Goal: Communication & Community: Answer question/provide support

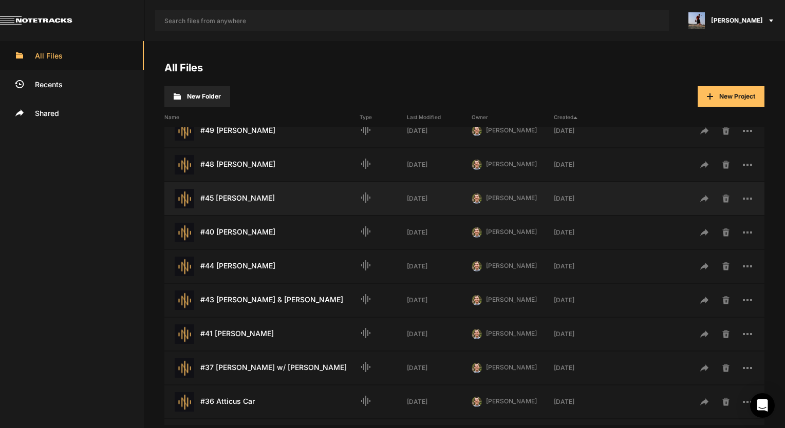
scroll to position [205, 0]
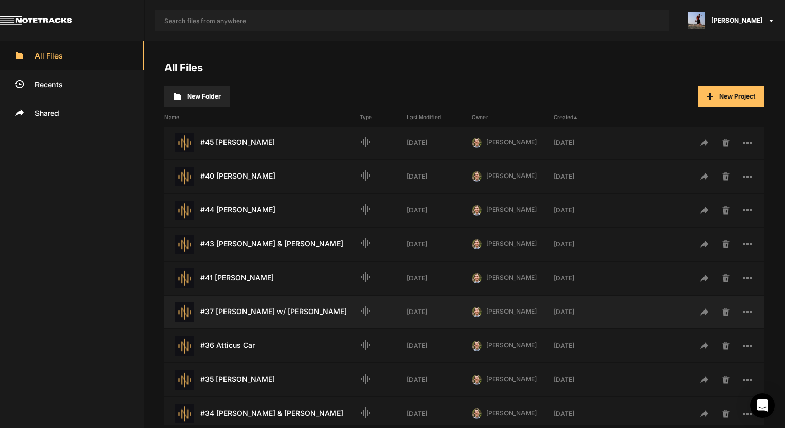
click at [256, 317] on div "#37 Laura Perry w/ Francine Perry Last Modified: 2 months ago" at bounding box center [261, 313] width 195 height 20
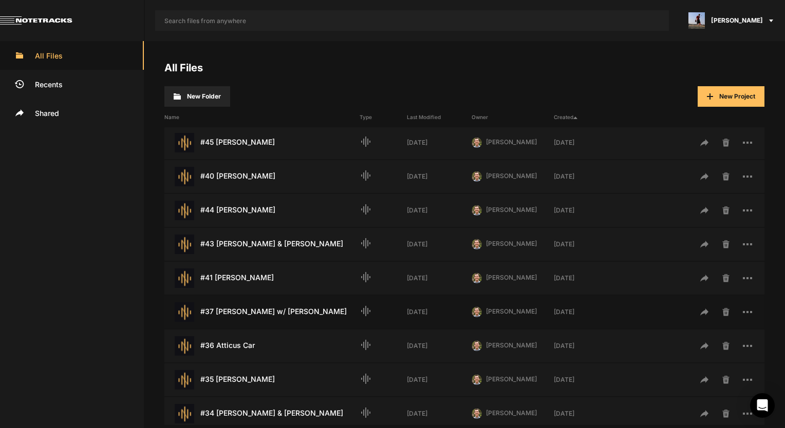
click at [256, 317] on div "#37 Laura Perry w/ Francine Perry Last Modified: 2 months ago" at bounding box center [261, 313] width 195 height 20
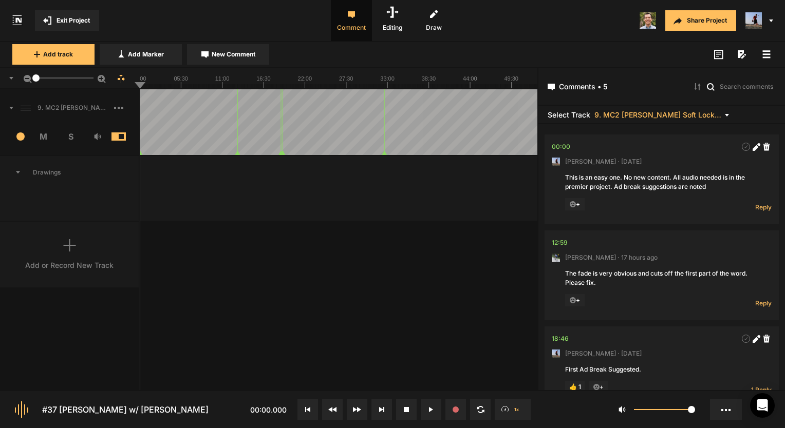
scroll to position [206, 0]
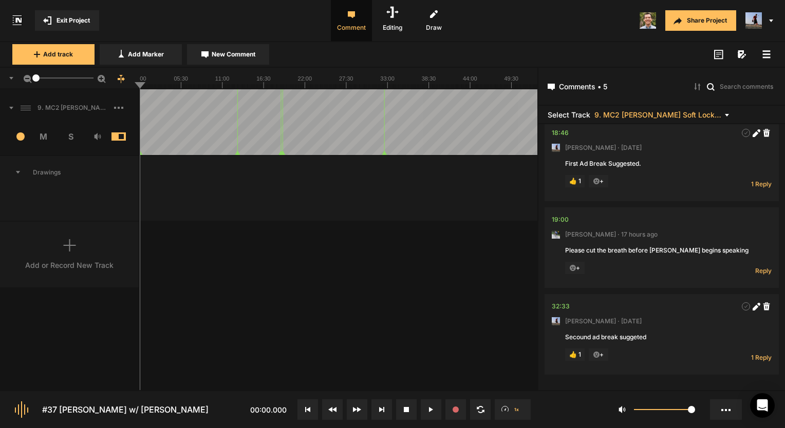
click at [90, 21] on button "Exit Project" at bounding box center [67, 20] width 64 height 21
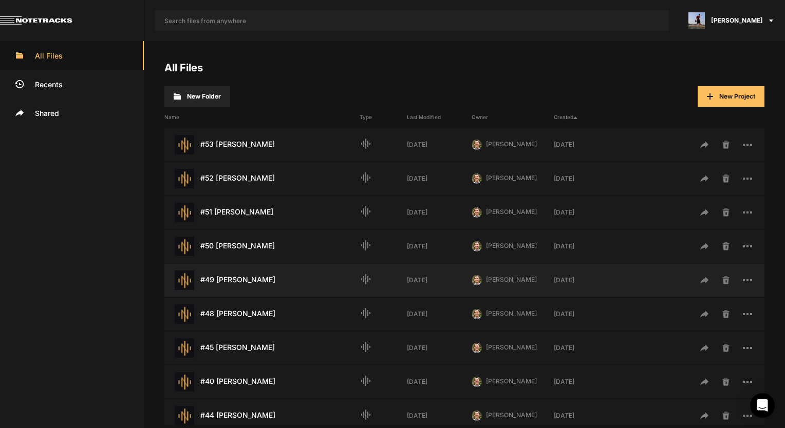
click at [255, 287] on div "#49 Ron Adkins Last Modified: 2 weeks ago" at bounding box center [261, 281] width 195 height 20
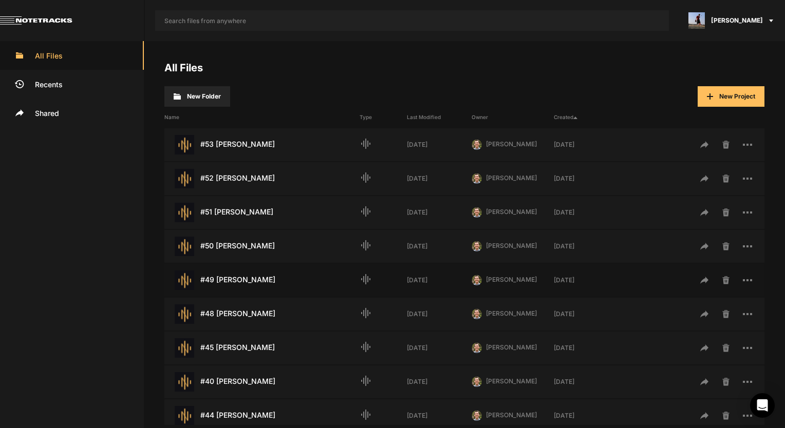
click at [255, 287] on div "#49 Ron Adkins Last Modified: 2 weeks ago" at bounding box center [261, 281] width 195 height 20
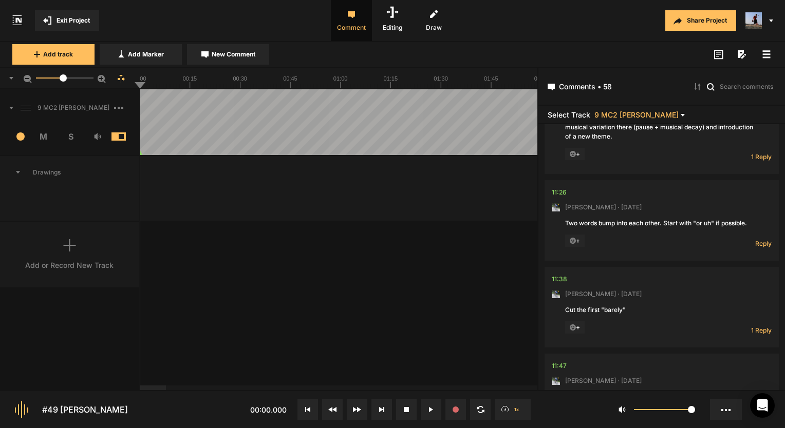
scroll to position [873, 0]
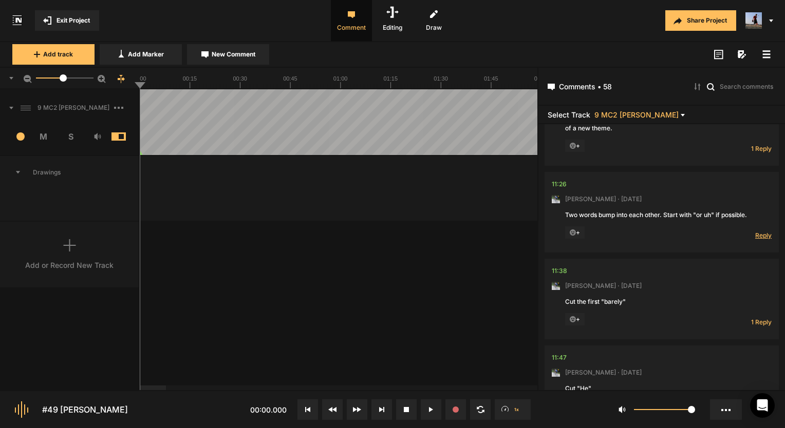
click at [755, 231] on span "Reply" at bounding box center [763, 235] width 16 height 9
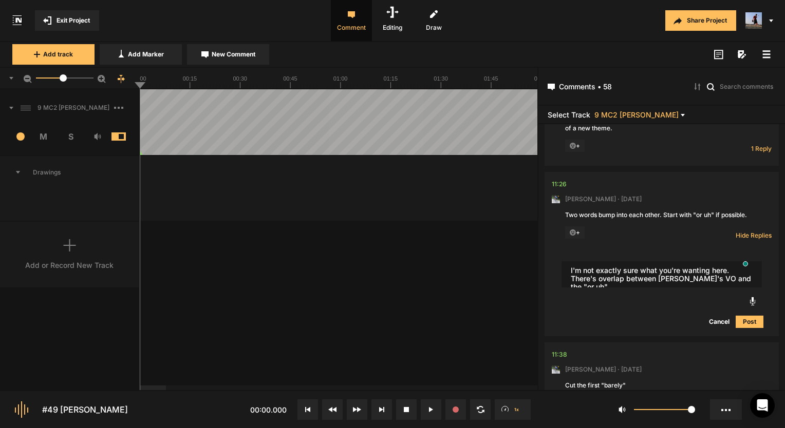
click at [685, 270] on textarea "I'm not exactly sure what you're wanting here. There's overlap between Paul's V…" at bounding box center [661, 274] width 200 height 27
click at [614, 285] on textarea "I'm not exactly sure what you're wanting here. There's overlap between Paul's i…" at bounding box center [661, 278] width 200 height 35
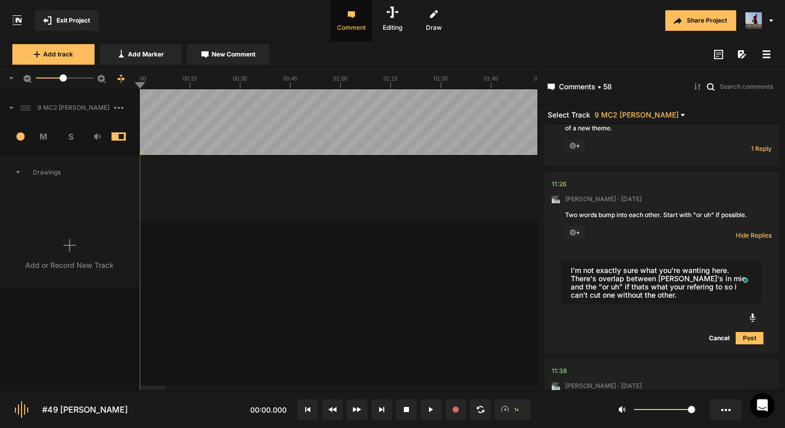
type textarea "I'm not exactly sure what you're wanting here. There's overlap between [PERSON_…"
click at [743, 332] on button "Post" at bounding box center [750, 338] width 28 height 12
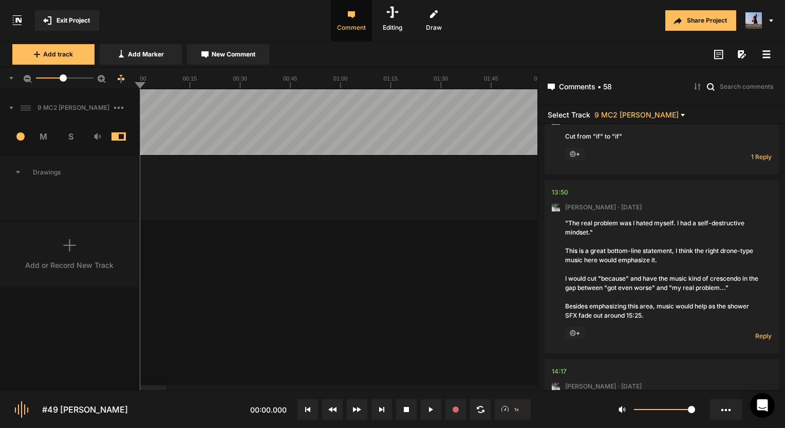
scroll to position [1746, 0]
click at [757, 332] on span "Reply" at bounding box center [763, 336] width 16 height 9
click at [662, 254] on div ""The real problem was I hated myself. I had a self-destructive mindset." This i…" at bounding box center [661, 270] width 193 height 102
click at [586, 362] on textarea "To enrich screen reader interactions, please activate Accessibility in Grammarl…" at bounding box center [661, 375] width 200 height 27
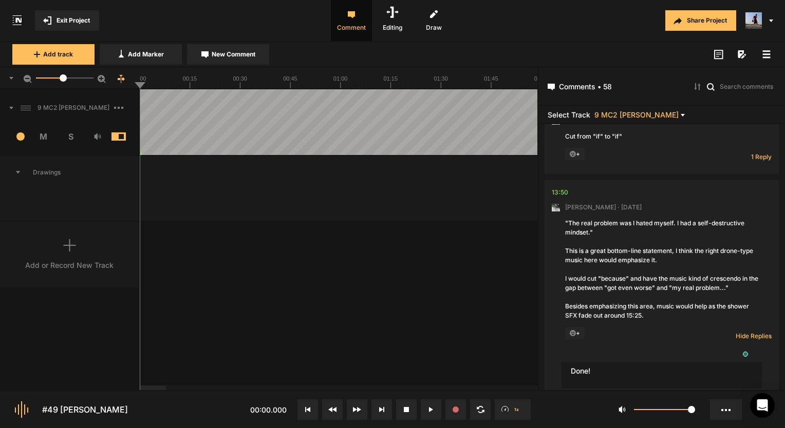
type textarea "Done!"
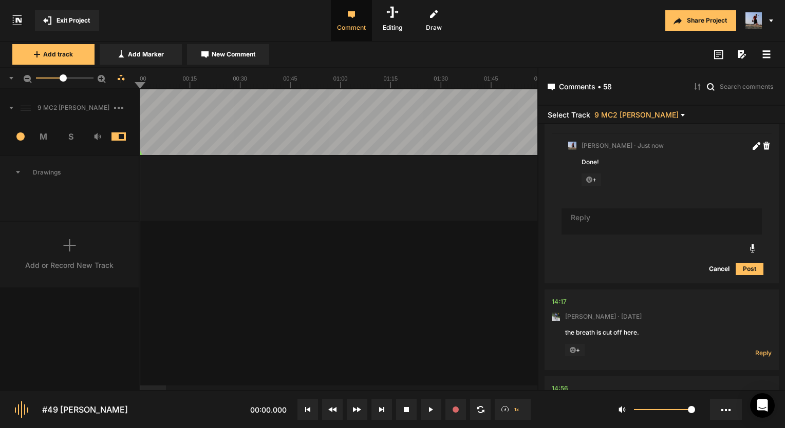
scroll to position [2036, 0]
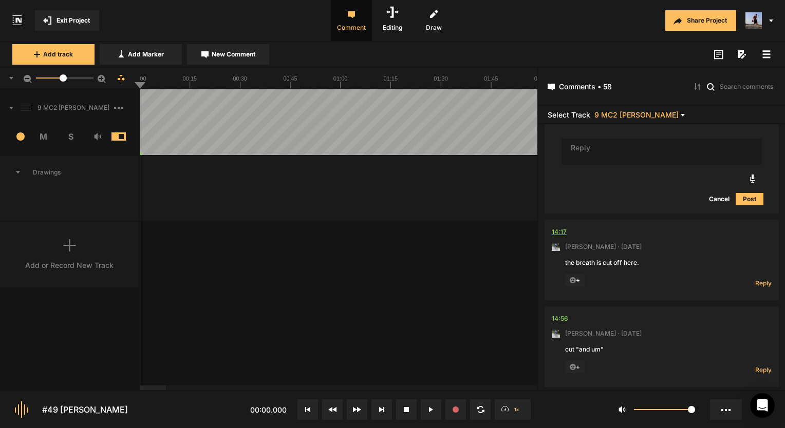
click at [556, 227] on div "14:17" at bounding box center [559, 232] width 15 height 10
click at [560, 227] on div "14:17" at bounding box center [559, 232] width 15 height 10
drag, startPoint x: 759, startPoint y: 258, endPoint x: 689, endPoint y: 250, distance: 69.8
click at [689, 250] on nt-comment "14:17 Mark Weeber · 6 days ago the breath is cut off here. + Reply Hide Replies" at bounding box center [662, 260] width 220 height 81
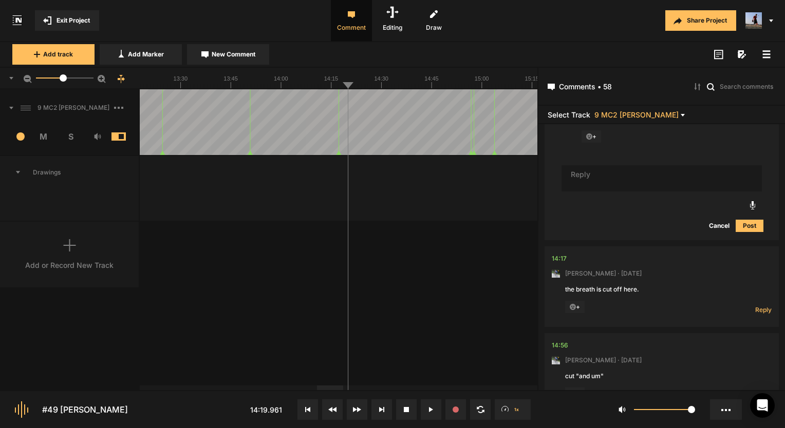
scroll to position [2087, 0]
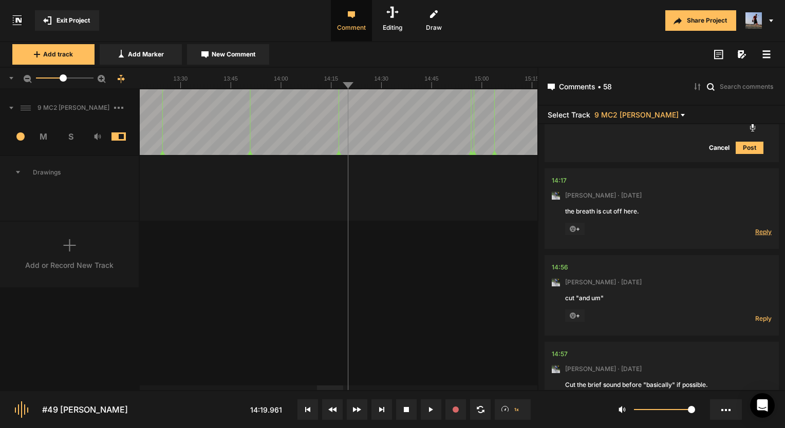
click at [755, 228] on span "Reply" at bounding box center [763, 232] width 16 height 9
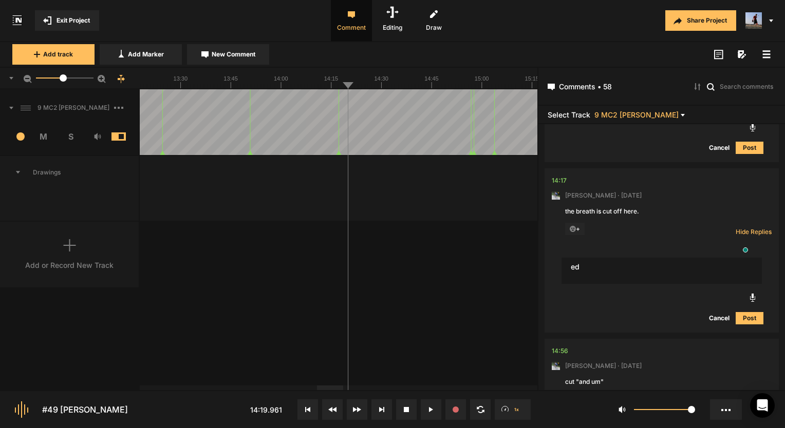
type textarea "e"
type textarea "Done!"
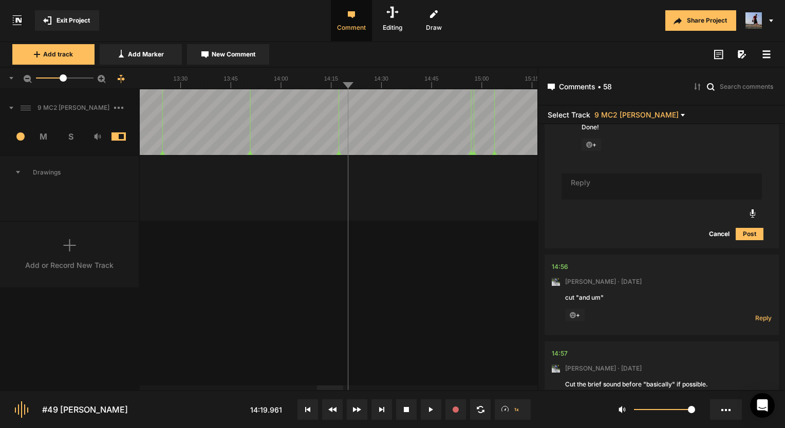
scroll to position [2242, 0]
click at [559, 258] on div "14:56" at bounding box center [560, 263] width 16 height 10
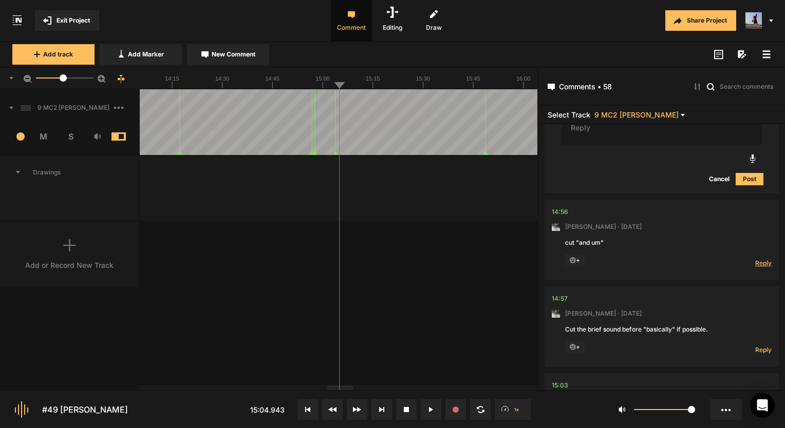
click at [755, 259] on span "Reply" at bounding box center [763, 263] width 16 height 9
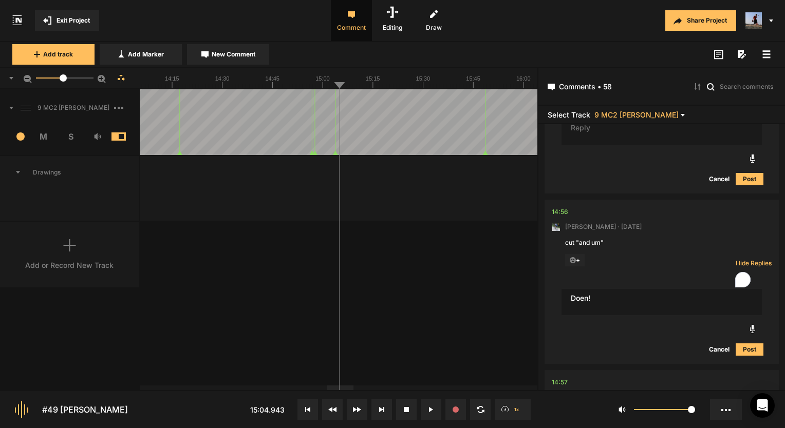
type textarea "Doen!"
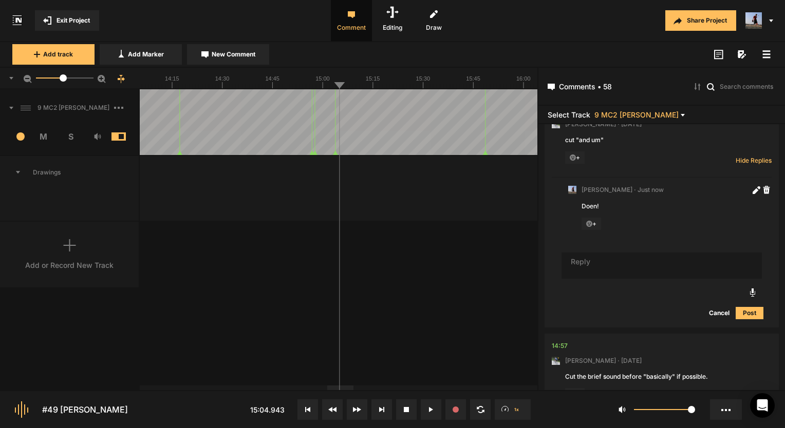
scroll to position [2498, 0]
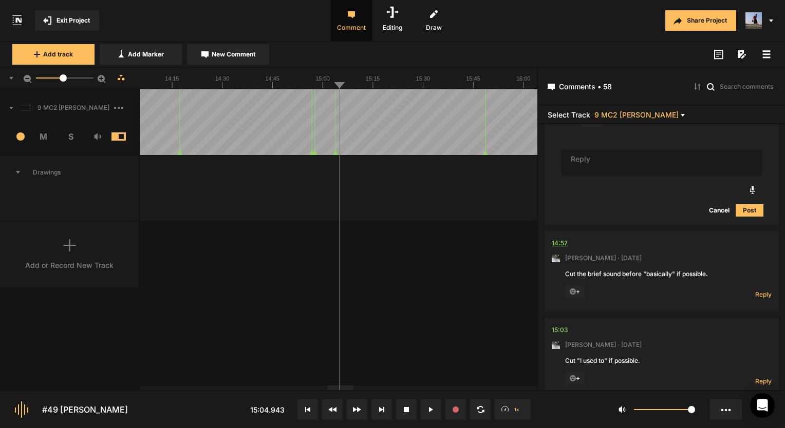
click at [566, 238] on div "14:57" at bounding box center [560, 243] width 16 height 10
click at [762, 290] on span "Reply" at bounding box center [763, 294] width 16 height 9
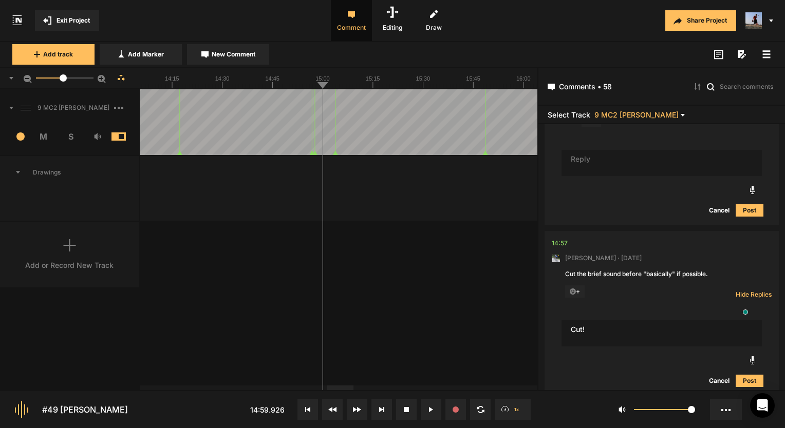
type textarea "Cut!"
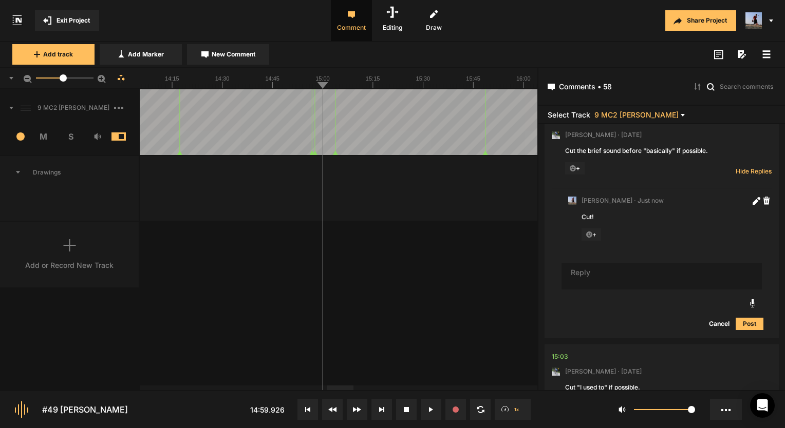
scroll to position [2643, 0]
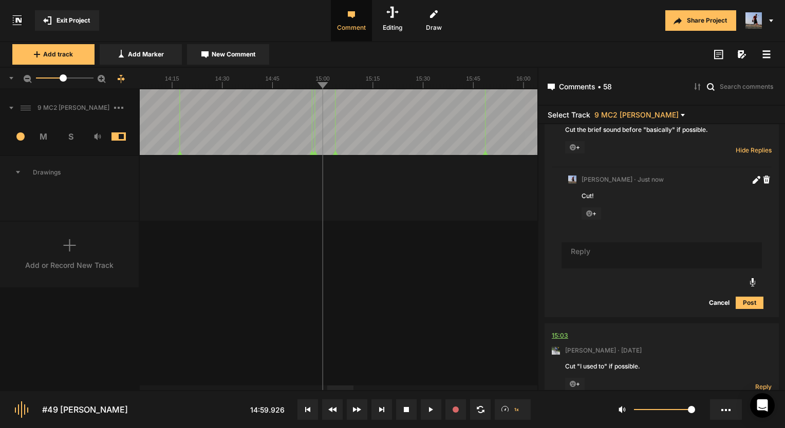
click at [555, 331] on div "15:03" at bounding box center [560, 336] width 16 height 10
click at [425, 406] on button at bounding box center [431, 410] width 21 height 21
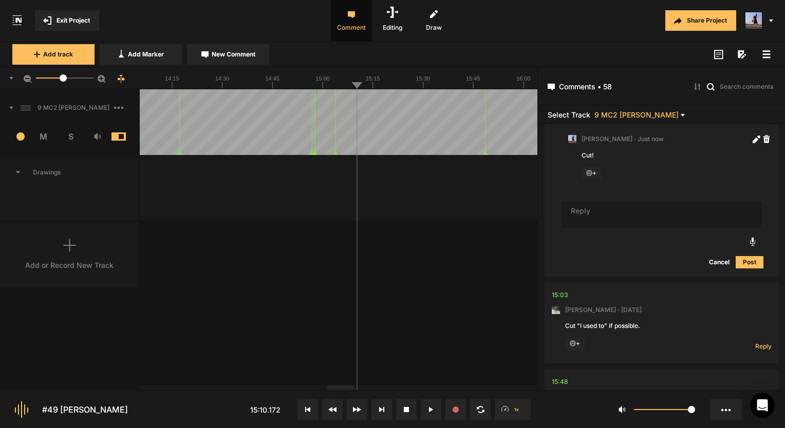
scroll to position [2745, 0]
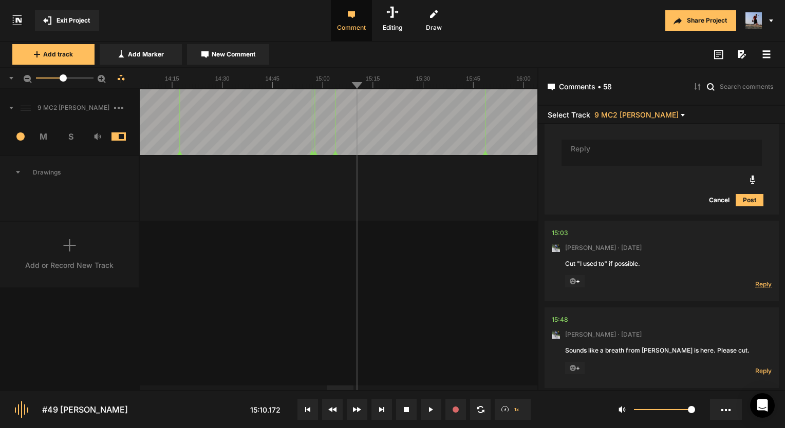
click at [755, 280] on span "Reply" at bounding box center [763, 284] width 16 height 9
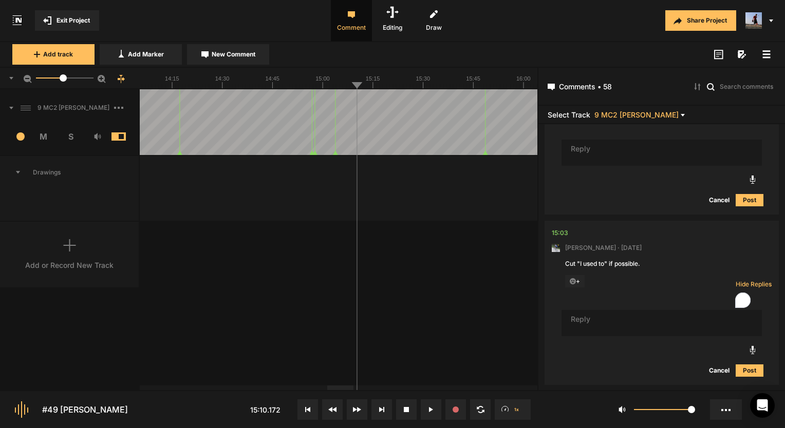
type textarea "c"
type textarea "Cut!"
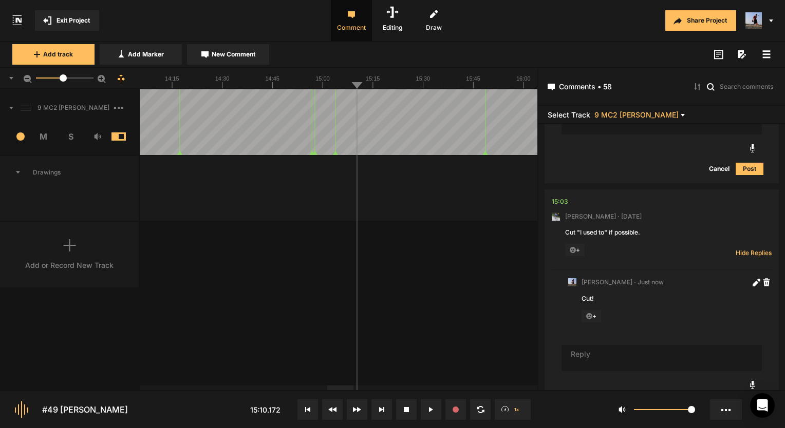
scroll to position [2931, 0]
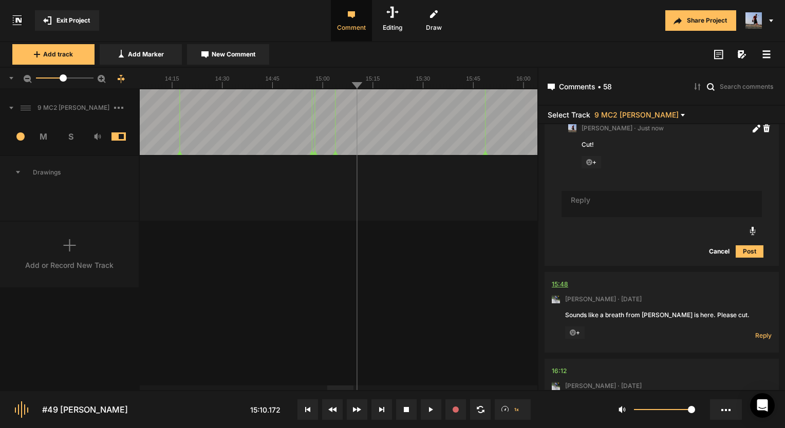
click at [561, 279] on div "15:48" at bounding box center [560, 284] width 16 height 10
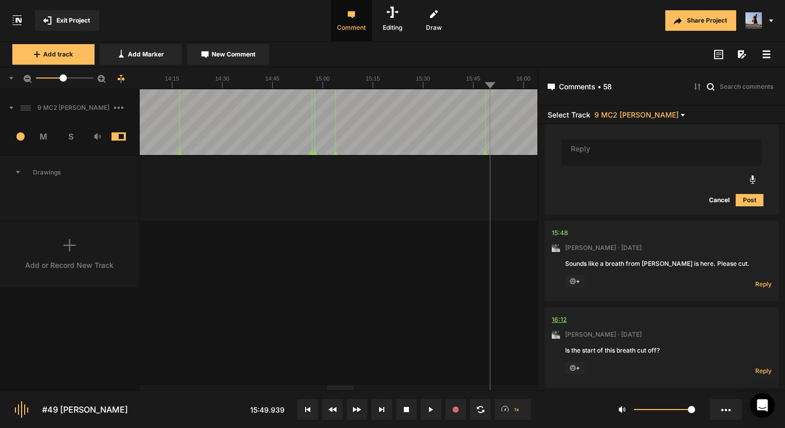
click at [564, 315] on div "16:12" at bounding box center [559, 320] width 15 height 10
click at [565, 228] on div "15:48" at bounding box center [560, 233] width 16 height 10
click at [755, 280] on span "Reply" at bounding box center [763, 284] width 16 height 9
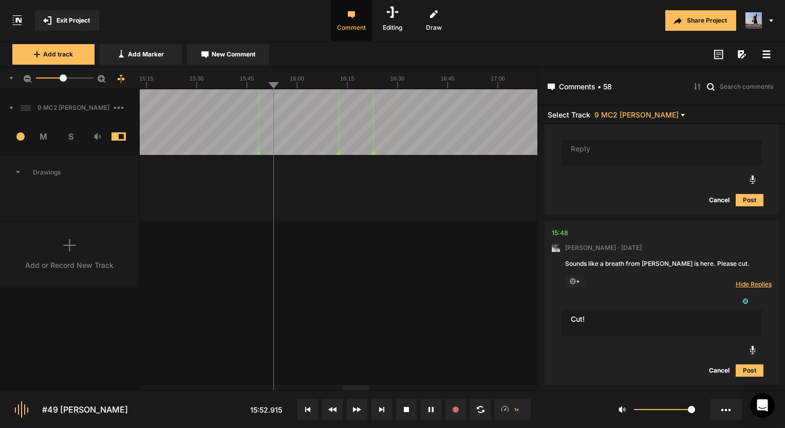
type textarea "Cut!"
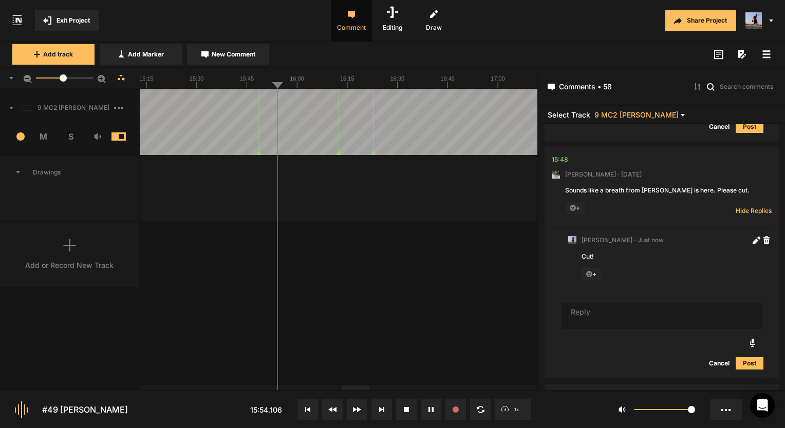
scroll to position [3116, 0]
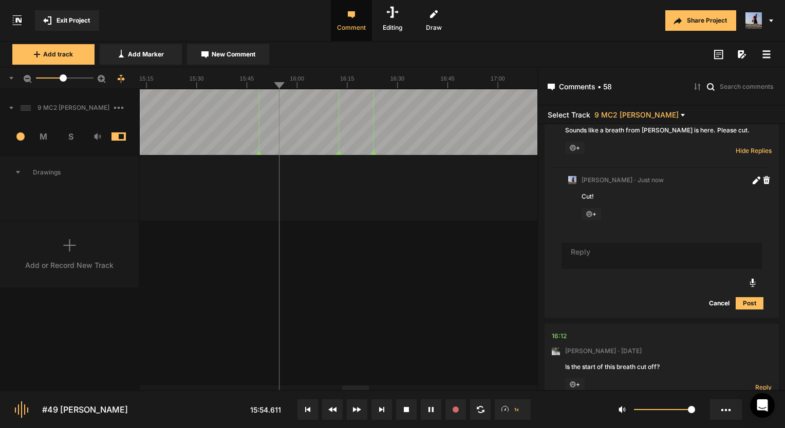
click at [351, 329] on div "9 MC2 [PERSON_NAME] 1 M S Comments 00:00 [PERSON_NAME] · [DATE] VO seems pretty…" at bounding box center [268, 239] width 537 height 301
click at [425, 404] on button at bounding box center [431, 410] width 21 height 21
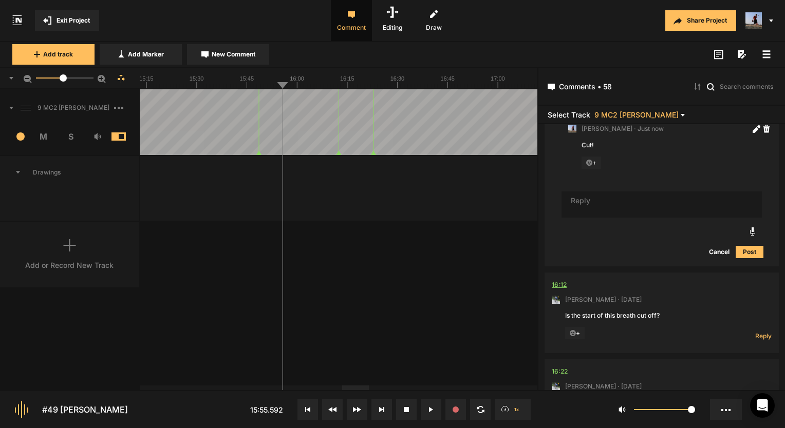
click at [561, 280] on div "16:12" at bounding box center [559, 285] width 15 height 10
click at [761, 332] on span "Reply" at bounding box center [763, 336] width 16 height 9
type textarea "not anymore!"
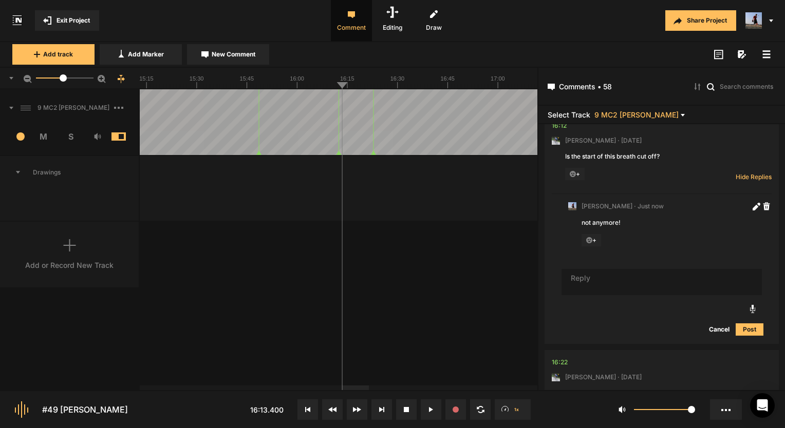
scroll to position [3404, 0]
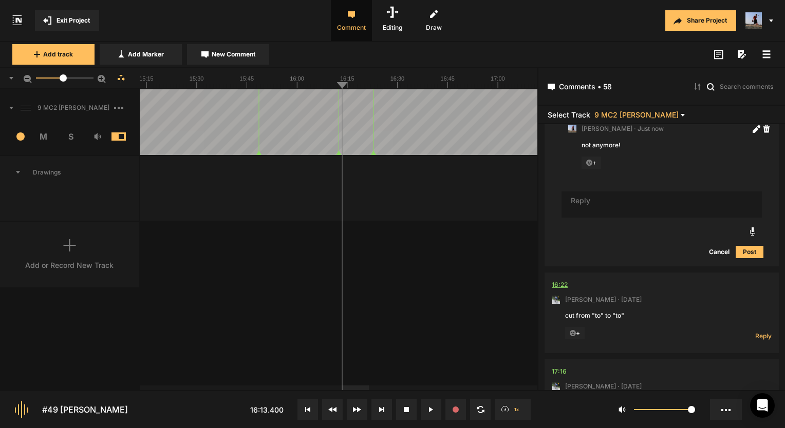
click at [562, 280] on div "16:22" at bounding box center [560, 285] width 16 height 10
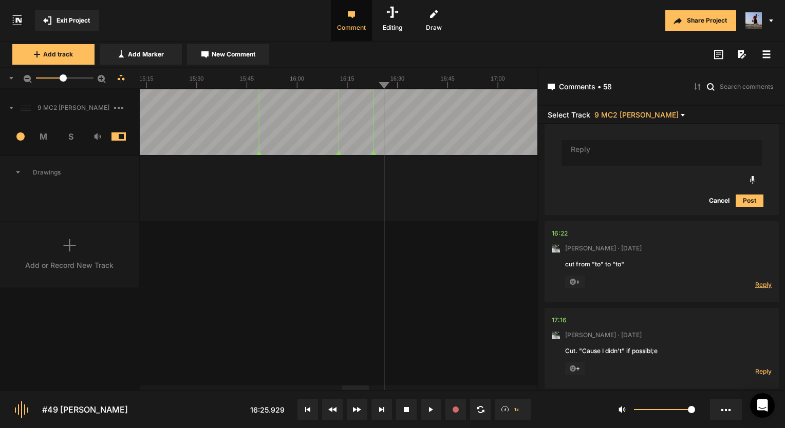
click at [755, 280] on span "Reply" at bounding box center [763, 284] width 16 height 9
type textarea "Done!"
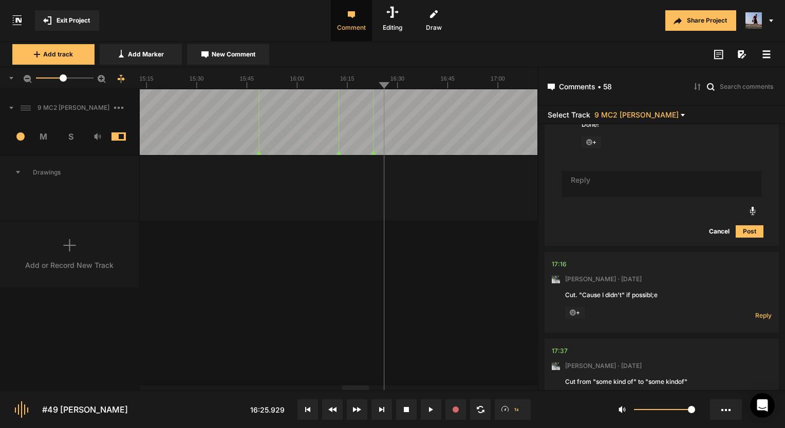
scroll to position [3692, 0]
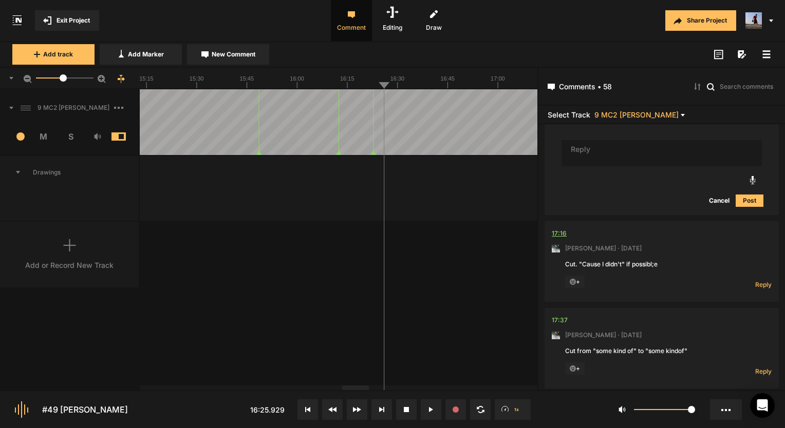
click at [560, 229] on div "17:16" at bounding box center [559, 234] width 15 height 10
click at [559, 229] on div "17:16" at bounding box center [559, 234] width 15 height 10
click at [434, 405] on button at bounding box center [431, 410] width 21 height 21
click at [757, 280] on span "Reply" at bounding box center [763, 284] width 16 height 9
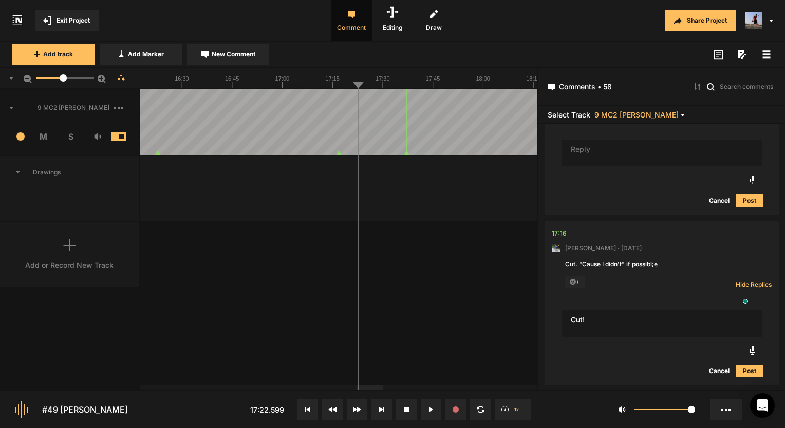
type textarea "Cut!"
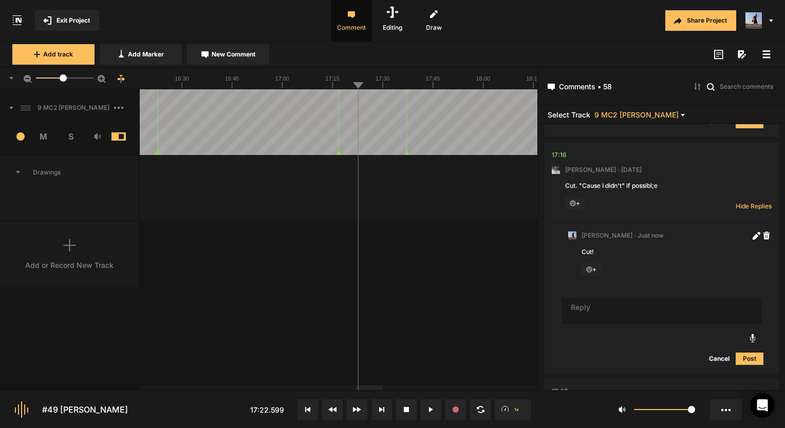
scroll to position [3826, 0]
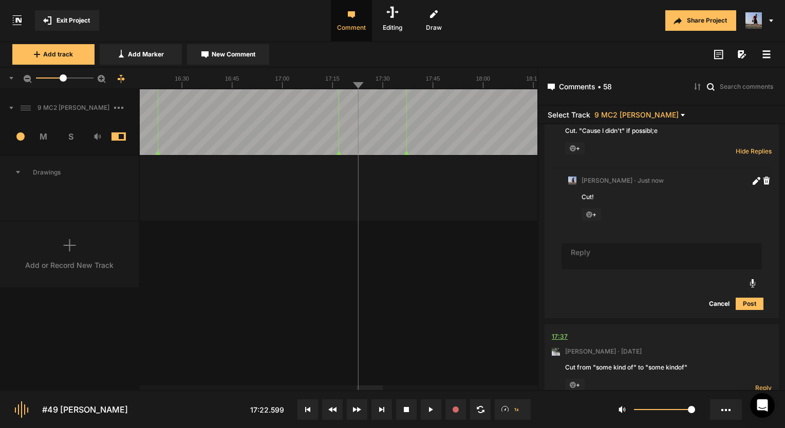
click at [556, 332] on div "17:37" at bounding box center [560, 337] width 16 height 10
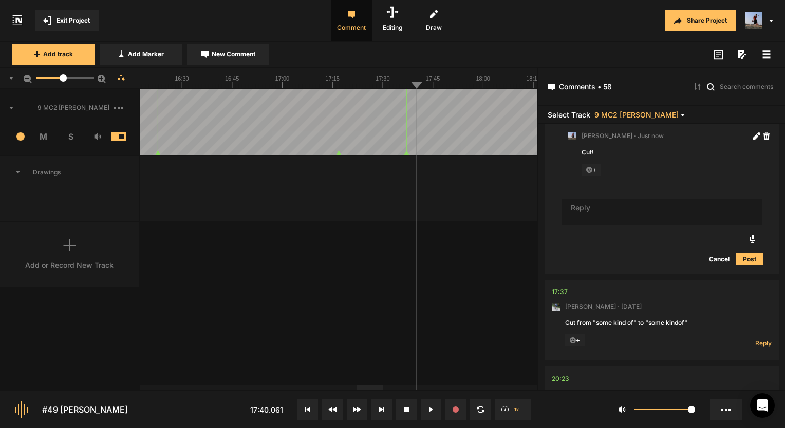
scroll to position [3877, 0]
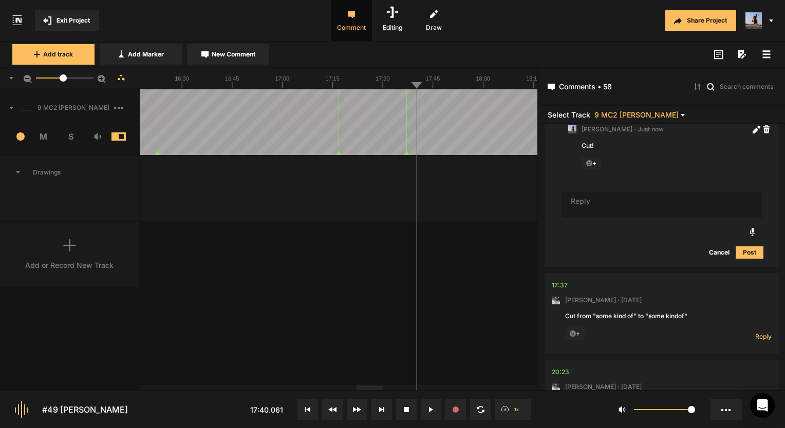
click at [762, 319] on nt-comment "17:37 Mark Weeber · 6 days ago Cut from "some kind of" to "some kindof" + Reply…" at bounding box center [662, 313] width 220 height 81
click at [760, 332] on span "Reply" at bounding box center [763, 336] width 16 height 9
type textarea "Done!"
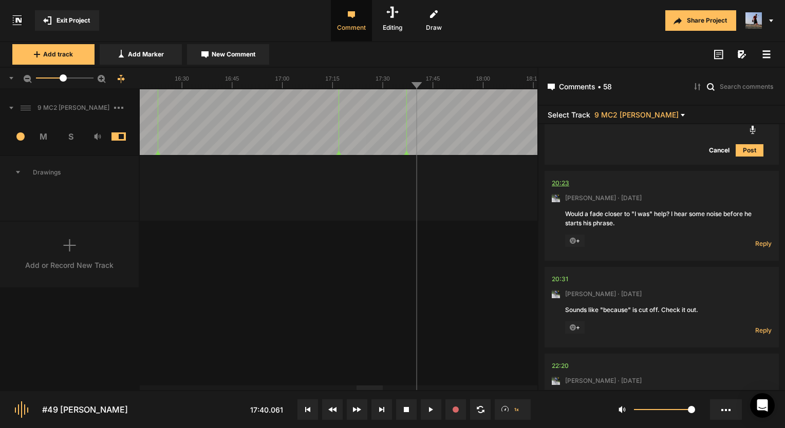
click at [567, 178] on div "20:23" at bounding box center [560, 183] width 17 height 10
click at [558, 178] on div "20:23" at bounding box center [560, 183] width 17 height 10
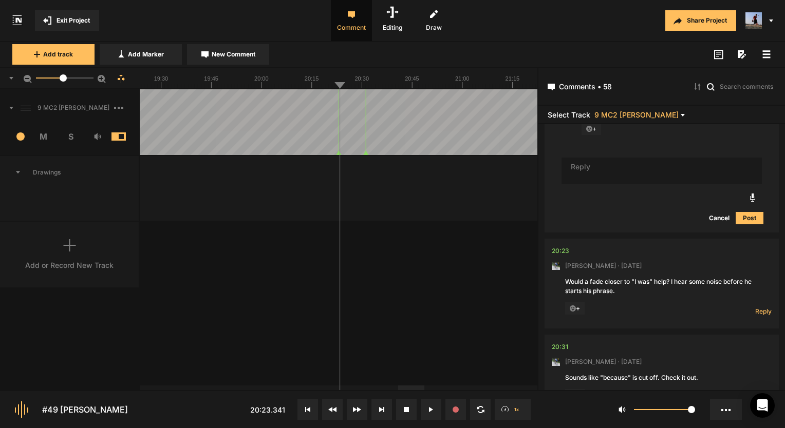
scroll to position [4165, 0]
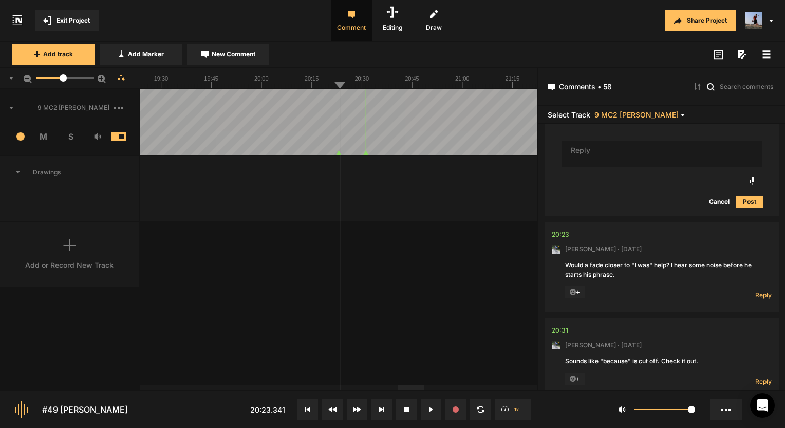
click at [761, 291] on span "Reply" at bounding box center [763, 295] width 16 height 9
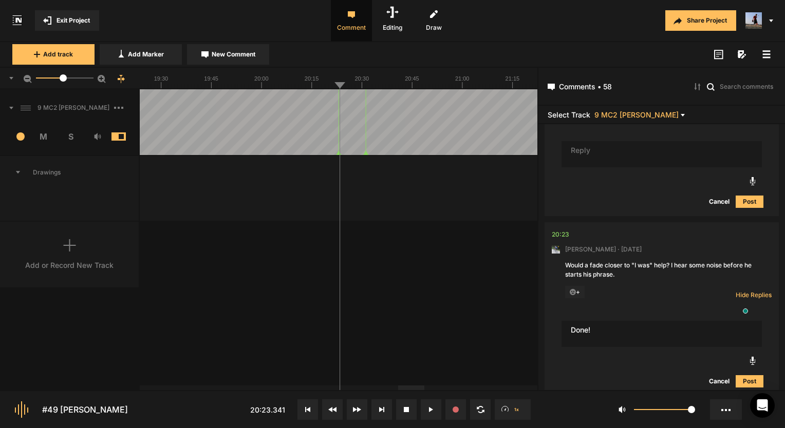
type textarea "Done!"
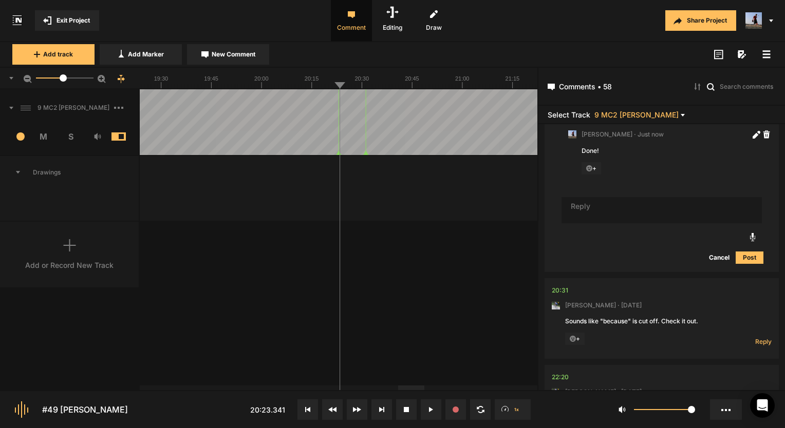
scroll to position [4360, 0]
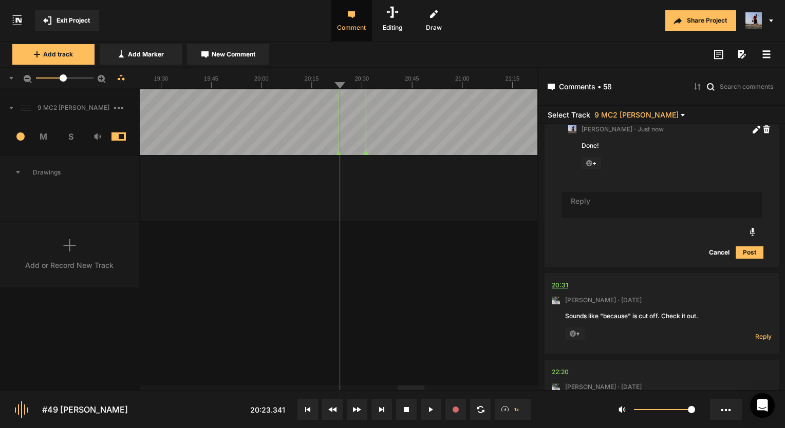
click at [555, 280] on div "20:31" at bounding box center [560, 285] width 16 height 10
click at [755, 332] on span "Reply" at bounding box center [763, 336] width 16 height 9
type textarea "Looks like thats jus the way he said it!"
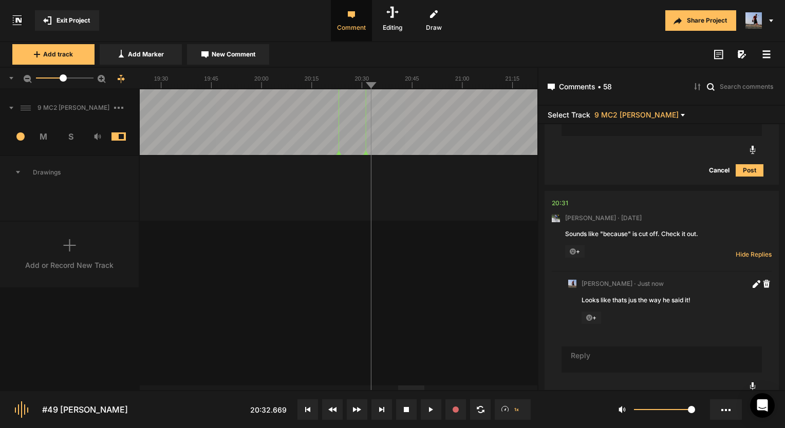
drag, startPoint x: 744, startPoint y: 309, endPoint x: 628, endPoint y: 359, distance: 125.9
click at [628, 377] on nt-audionote at bounding box center [659, 386] width 197 height 18
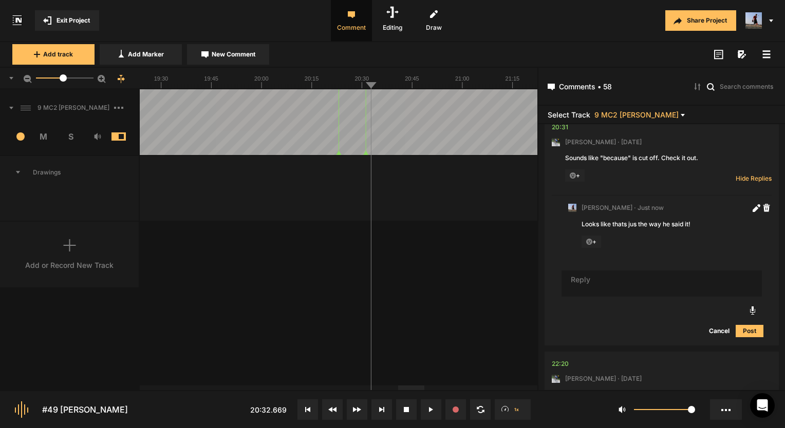
scroll to position [4596, 0]
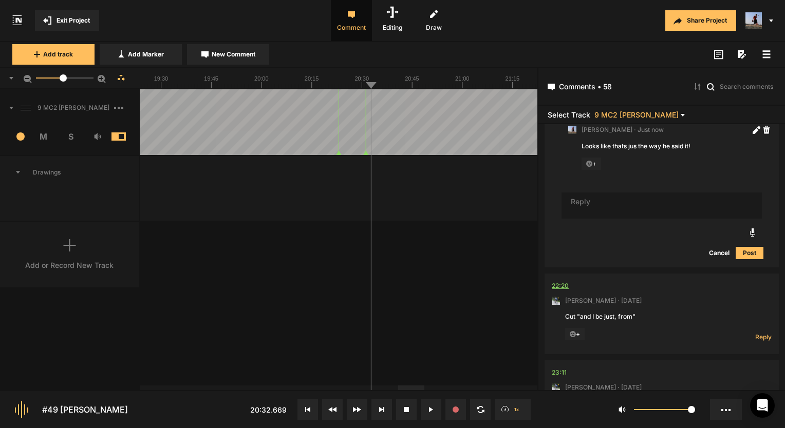
click at [562, 281] on div "22:20" at bounding box center [560, 286] width 17 height 10
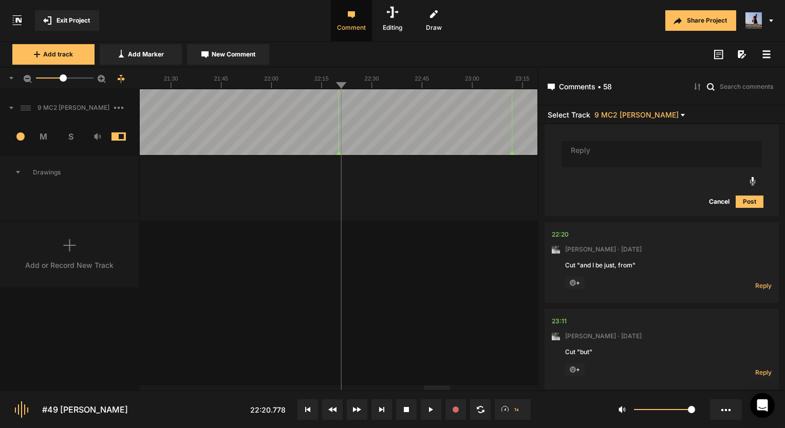
scroll to position [4699, 0]
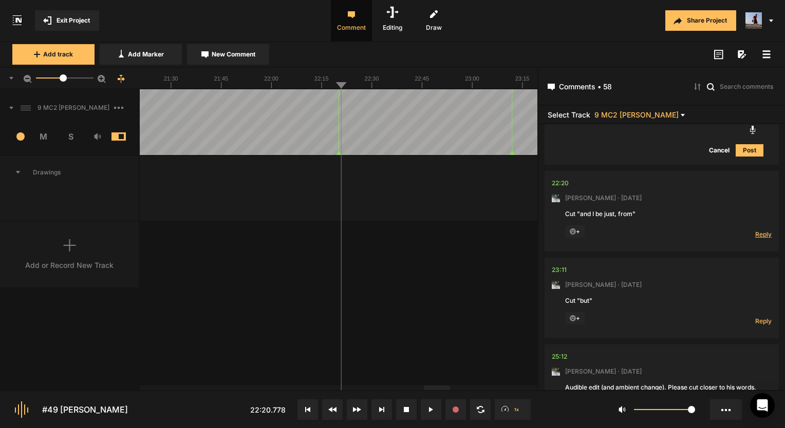
click at [755, 230] on span "Reply" at bounding box center [763, 234] width 16 height 9
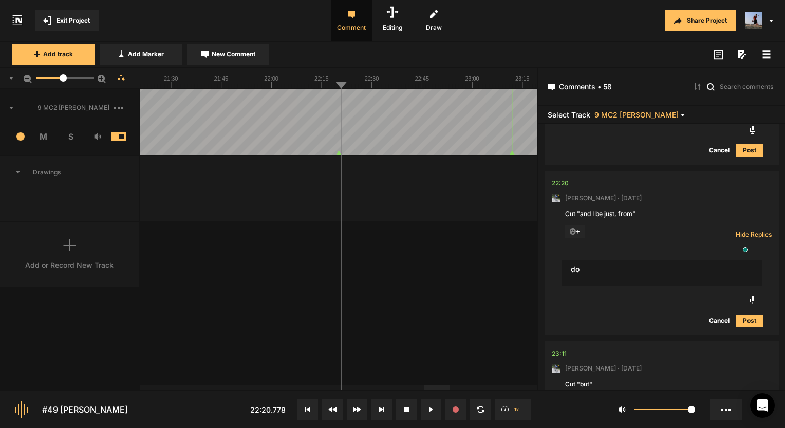
type textarea "d"
type textarea "Done!"
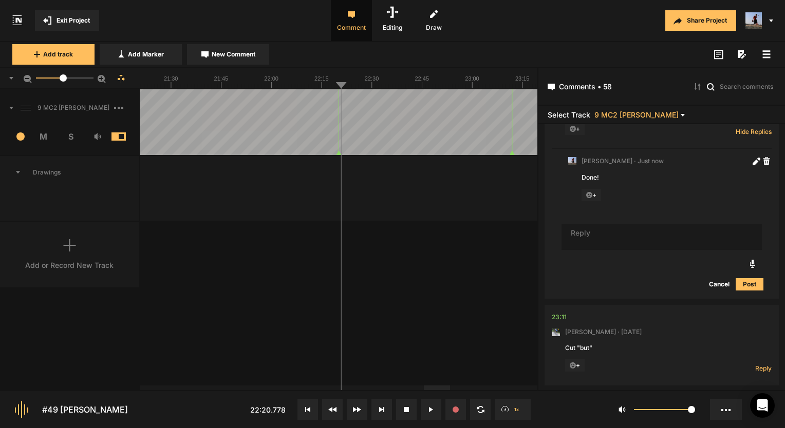
scroll to position [4853, 0]
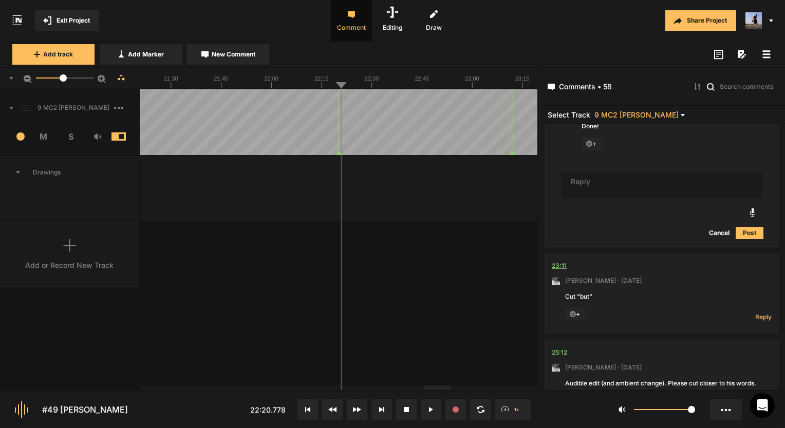
click at [553, 261] on div "23:11" at bounding box center [559, 266] width 15 height 10
click at [367, 262] on div "9 MC2 [PERSON_NAME] 1 M S Comments 00:00 [PERSON_NAME] · [DATE] VO seems pretty…" at bounding box center [268, 239] width 537 height 301
click at [422, 401] on button at bounding box center [431, 410] width 21 height 21
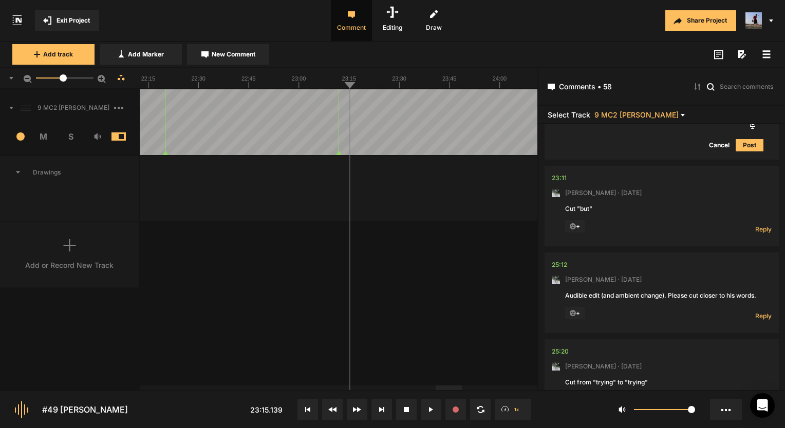
scroll to position [4956, 0]
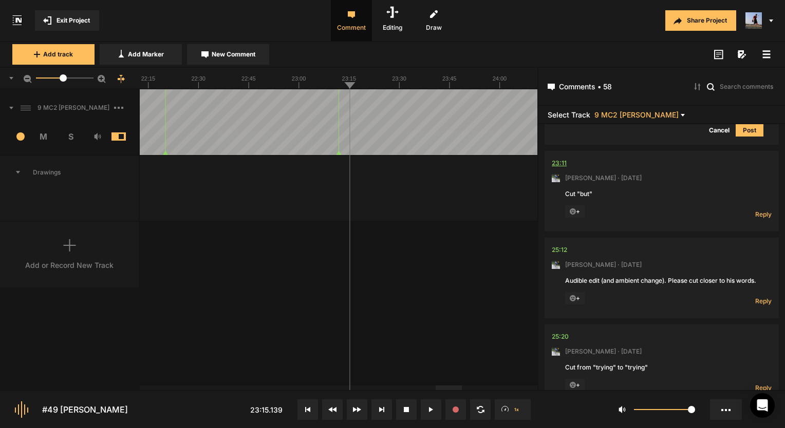
click at [558, 158] on div "23:11" at bounding box center [559, 163] width 15 height 10
click at [762, 210] on span "Reply" at bounding box center [763, 214] width 16 height 9
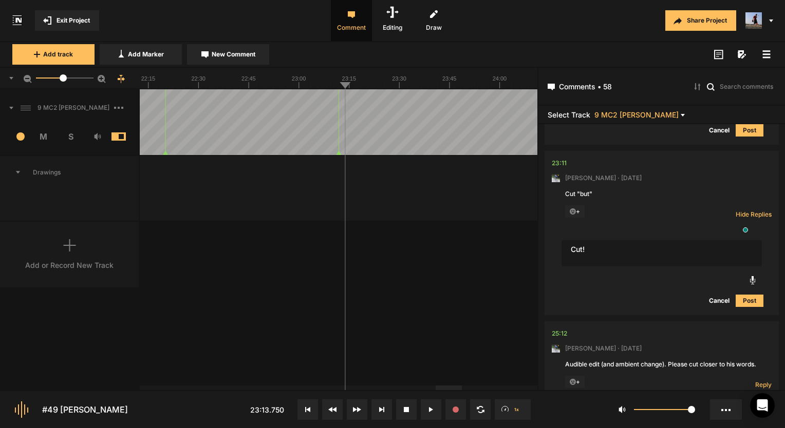
type textarea "Cut!"
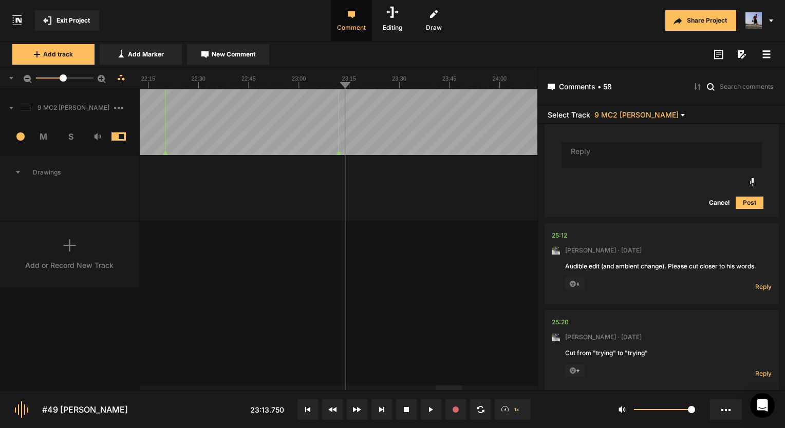
scroll to position [5161, 0]
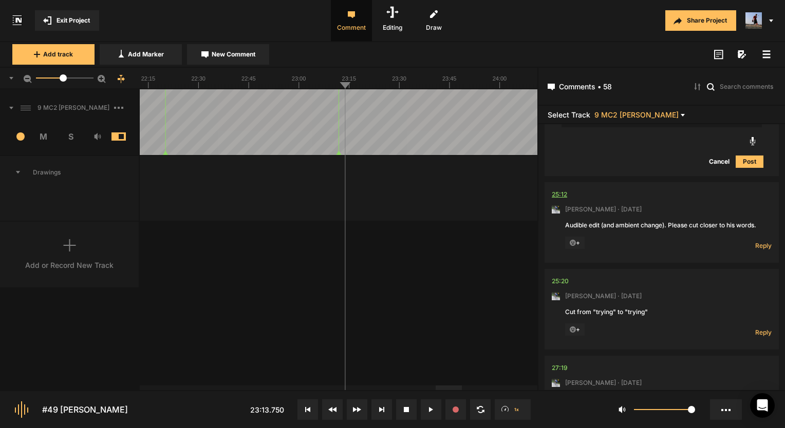
click at [559, 190] on div "25:12" at bounding box center [559, 195] width 15 height 10
click at [755, 241] on span "Reply" at bounding box center [763, 245] width 16 height 9
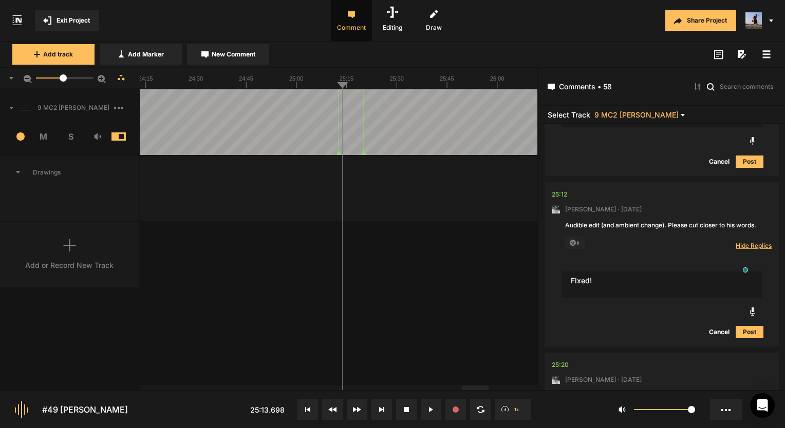
type textarea "Fixed!"
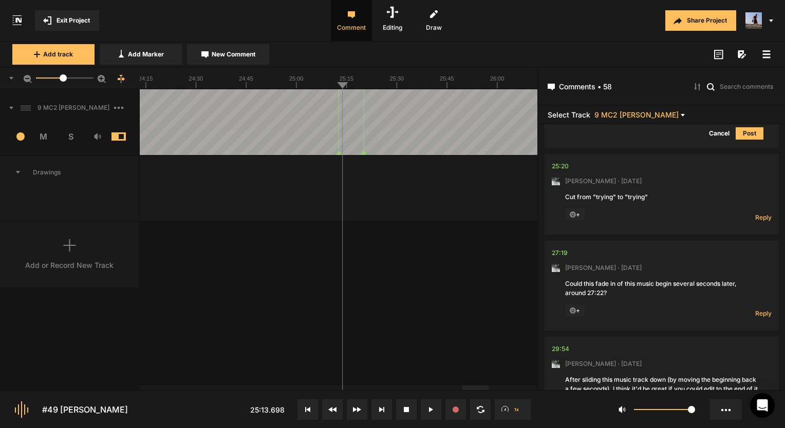
scroll to position [5367, 0]
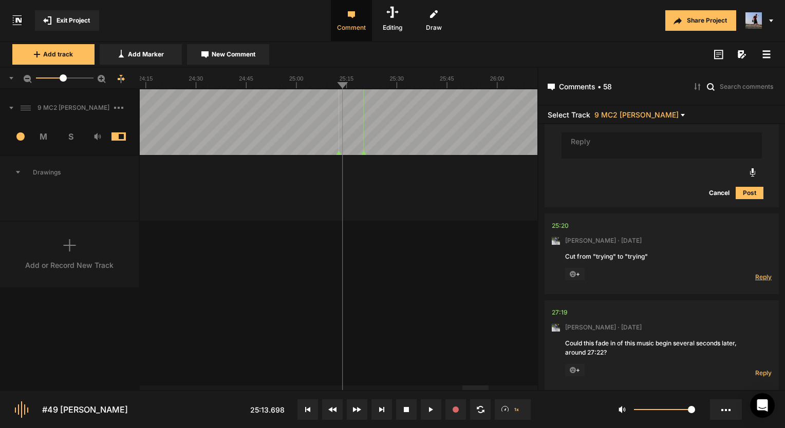
click at [755, 273] on span "Reply" at bounding box center [763, 277] width 16 height 9
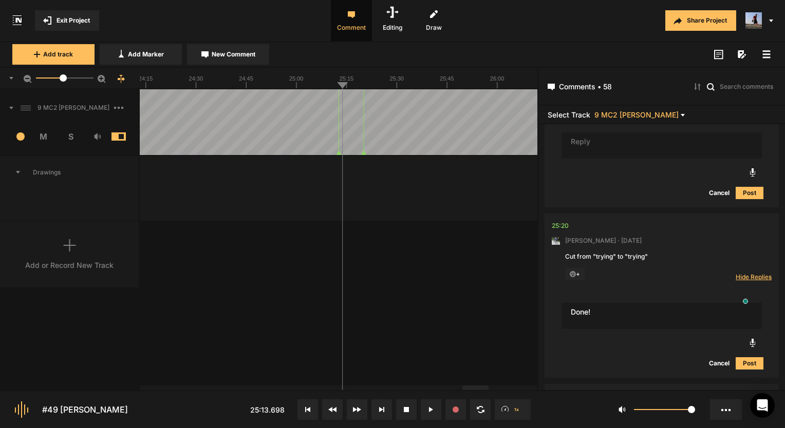
type textarea "Done!"
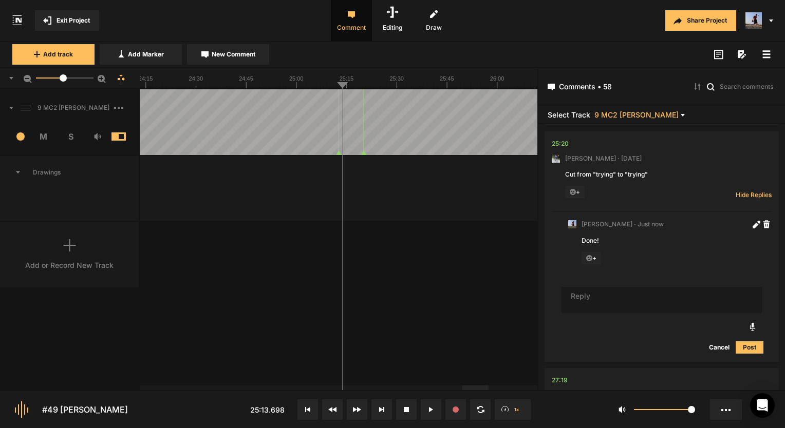
scroll to position [5603, 0]
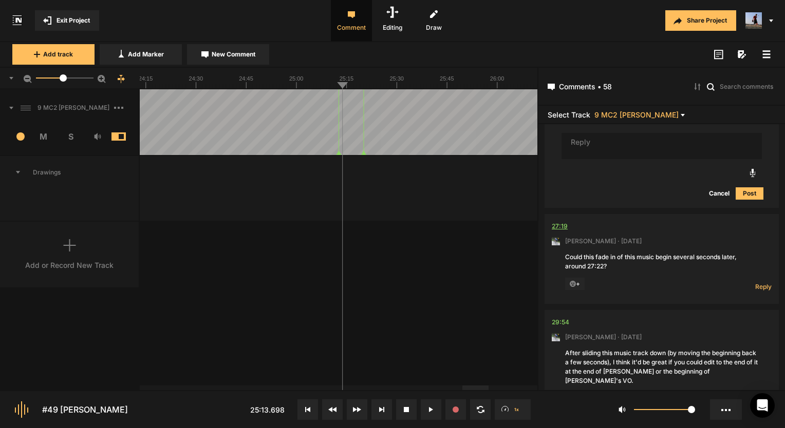
click at [556, 221] on div "27:19" at bounding box center [560, 226] width 16 height 10
click at [335, 89] on div at bounding box center [339, 79] width 398 height 22
click at [551, 214] on nt-comment-thread "27:19 [PERSON_NAME] · [DATE] Could this fade in of this music begin several sec…" at bounding box center [661, 262] width 234 height 96
click at [559, 221] on div "27:19" at bounding box center [560, 226] width 16 height 10
click at [756, 283] on span "Reply" at bounding box center [763, 287] width 16 height 9
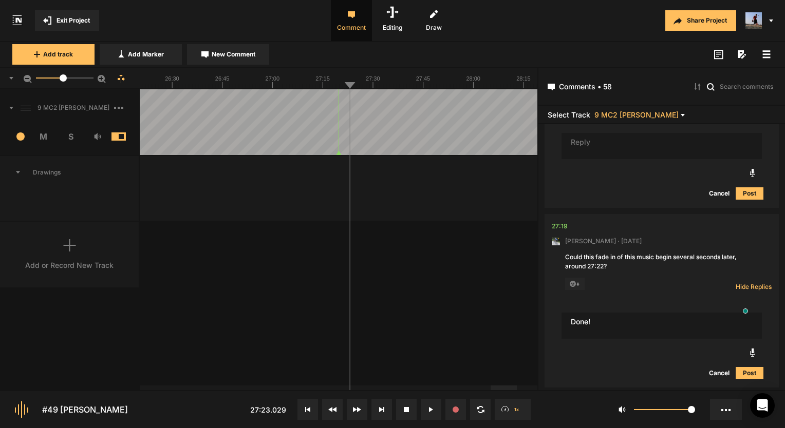
type textarea "Done!"
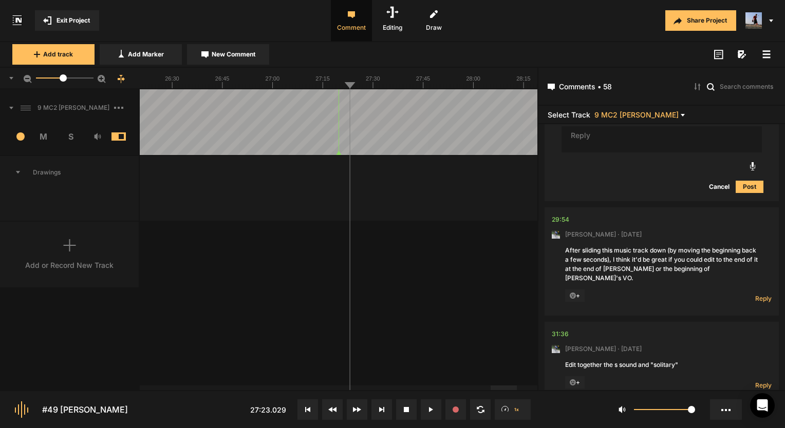
scroll to position [5798, 0]
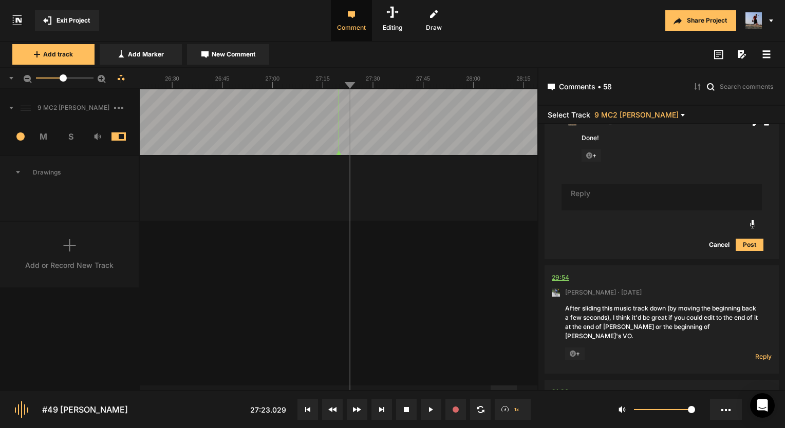
click at [555, 273] on div "29:54" at bounding box center [560, 278] width 17 height 10
click at [390, 259] on div "9 MC2 [PERSON_NAME] 1 M S Comments 00:00 [PERSON_NAME] · [DATE] VO seems pretty…" at bounding box center [268, 239] width 537 height 301
click at [762, 352] on span "Reply" at bounding box center [763, 356] width 16 height 9
type textarea "Done!"
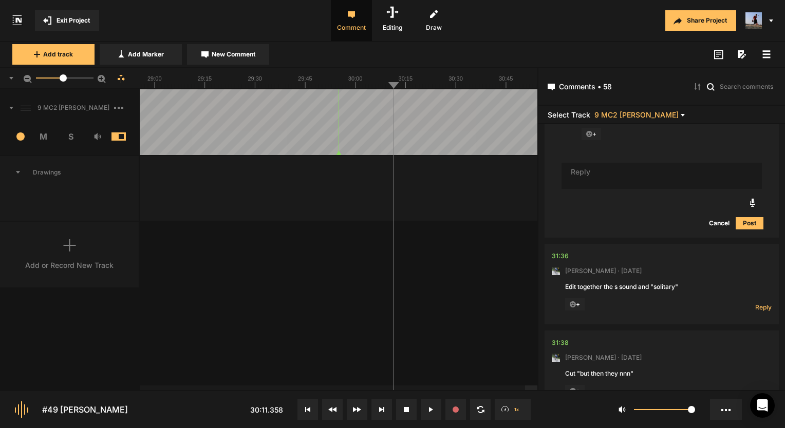
scroll to position [6104, 0]
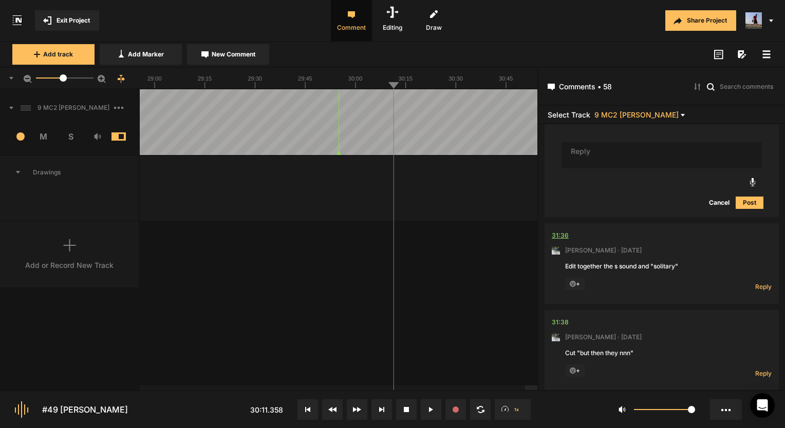
click at [558, 231] on div "31:36" at bounding box center [560, 236] width 17 height 10
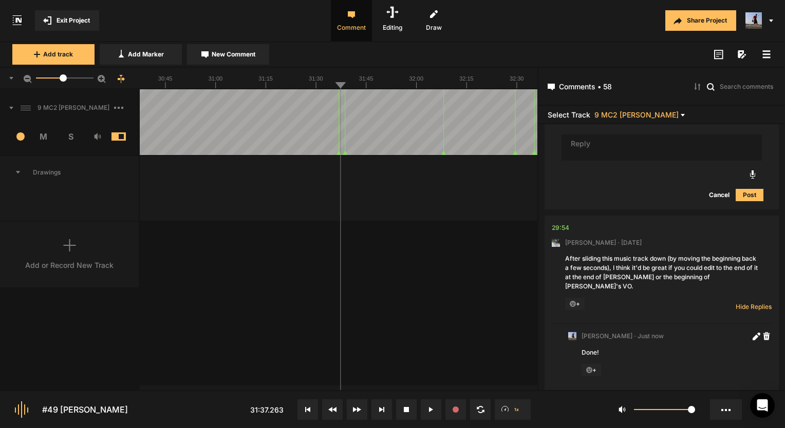
scroll to position [6053, 0]
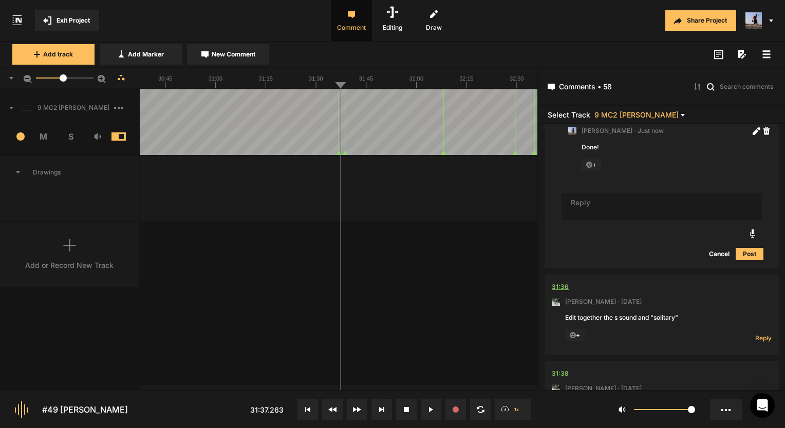
click at [563, 282] on div "31:36" at bounding box center [560, 287] width 17 height 10
click at [559, 275] on nt-comment "31:36 [PERSON_NAME] · [DATE] Edit together the s sound and "solitary" + Reply H…" at bounding box center [662, 315] width 220 height 81
click at [557, 282] on div "31:36" at bounding box center [560, 287] width 17 height 10
click at [436, 408] on button at bounding box center [431, 410] width 21 height 21
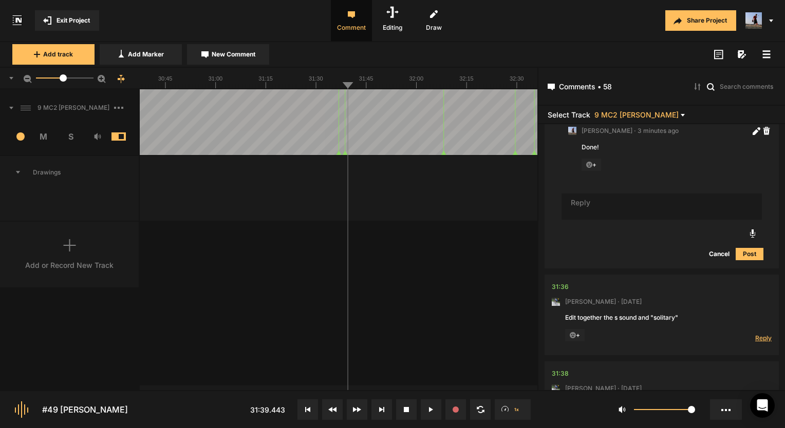
click at [755, 334] on span "Reply" at bounding box center [763, 338] width 16 height 9
type textarea "Done!"
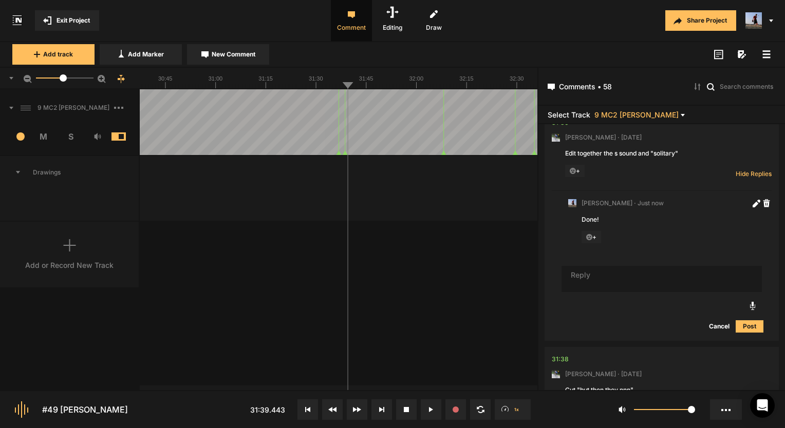
scroll to position [6289, 0]
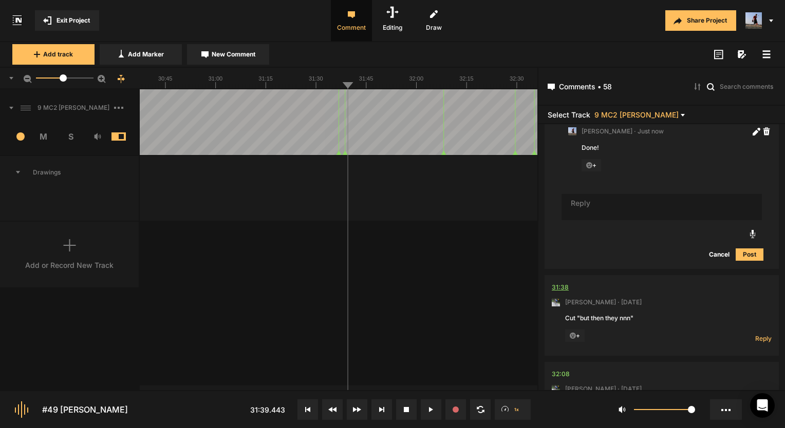
click at [563, 283] on div "31:38" at bounding box center [560, 288] width 17 height 10
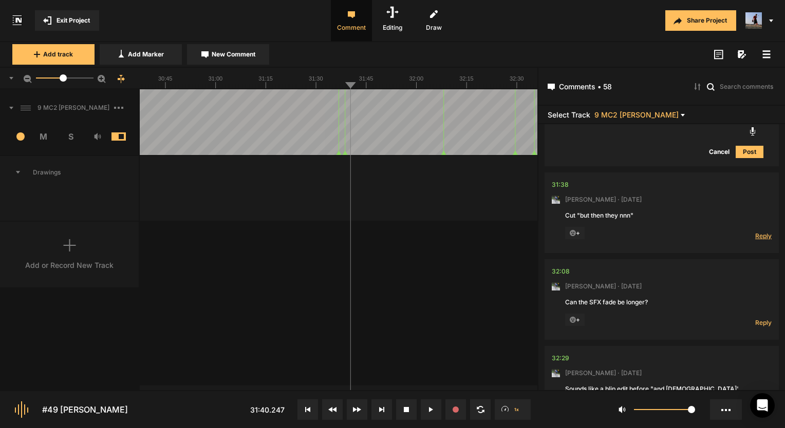
click at [759, 232] on span "Reply" at bounding box center [763, 236] width 16 height 9
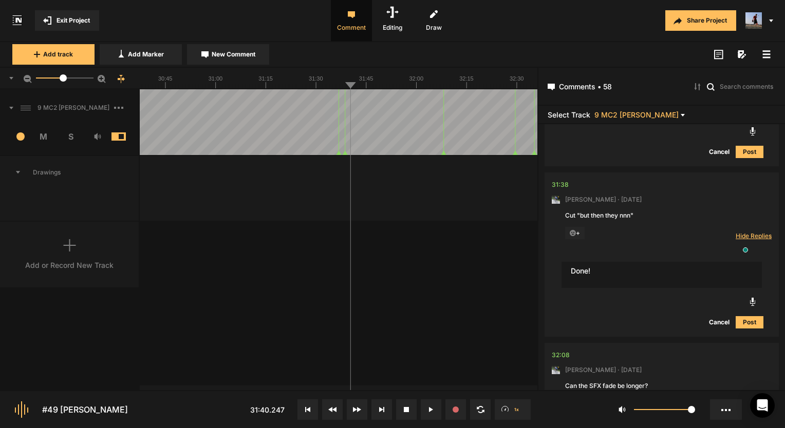
type textarea "Done!"
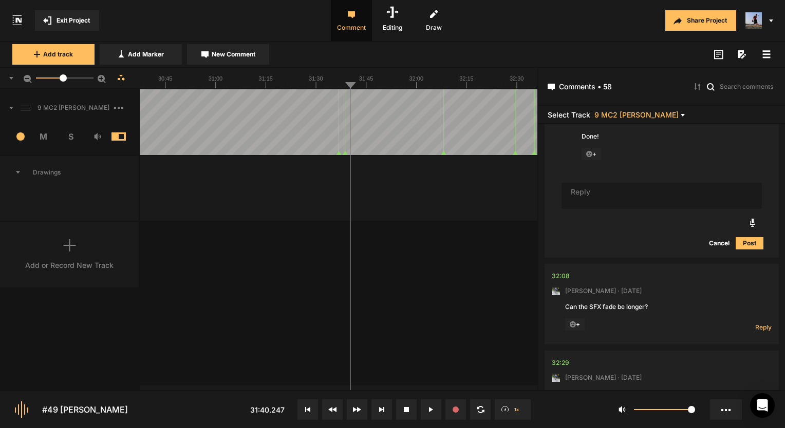
scroll to position [6597, 0]
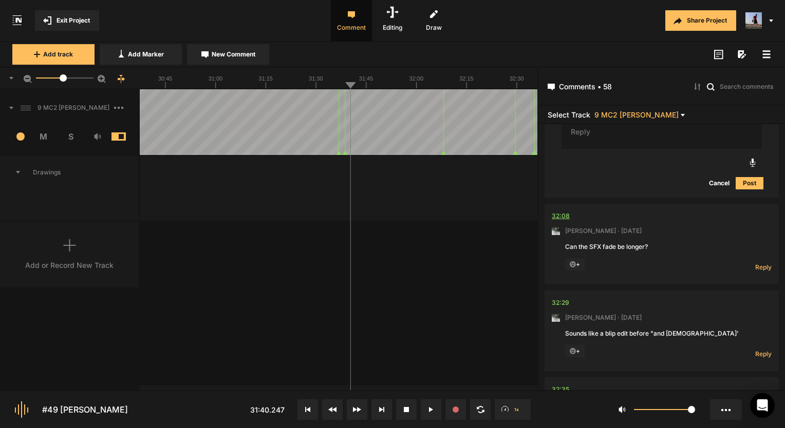
click at [564, 211] on div "32:08" at bounding box center [561, 216] width 18 height 10
click at [565, 211] on div "32:08" at bounding box center [561, 216] width 18 height 10
click at [758, 263] on span "Reply" at bounding box center [763, 267] width 16 height 9
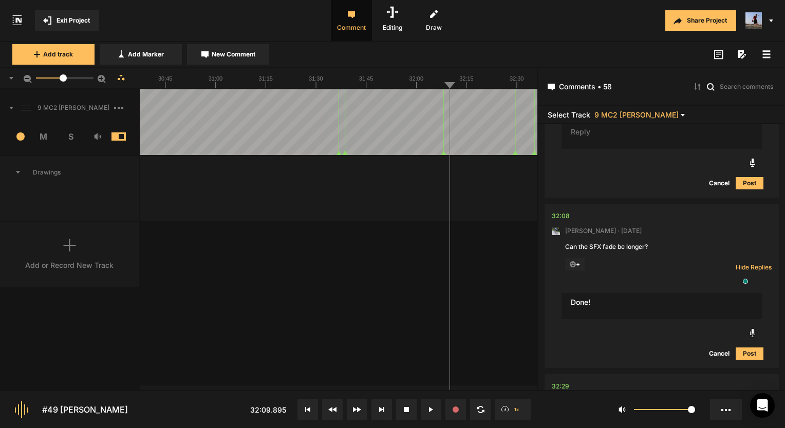
type textarea "Done!"
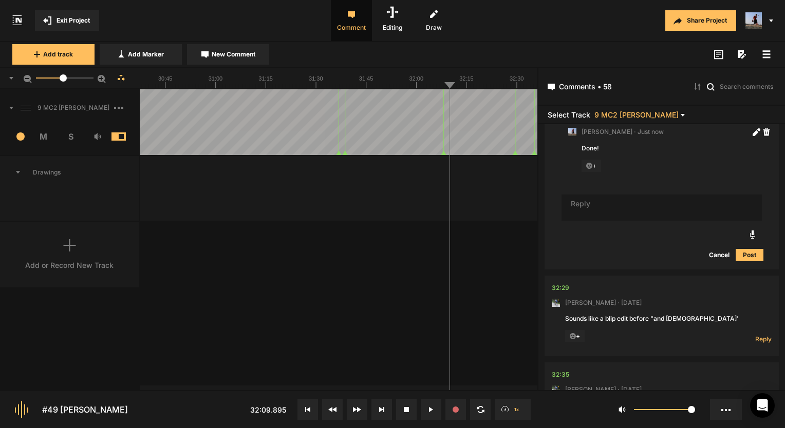
scroll to position [6814, 0]
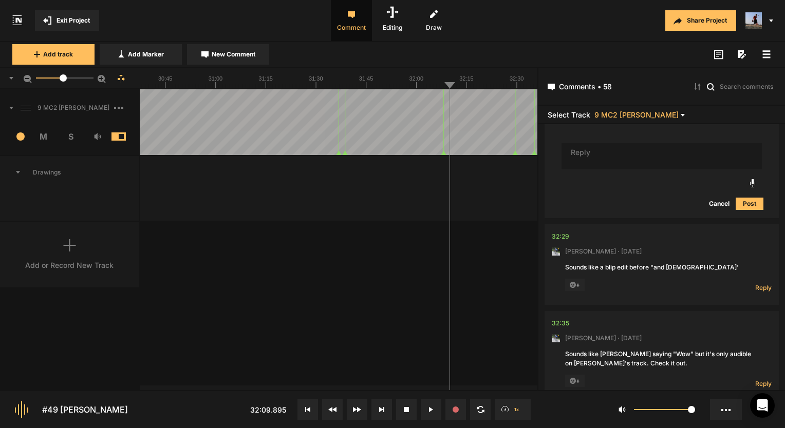
click at [564, 224] on nt-comment "32:29 Mark Weeber · 6 days ago Sounds like a blip edit before "and God' + Reply…" at bounding box center [662, 264] width 220 height 81
click at [558, 232] on div "32:29" at bounding box center [560, 237] width 17 height 10
click at [560, 232] on div "32:29" at bounding box center [560, 237] width 17 height 10
click at [561, 232] on div "32:29" at bounding box center [560, 237] width 17 height 10
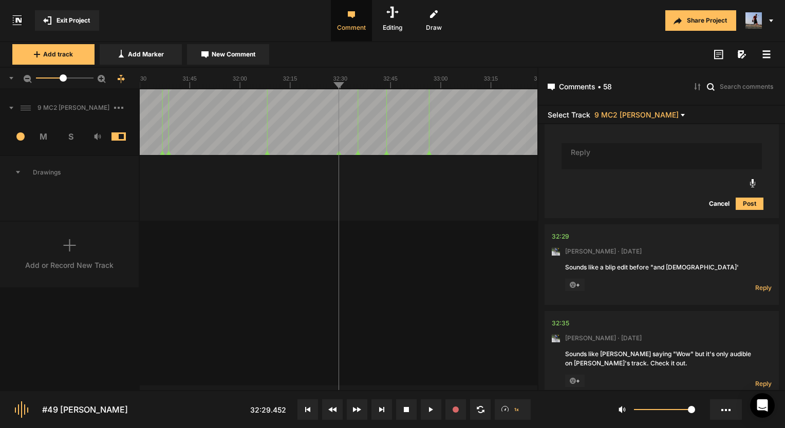
click at [755, 284] on span "Reply" at bounding box center [763, 288] width 16 height 9
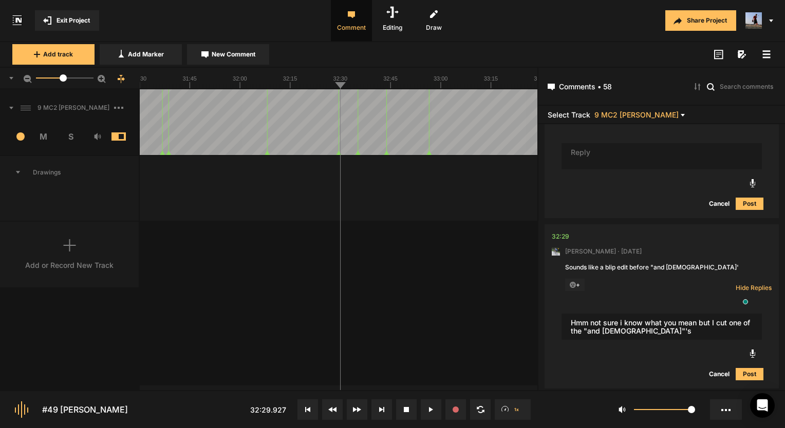
type textarea "Hmm not sure i know what you mean but I cut one of the "and God"'s"
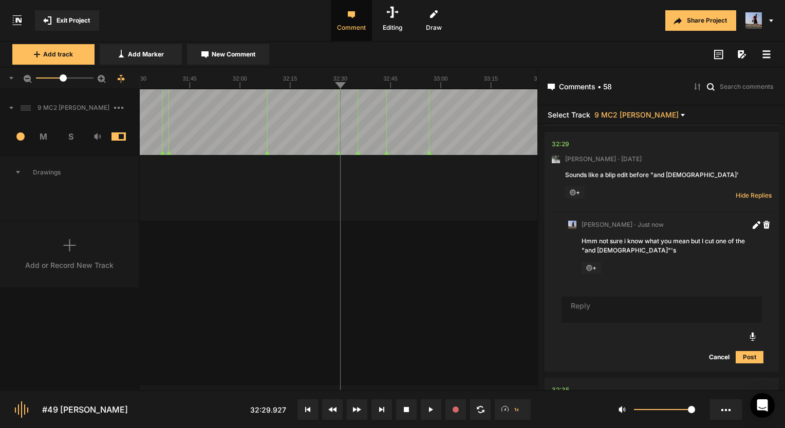
scroll to position [7060, 0]
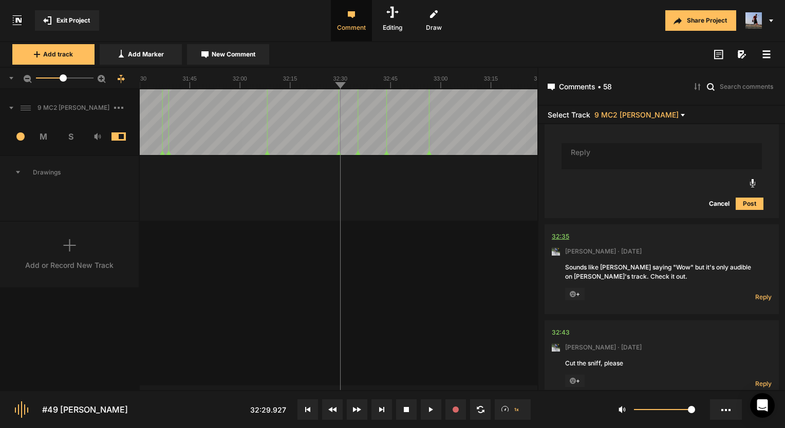
click at [565, 232] on div "32:35" at bounding box center [560, 237] width 17 height 10
click at [559, 232] on div "32:35" at bounding box center [560, 237] width 17 height 10
click at [760, 293] on span "Reply" at bounding box center [763, 297] width 16 height 9
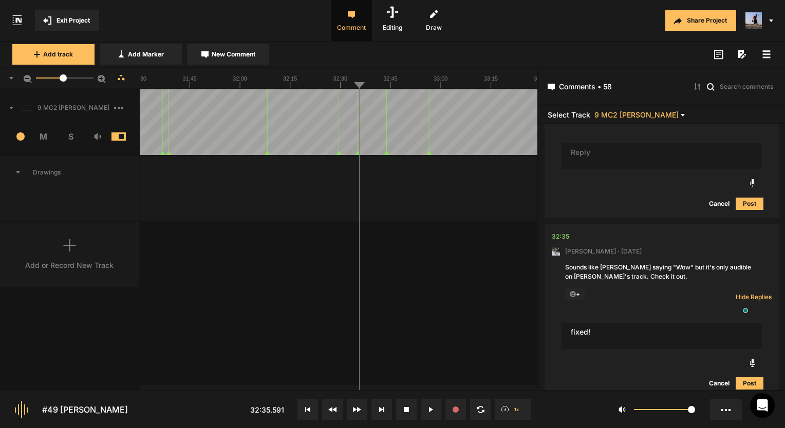
type textarea "fixed!"
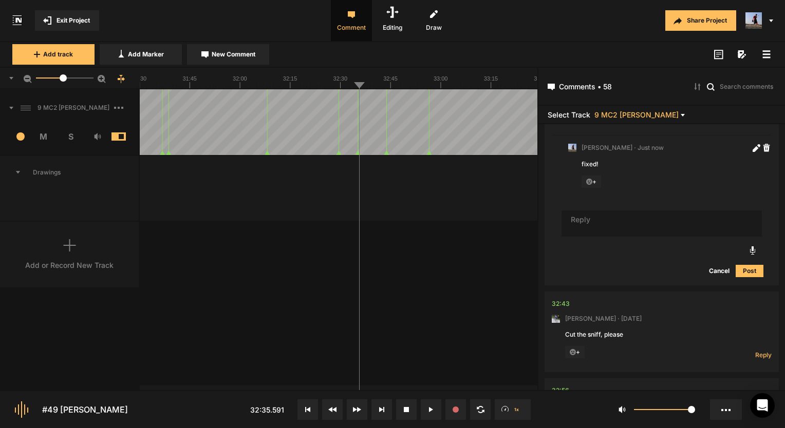
scroll to position [7254, 0]
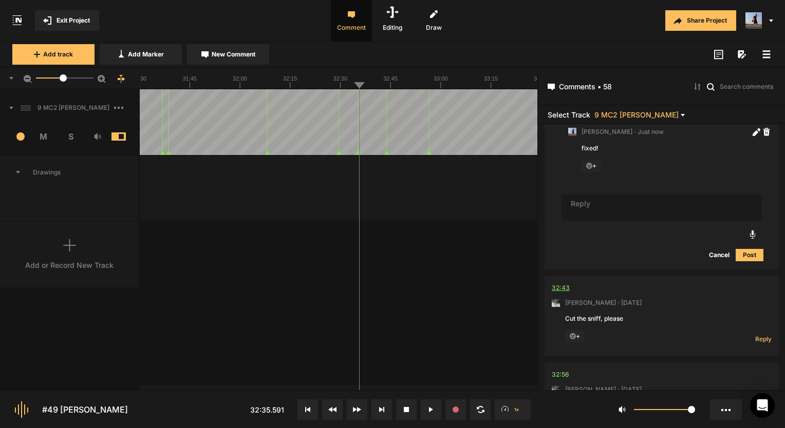
click at [564, 283] on div "32:43" at bounding box center [561, 288] width 18 height 10
click at [761, 335] on span "Reply" at bounding box center [763, 339] width 16 height 9
type textarea "Cut!"
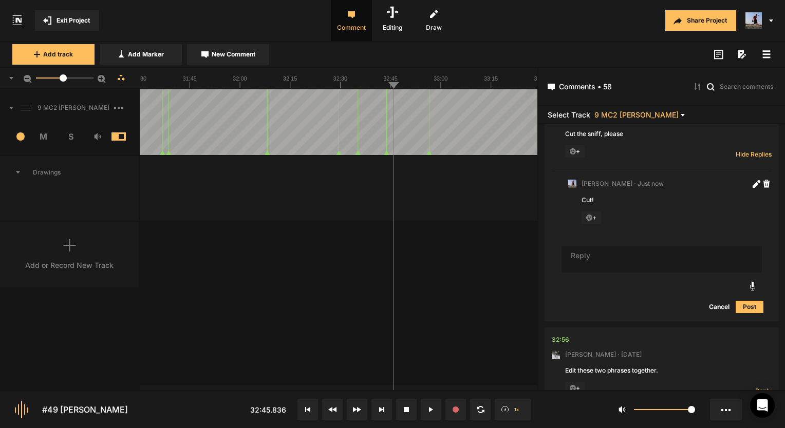
scroll to position [7490, 0]
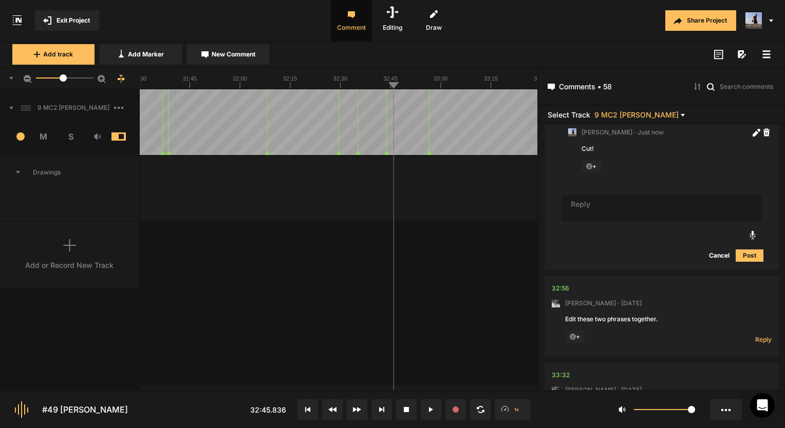
click at [569, 276] on nt-comment "32:56 Mark Weeber · 6 days ago Edit these two phrases together. + Reply Hide Re…" at bounding box center [662, 316] width 220 height 81
click at [562, 284] on div "32:56" at bounding box center [560, 289] width 17 height 10
click at [428, 404] on button at bounding box center [431, 410] width 21 height 21
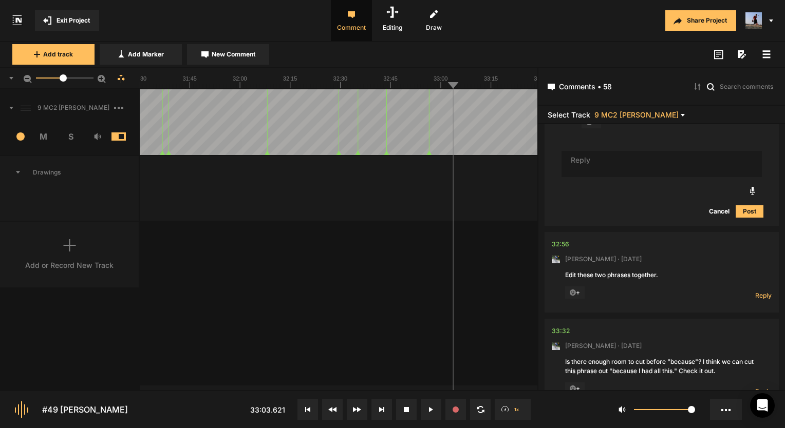
scroll to position [7593, 0]
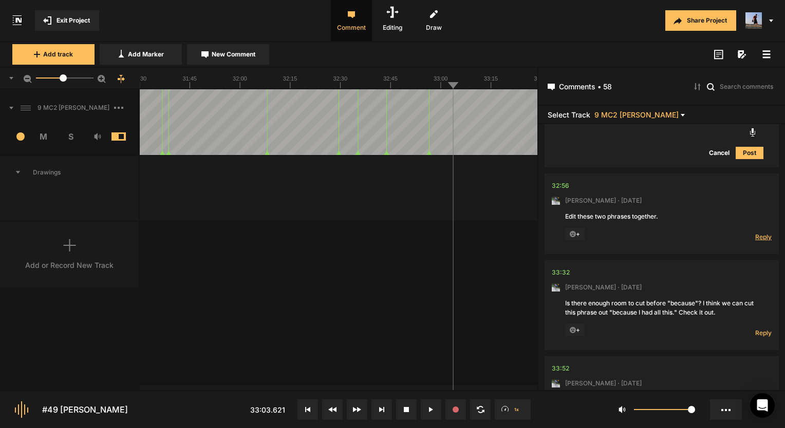
click at [755, 233] on span "Reply" at bounding box center [763, 237] width 16 height 9
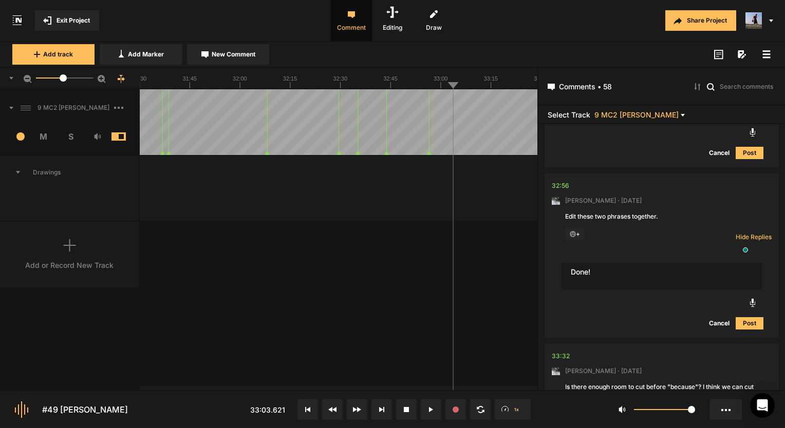
type textarea "Done!"
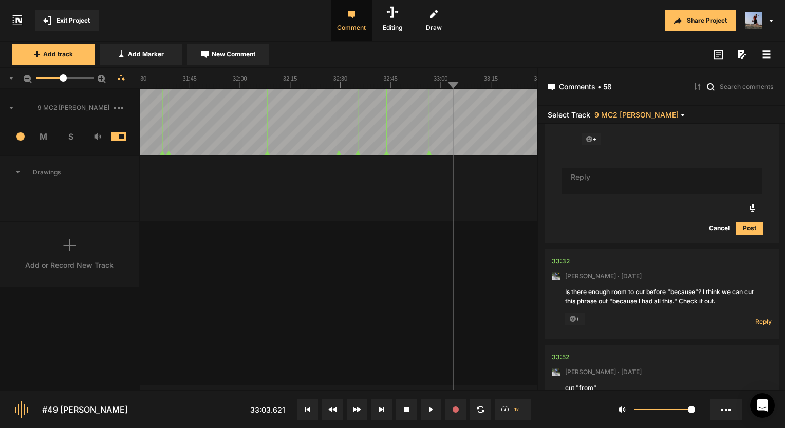
scroll to position [7799, 0]
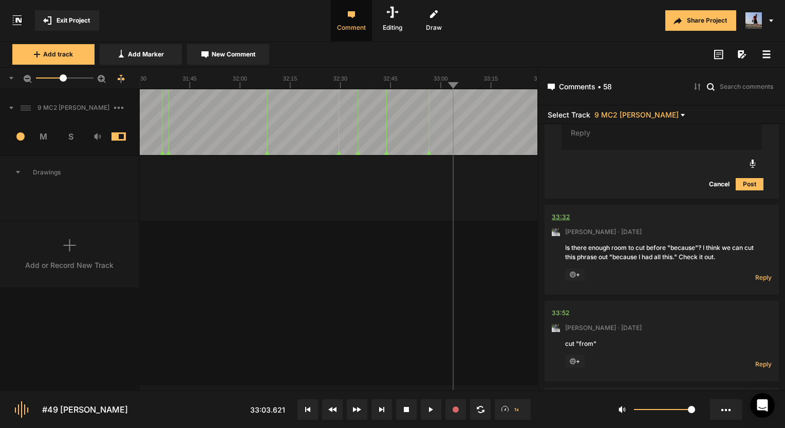
click at [553, 212] on div "33:32" at bounding box center [561, 217] width 18 height 10
click at [329, 81] on text "33:30" at bounding box center [329, 79] width 14 height 6
click at [760, 273] on span "Reply" at bounding box center [763, 277] width 16 height 9
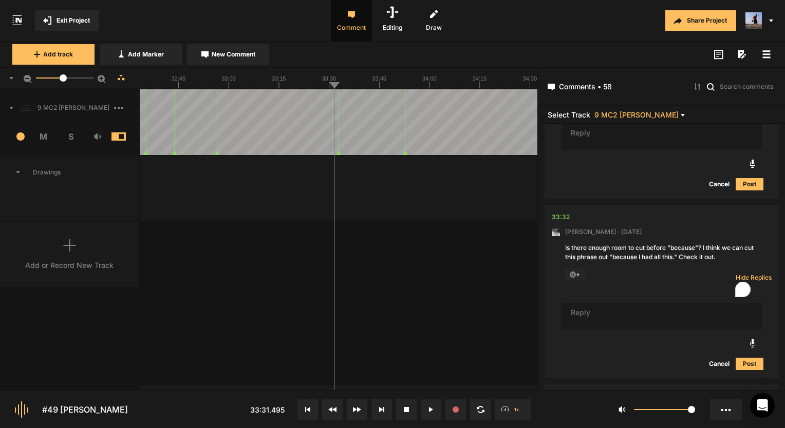
click at [590, 295] on div "Cancel Post" at bounding box center [662, 337] width 220 height 84
click at [589, 304] on textarea "To enrich screen reader interactions, please activate Accessibility in Grammarl…" at bounding box center [661, 317] width 200 height 27
type textarea "Doesn't quite work unfornutaly"
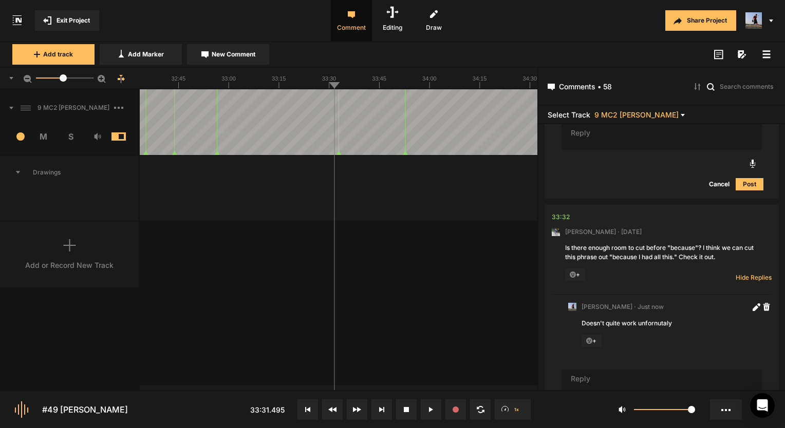
scroll to position [7819, 0]
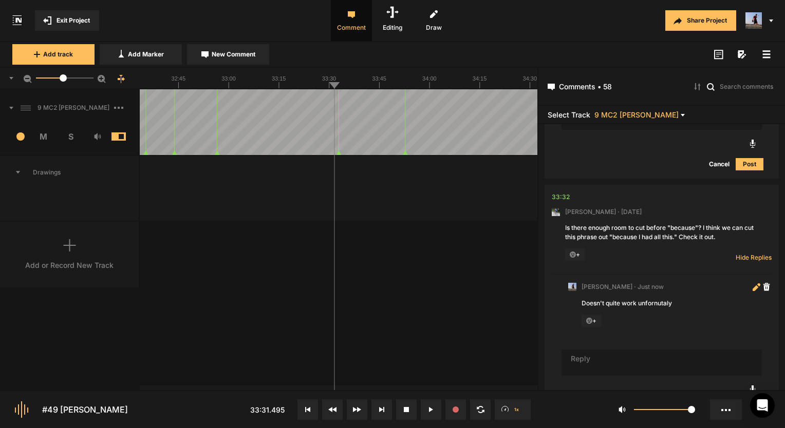
click at [752, 284] on icon at bounding box center [756, 288] width 8 height 8
click at [657, 299] on textarea "Doesn't quite work unfornutaly" at bounding box center [669, 313] width 177 height 28
click at [644, 299] on textarea "Doesn't quite work unf" at bounding box center [669, 313] width 177 height 28
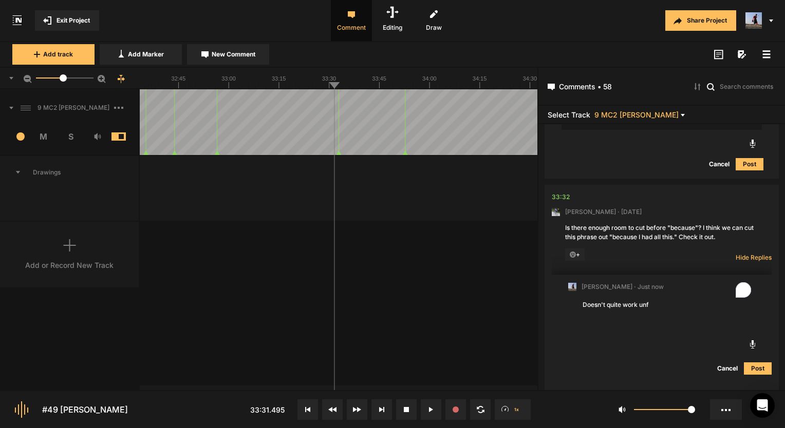
paste textarea "ortunately"
type textarea "Doesn't quite work unfortunately"
click at [754, 363] on button "Post" at bounding box center [758, 369] width 28 height 12
click at [565, 192] on div "33:32" at bounding box center [561, 197] width 18 height 10
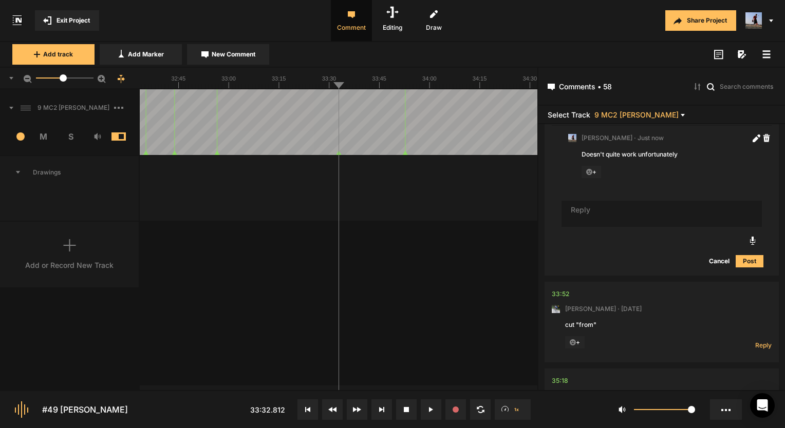
scroll to position [7973, 0]
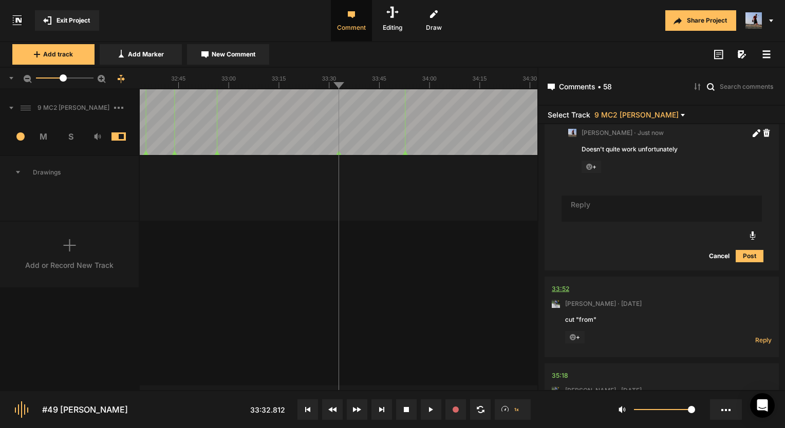
click at [560, 284] on div "33:52" at bounding box center [560, 289] width 17 height 10
click at [761, 336] on span "Reply" at bounding box center [763, 340] width 16 height 9
type textarea "Done!"
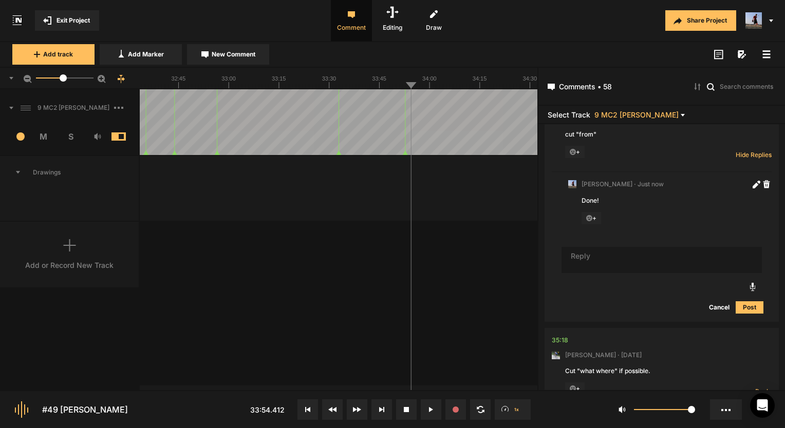
scroll to position [8210, 0]
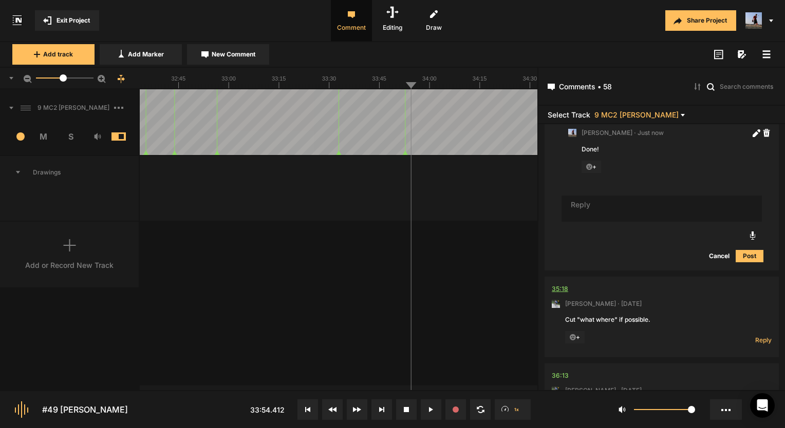
click at [556, 284] on div "35:18" at bounding box center [560, 289] width 16 height 10
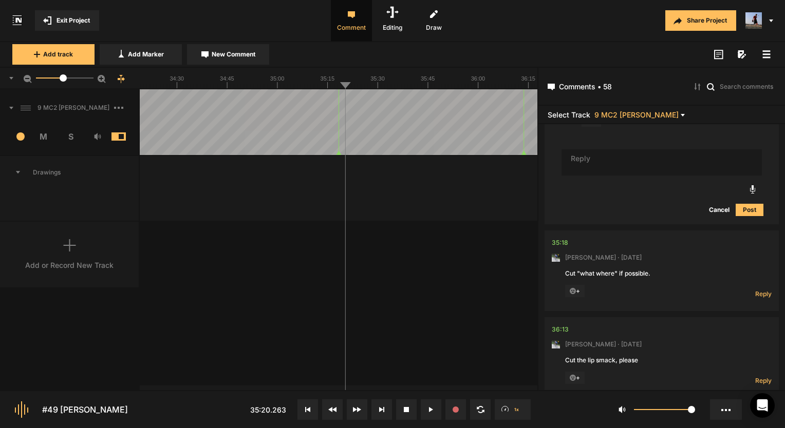
scroll to position [8261, 0]
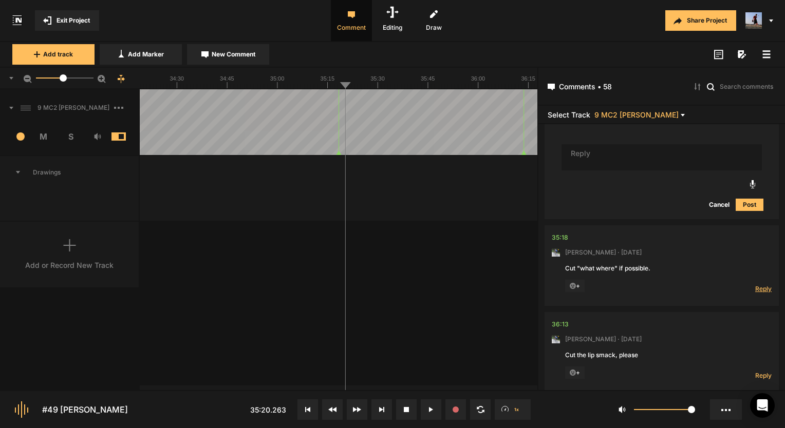
click at [762, 285] on span "Reply" at bounding box center [763, 289] width 16 height 9
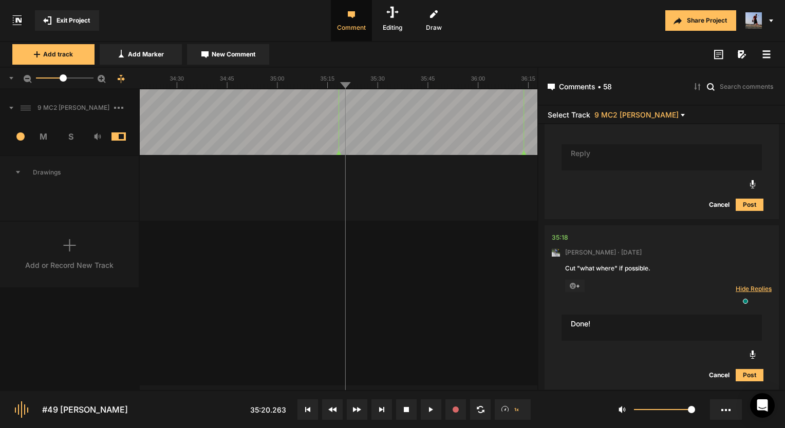
type textarea "Done!"
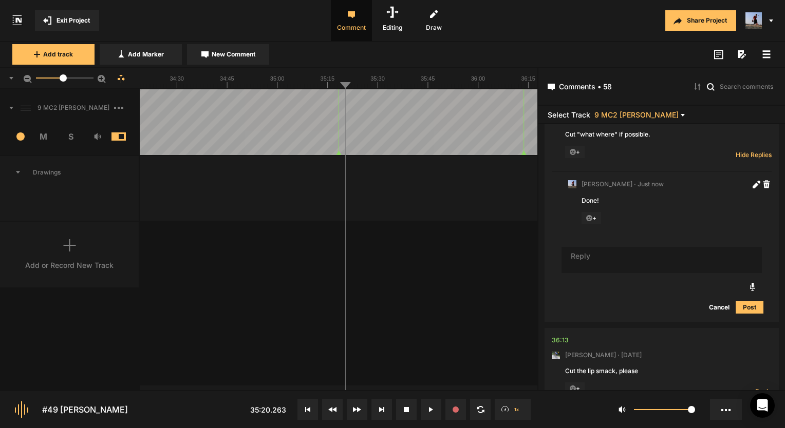
scroll to position [8498, 0]
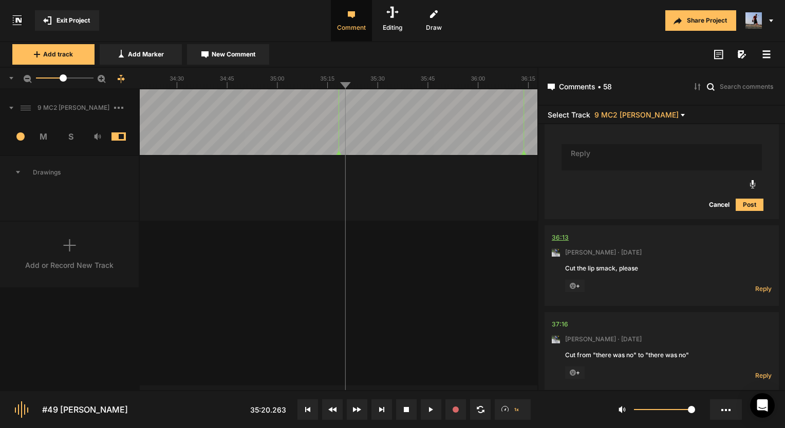
click at [561, 233] on div "36:13" at bounding box center [560, 238] width 17 height 10
click at [555, 233] on div "36:13" at bounding box center [560, 238] width 17 height 10
click at [431, 409] on icon at bounding box center [430, 409] width 5 height 5
drag, startPoint x: 0, startPoint y: 330, endPoint x: 433, endPoint y: 408, distance: 439.9
click at [433, 408] on icon at bounding box center [433, 409] width 2 height 5
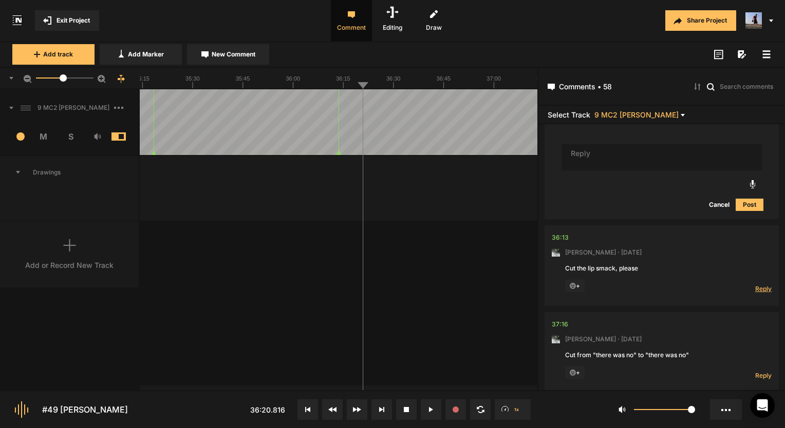
click at [755, 285] on span "Reply" at bounding box center [763, 289] width 16 height 9
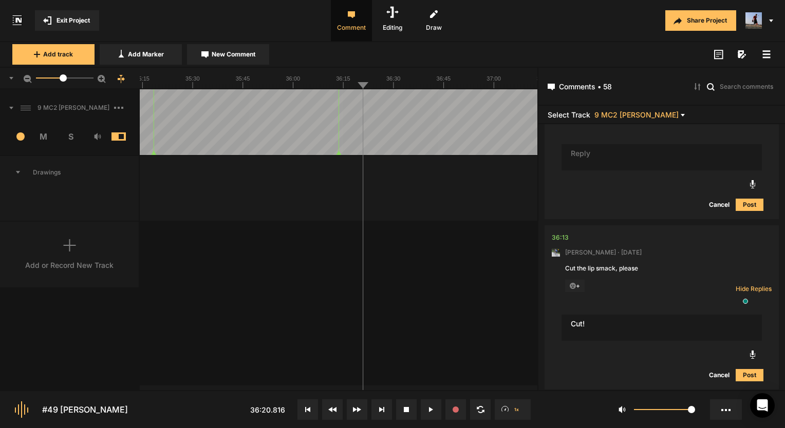
type textarea "Cut!"
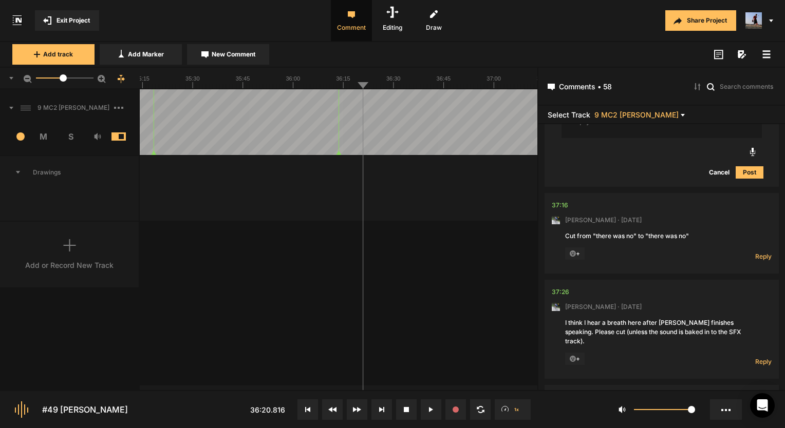
scroll to position [8785, 0]
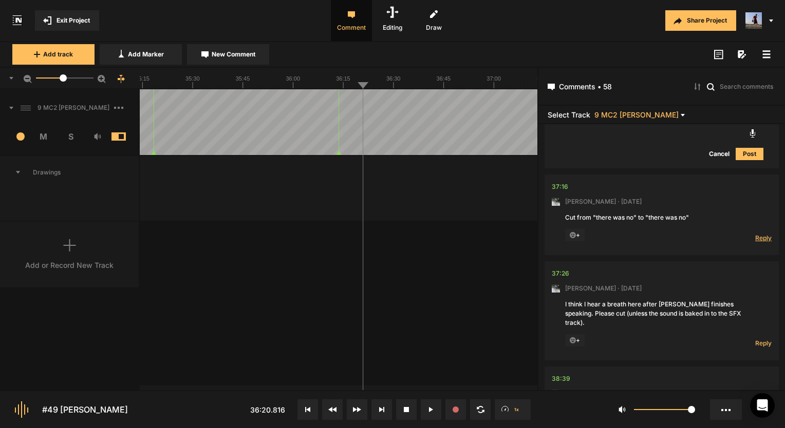
click at [756, 234] on span "Reply" at bounding box center [763, 238] width 16 height 9
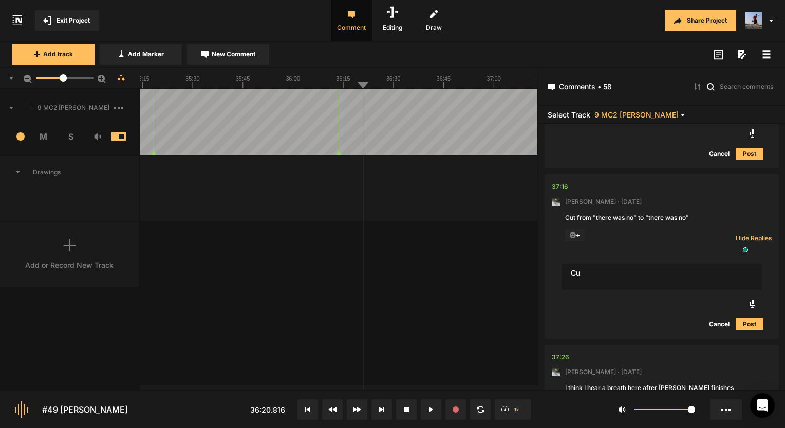
type textarea "C"
type textarea "Done!"
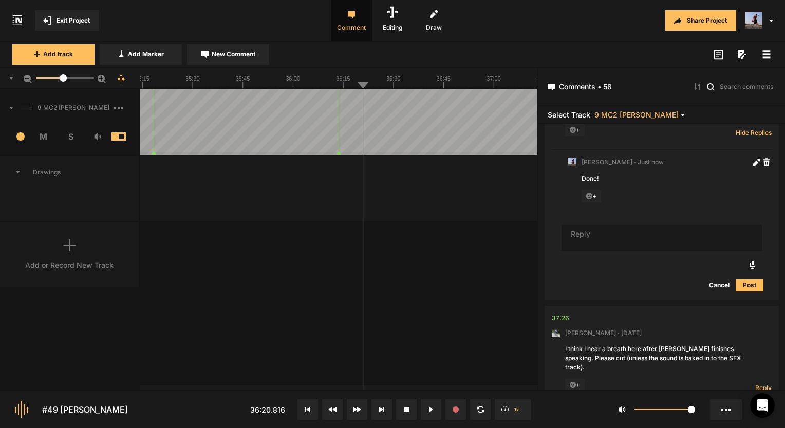
scroll to position [9042, 0]
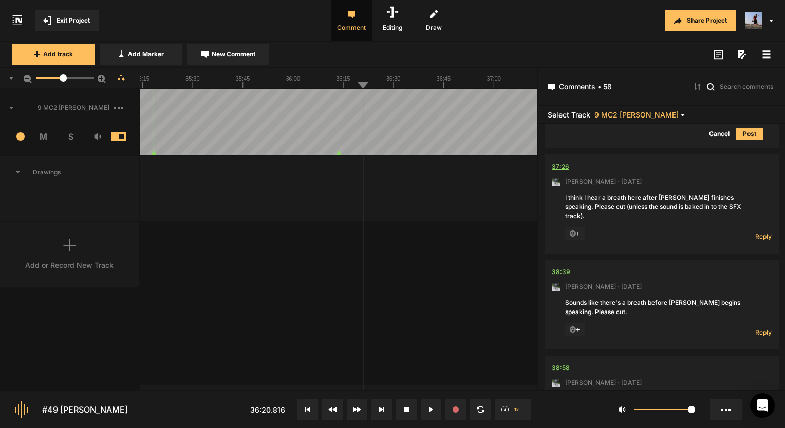
click at [561, 162] on div "37:26" at bounding box center [560, 167] width 17 height 10
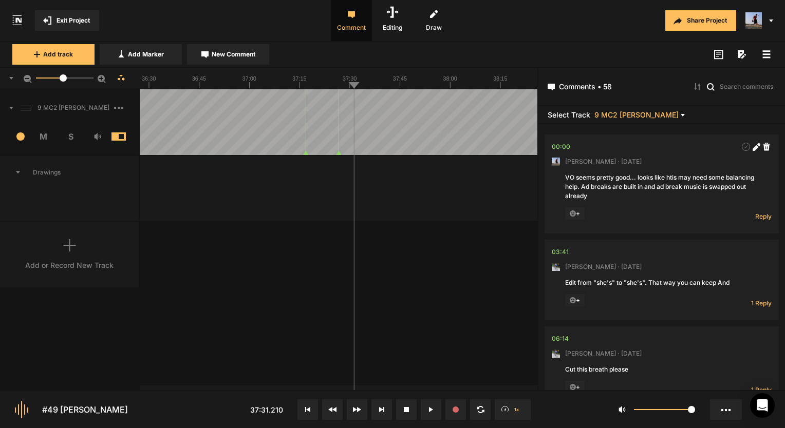
scroll to position [9042, 0]
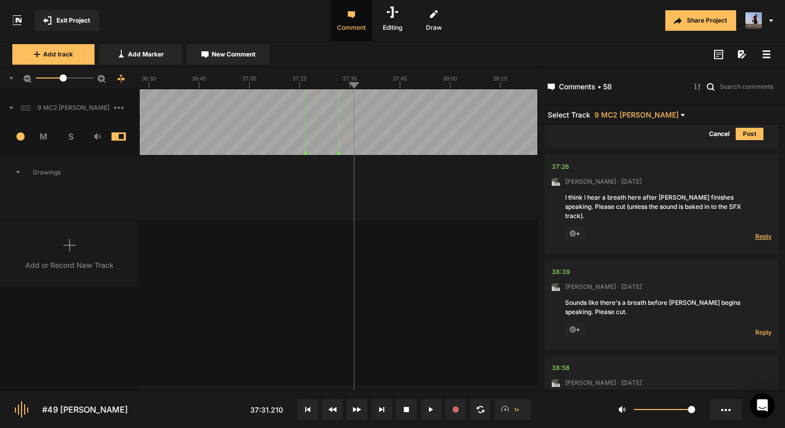
click at [755, 232] on span "Reply" at bounding box center [763, 236] width 16 height 9
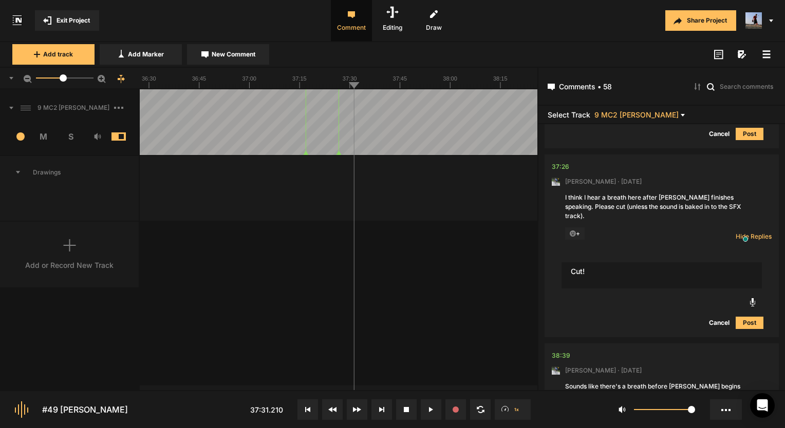
type textarea "Cut!"
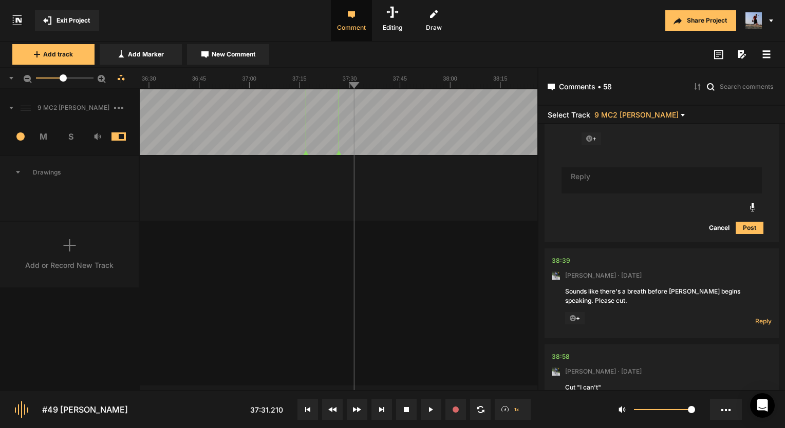
scroll to position [9248, 0]
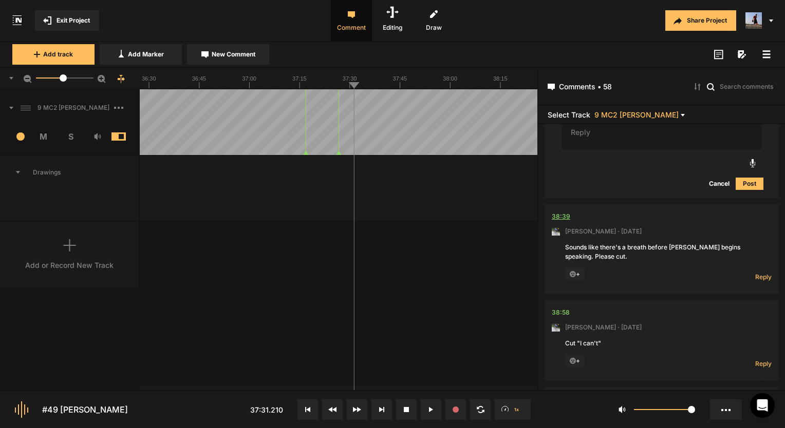
click at [564, 212] on div "38:39" at bounding box center [561, 217] width 18 height 10
click at [761, 273] on span "Reply" at bounding box center [763, 277] width 16 height 9
type textarea "D"
type textarea "Done!"
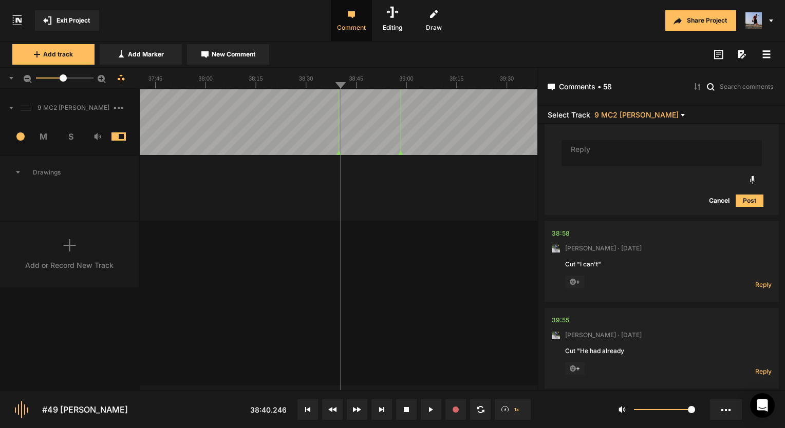
scroll to position [9514, 0]
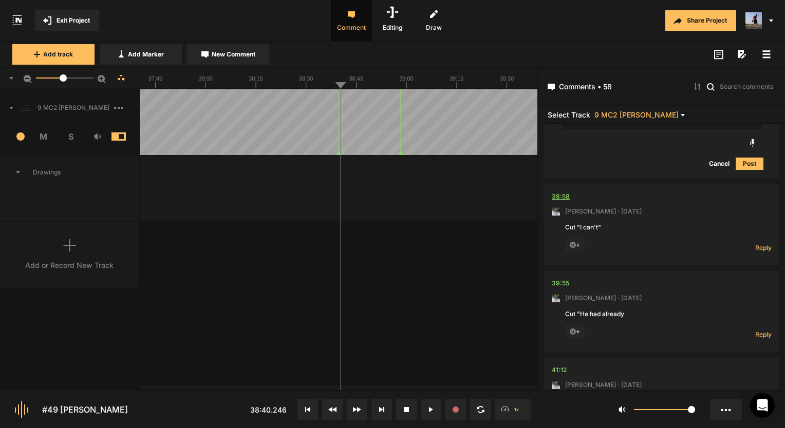
click at [560, 192] on div "38:58" at bounding box center [561, 197] width 18 height 10
click at [566, 192] on div "38:58" at bounding box center [561, 197] width 18 height 10
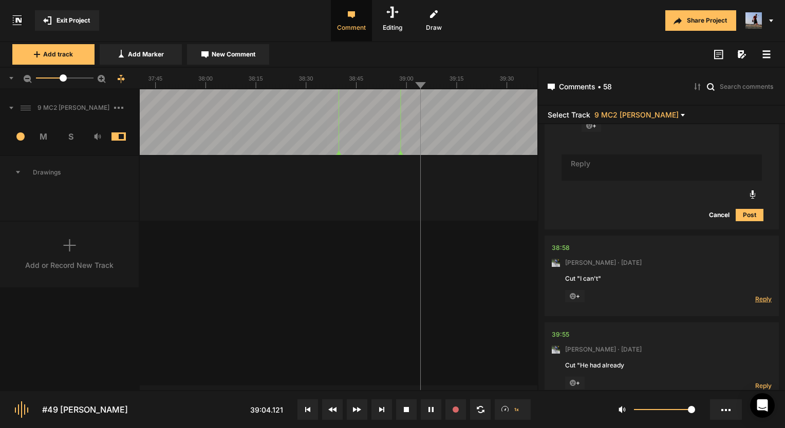
click at [755, 295] on span "Reply" at bounding box center [763, 299] width 16 height 9
type textarea "cut!"
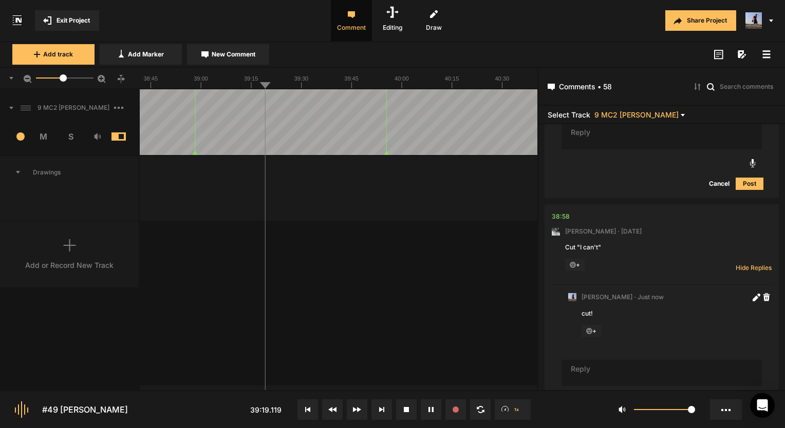
click at [424, 405] on button at bounding box center [431, 410] width 21 height 21
click at [0, 0] on button at bounding box center [0, 0] width 0 height 0
click at [425, 405] on button at bounding box center [431, 410] width 21 height 21
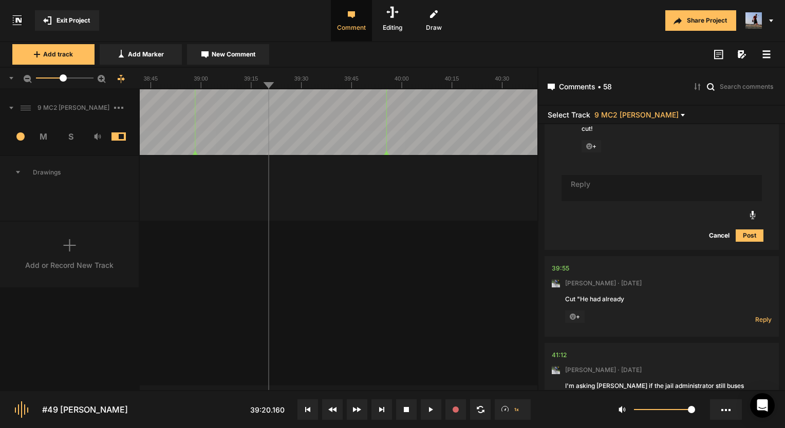
scroll to position [9699, 0]
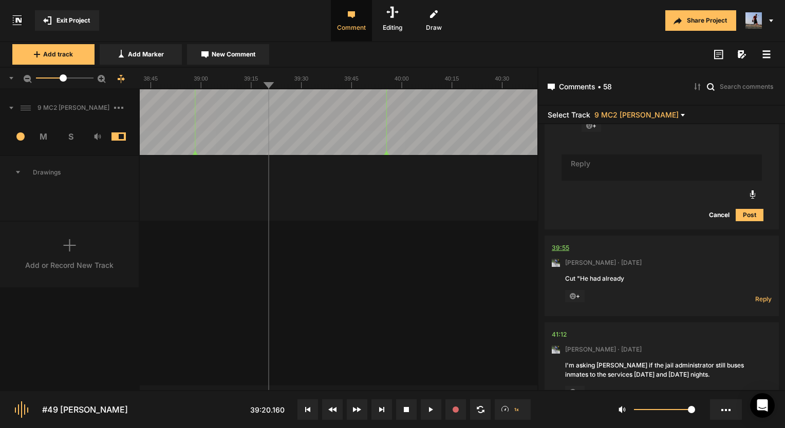
click at [561, 243] on div "39:55" at bounding box center [560, 248] width 17 height 10
click at [565, 243] on div "39:55" at bounding box center [560, 248] width 17 height 10
click at [763, 295] on span "Reply" at bounding box center [763, 299] width 16 height 9
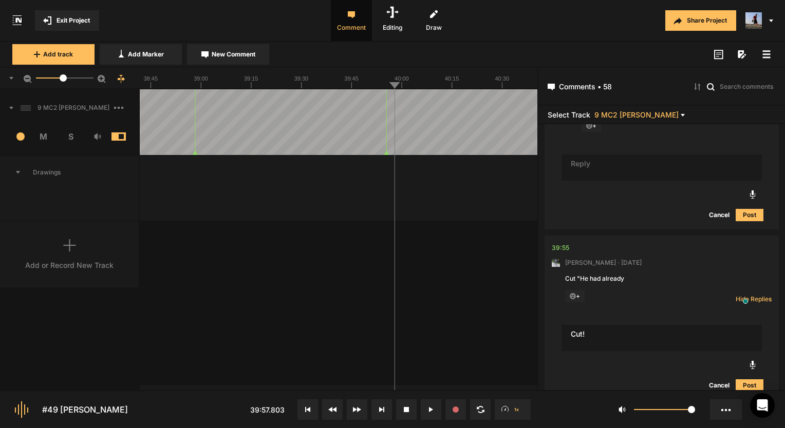
type textarea "Cut!"
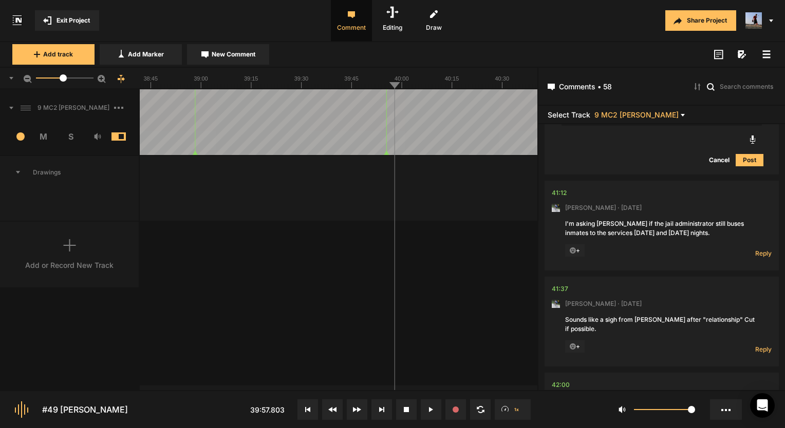
scroll to position [9969, 0]
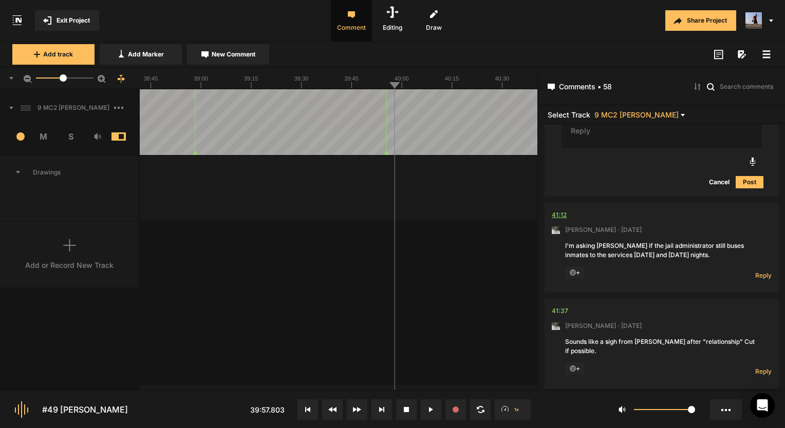
click at [561, 210] on div "41:12" at bounding box center [559, 215] width 15 height 10
click at [759, 271] on span "Reply" at bounding box center [763, 275] width 16 height 9
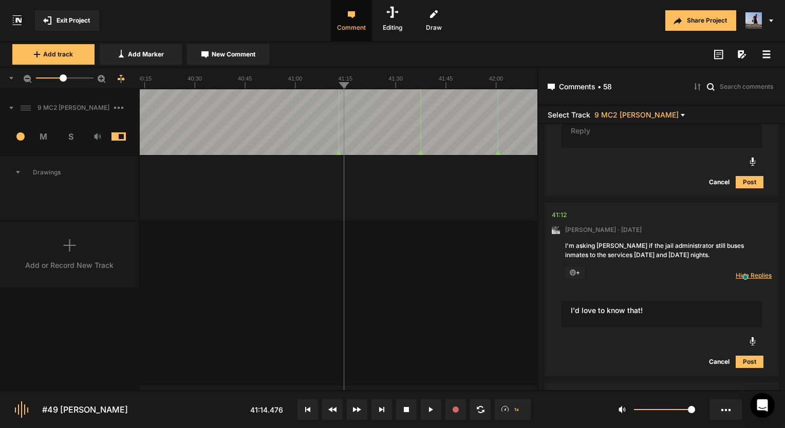
type textarea "I'd love to know that!"
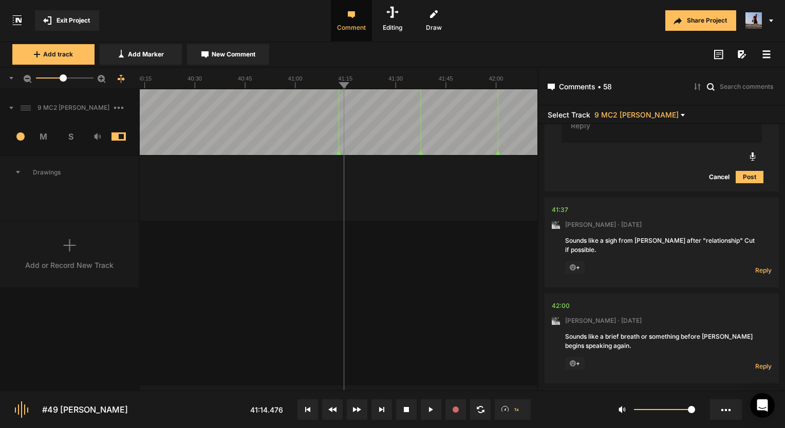
scroll to position [10233, 0]
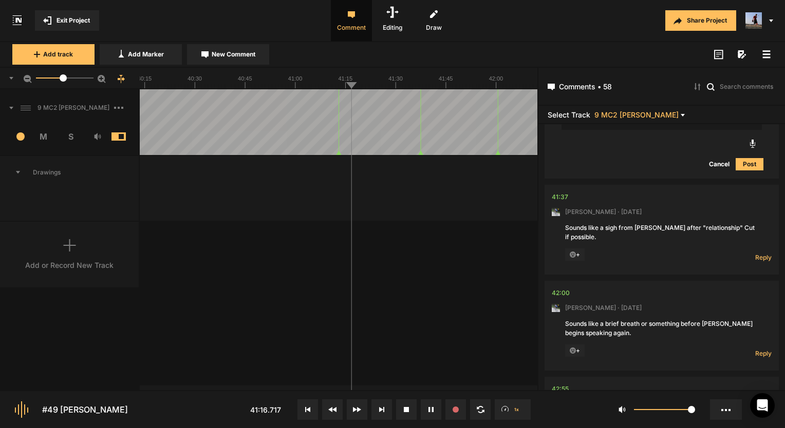
click at [427, 406] on button at bounding box center [431, 410] width 21 height 21
click at [755, 253] on span "Reply" at bounding box center [763, 257] width 16 height 9
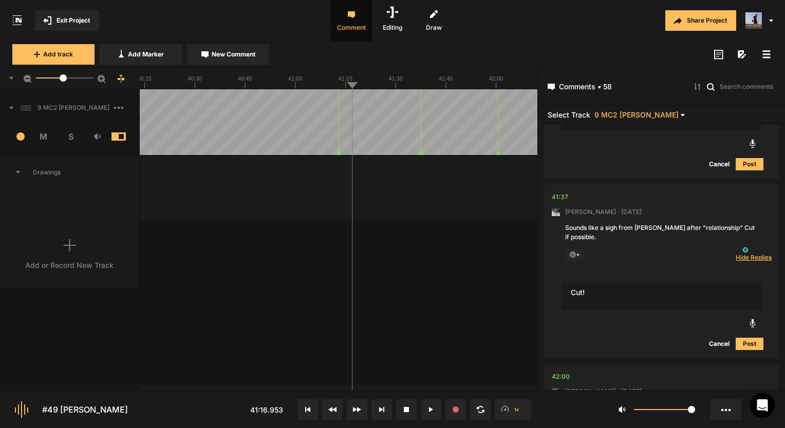
type textarea "Cut!"
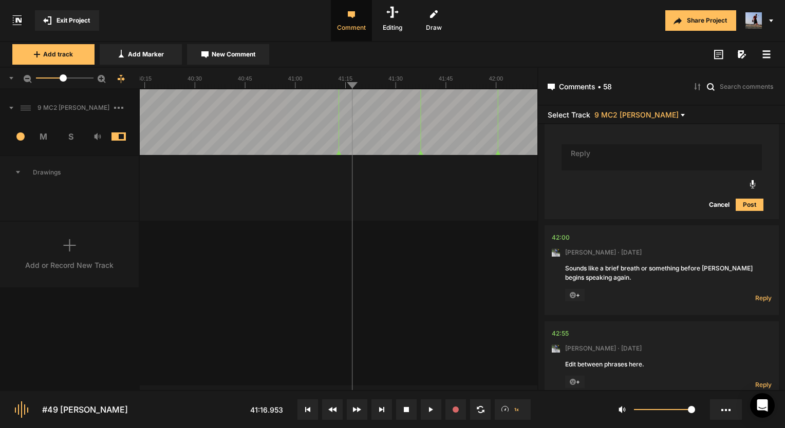
scroll to position [10490, 0]
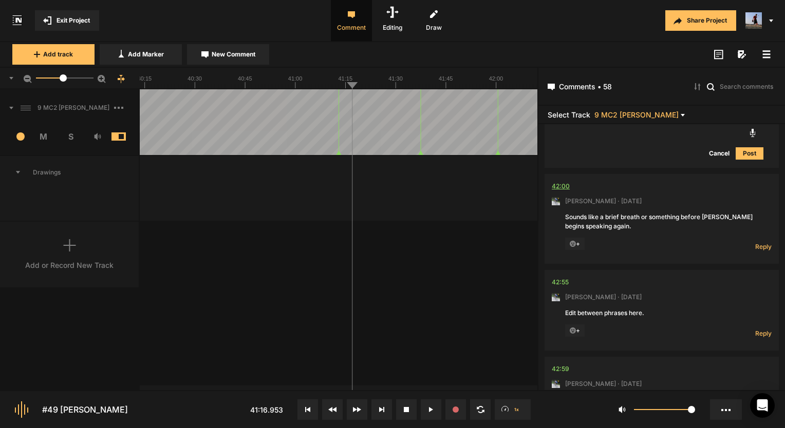
click at [557, 181] on div "42:00" at bounding box center [561, 186] width 18 height 10
click at [756, 242] on span "Reply" at bounding box center [763, 246] width 16 height 9
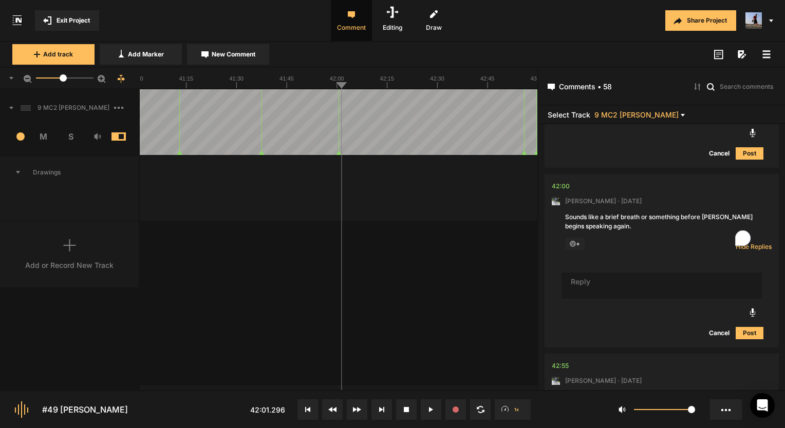
type textarea "D"
type textarea "Cut!"
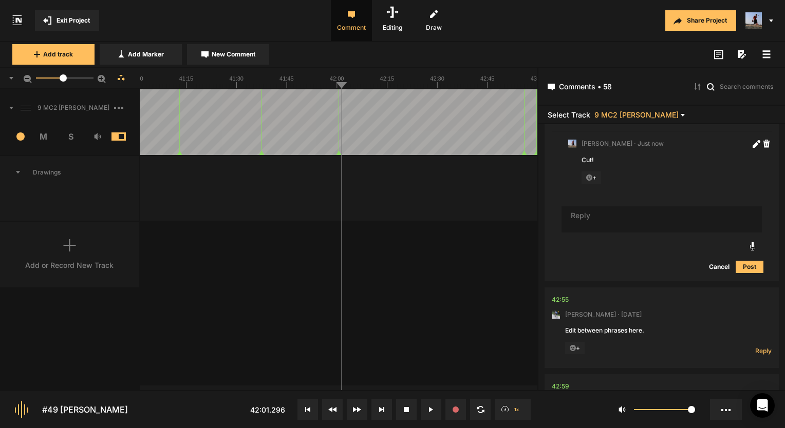
scroll to position [10644, 0]
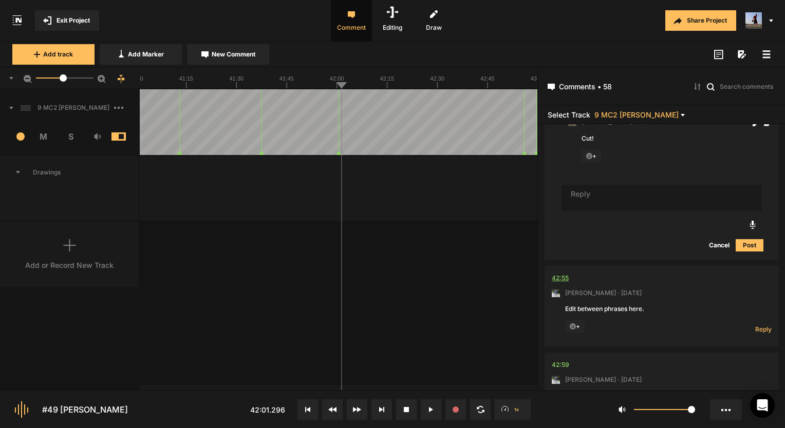
click at [555, 273] on div "42:55" at bounding box center [560, 278] width 17 height 10
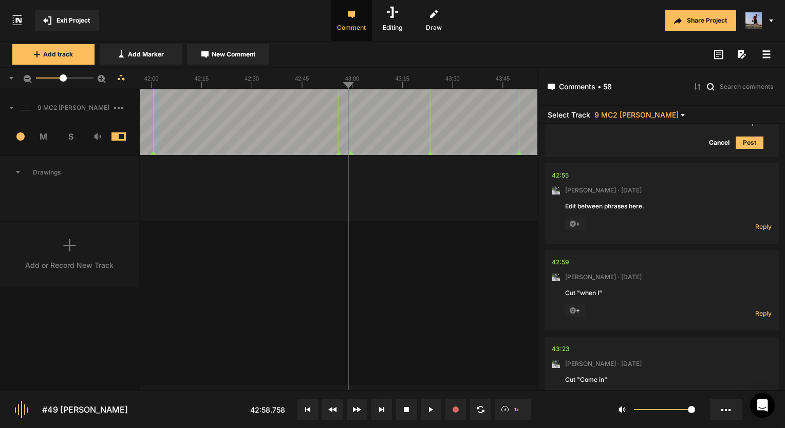
scroll to position [10695, 0]
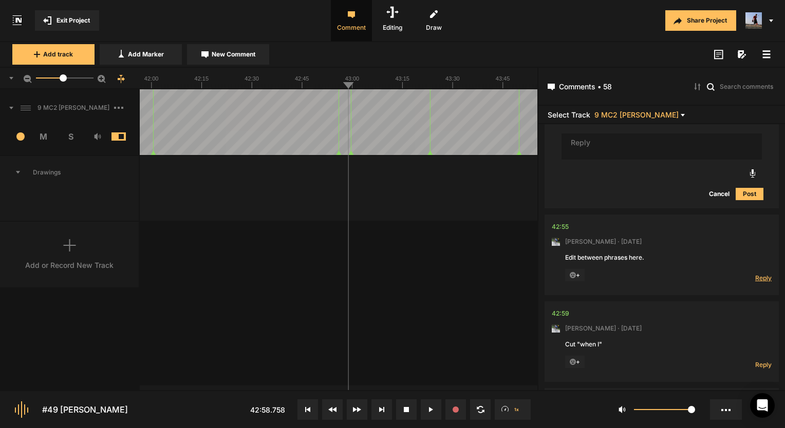
click at [764, 274] on span "Reply" at bounding box center [763, 278] width 16 height 9
type textarea "Done!"
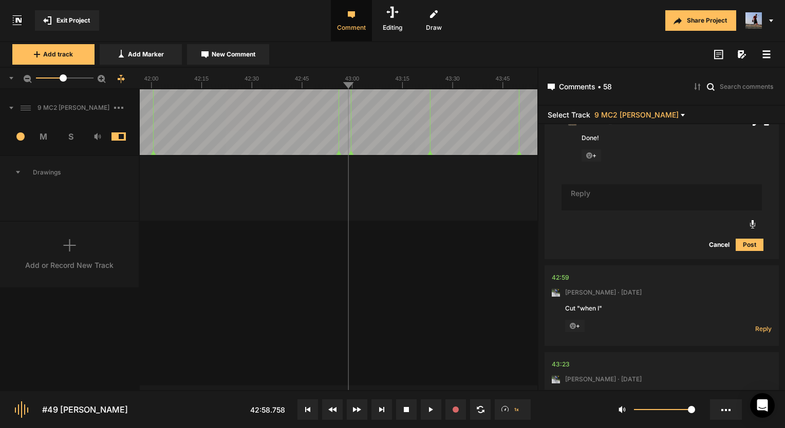
scroll to position [10901, 0]
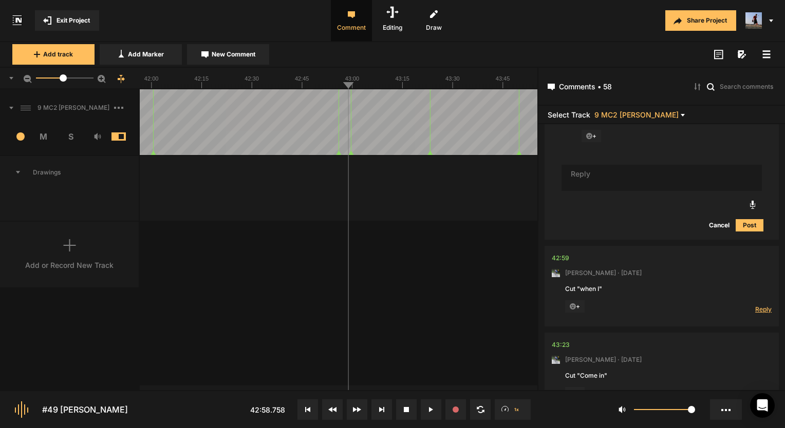
click at [760, 305] on span "Reply" at bounding box center [763, 309] width 16 height 9
type textarea "Done!"
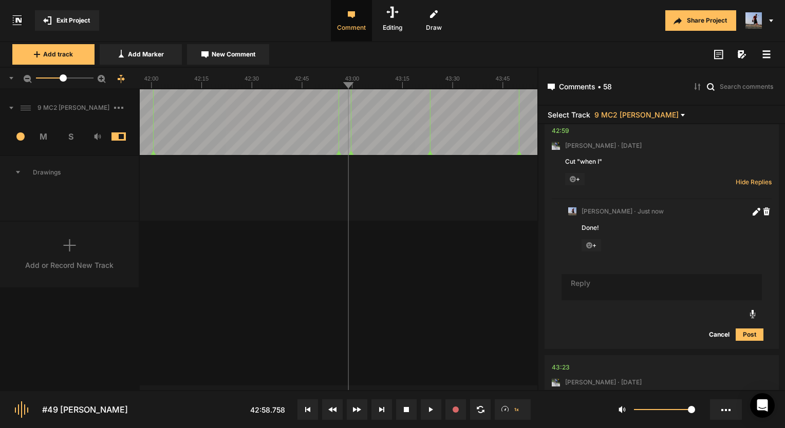
scroll to position [11085, 0]
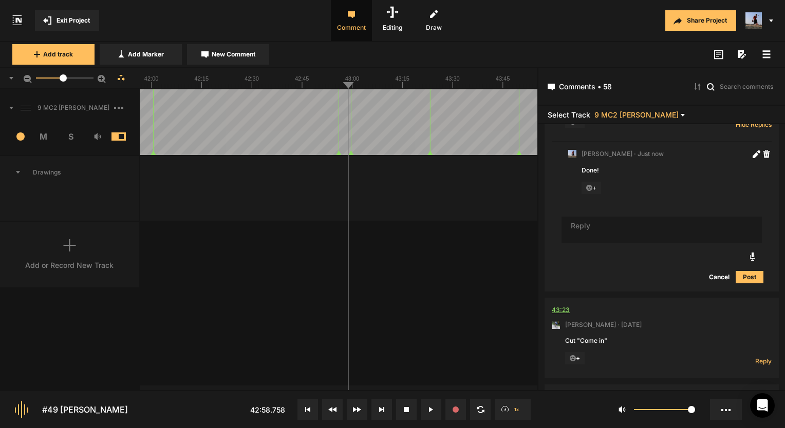
click at [566, 305] on div "43:23" at bounding box center [561, 310] width 18 height 10
click at [755, 357] on span "Reply" at bounding box center [763, 361] width 16 height 9
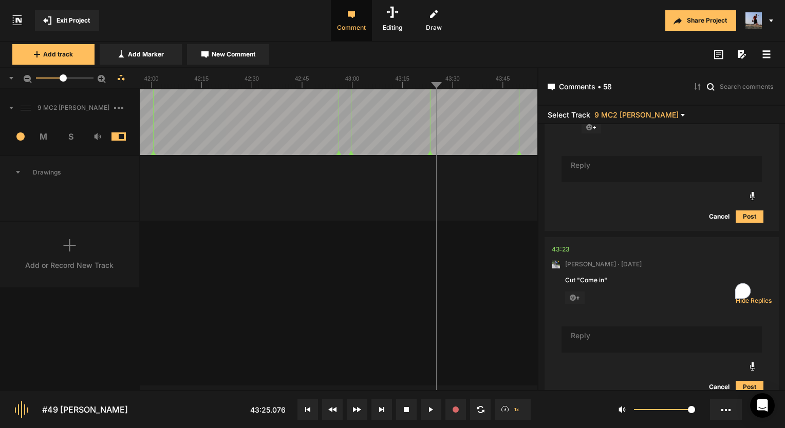
scroll to position [11213, 0]
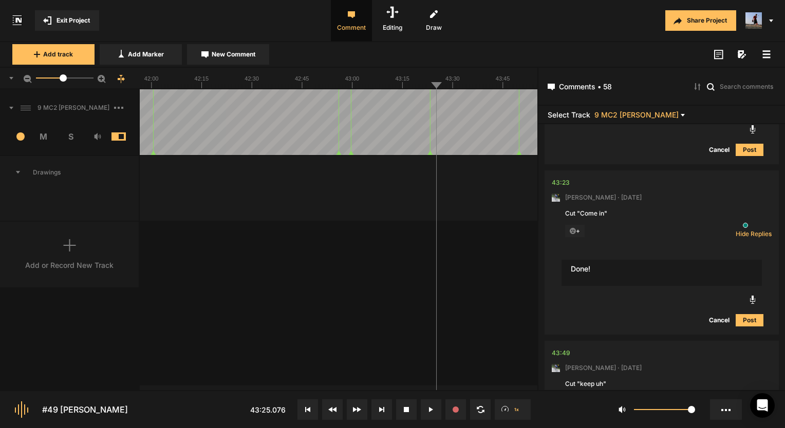
type textarea "Done!"
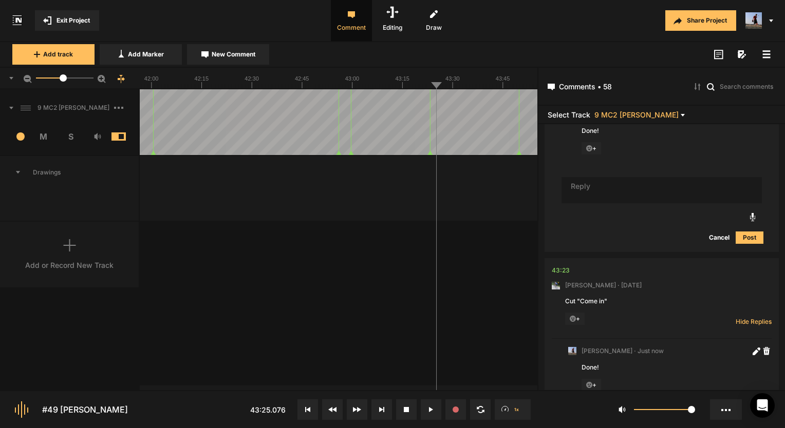
scroll to position [11279, 0]
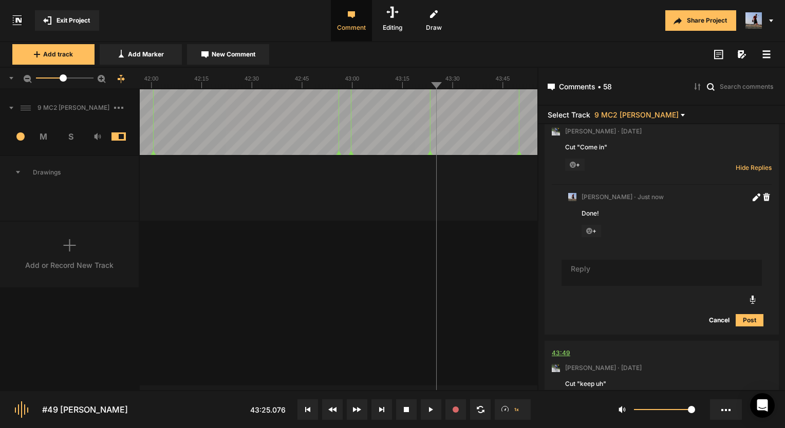
click at [558, 348] on div "43:49" at bounding box center [561, 353] width 18 height 10
click at [763, 362] on nt-comment "43:49 Mark Weeber · 6 days ago Cut "keep uh" + Reply Hide Replies" at bounding box center [662, 381] width 220 height 81
click at [762, 400] on span "Reply" at bounding box center [763, 404] width 16 height 9
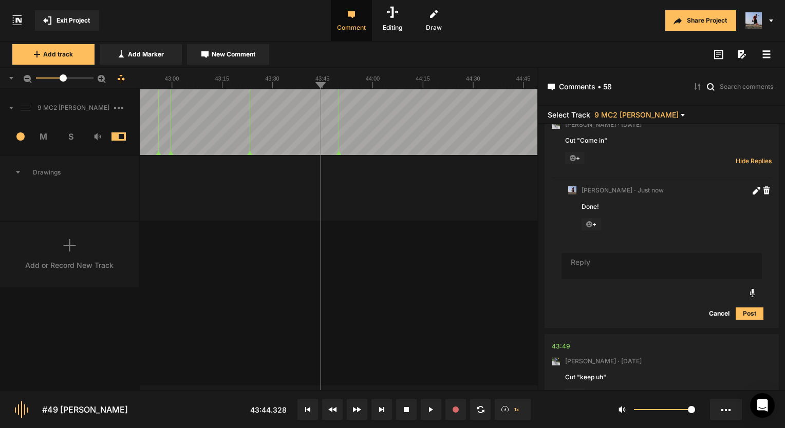
scroll to position [11286, 0]
type textarea "Done!"
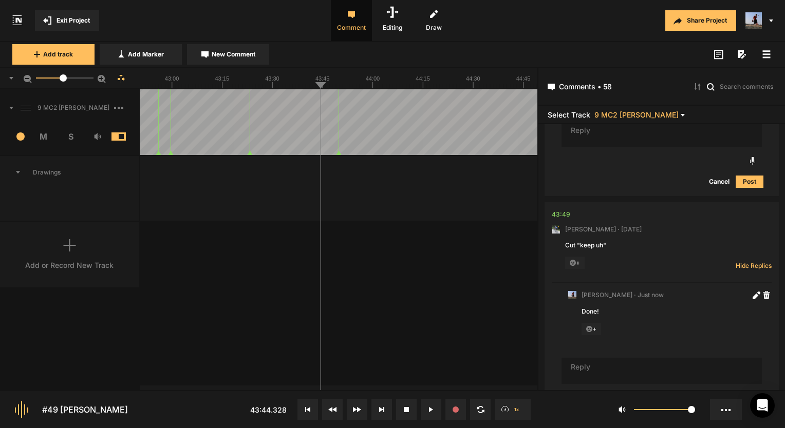
scroll to position [11429, 0]
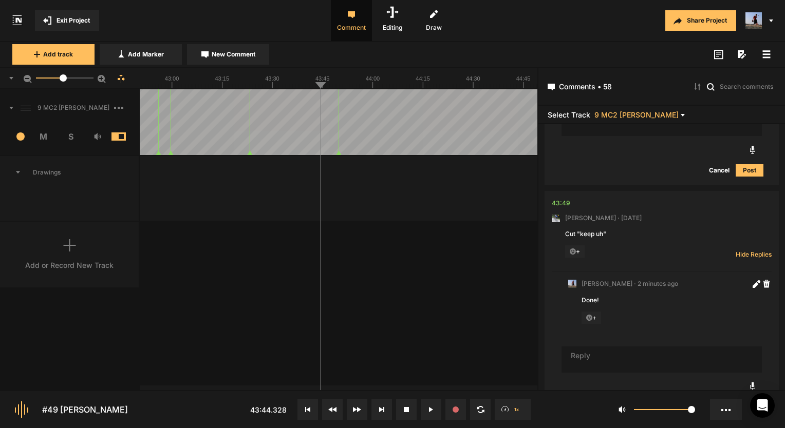
click at [63, 26] on button "Exit Project" at bounding box center [67, 20] width 64 height 21
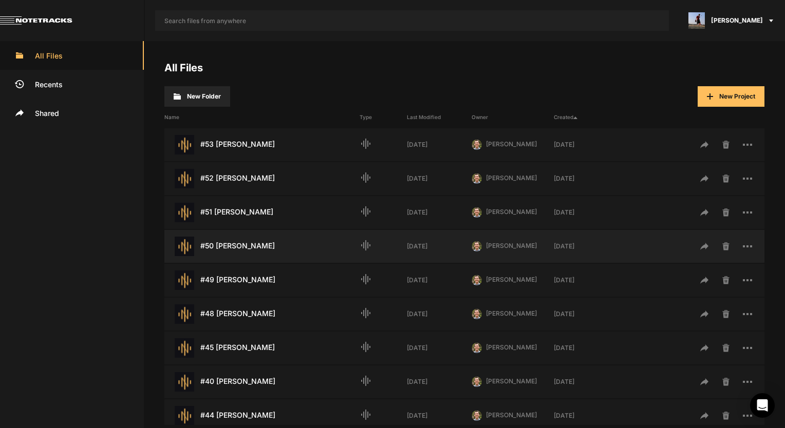
click at [229, 254] on div "#50 Greg Stier Last Modified: 7 days ago" at bounding box center [261, 247] width 195 height 20
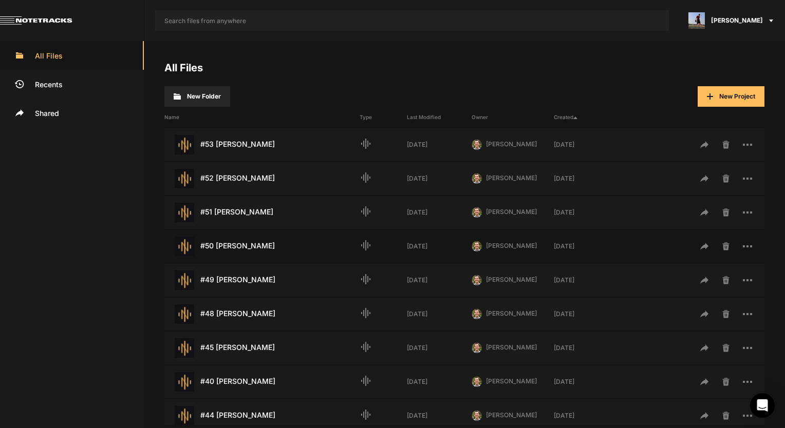
click at [229, 254] on div "#50 Greg Stier Last Modified: 7 days ago" at bounding box center [261, 247] width 195 height 20
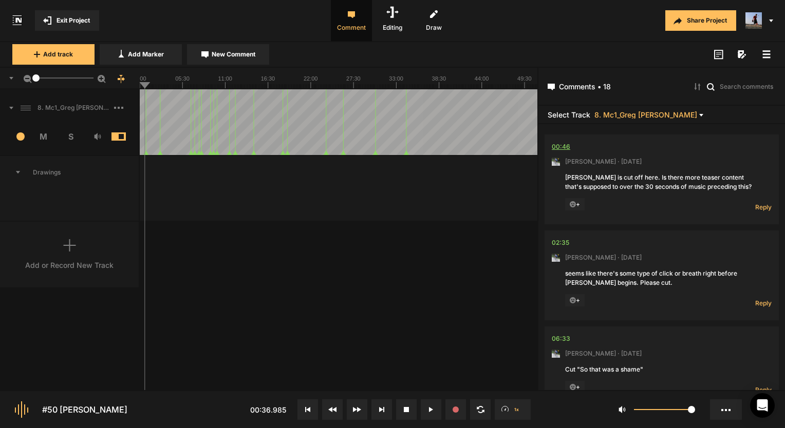
click at [558, 142] on div "00:46" at bounding box center [561, 147] width 18 height 10
click at [558, 143] on div "00:46" at bounding box center [561, 147] width 18 height 10
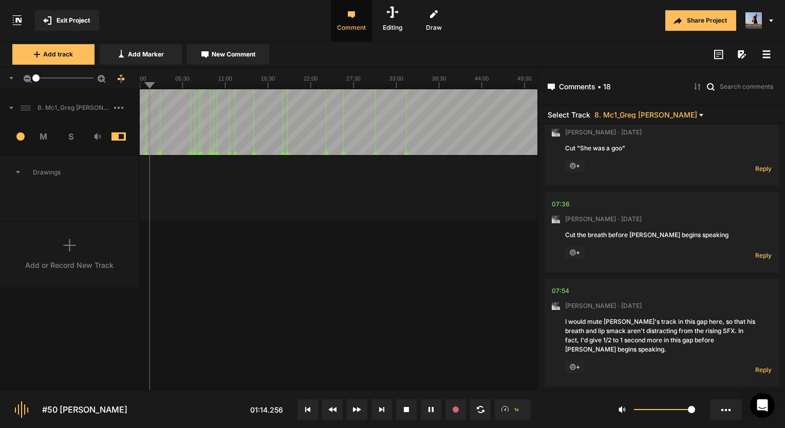
scroll to position [360, 0]
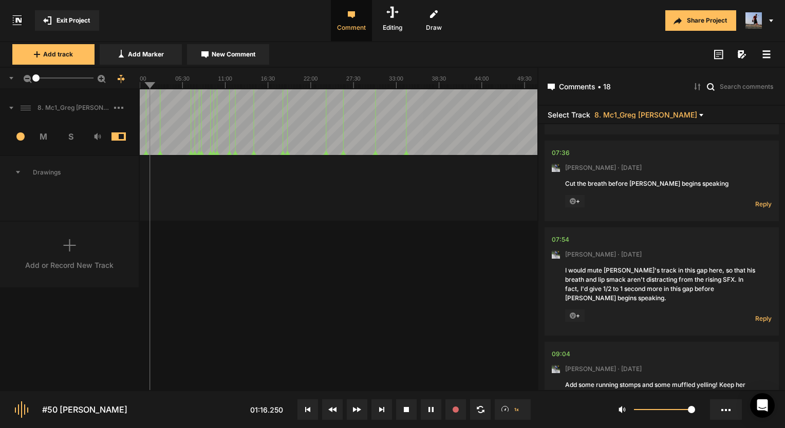
click at [428, 407] on button at bounding box center [431, 410] width 21 height 21
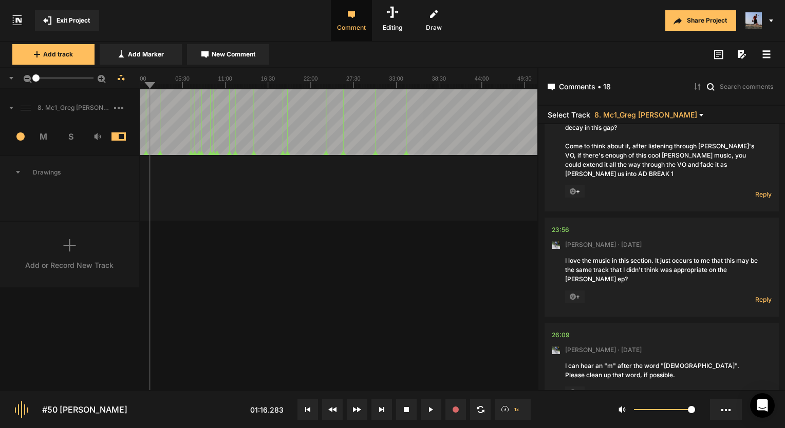
scroll to position [1387, 0]
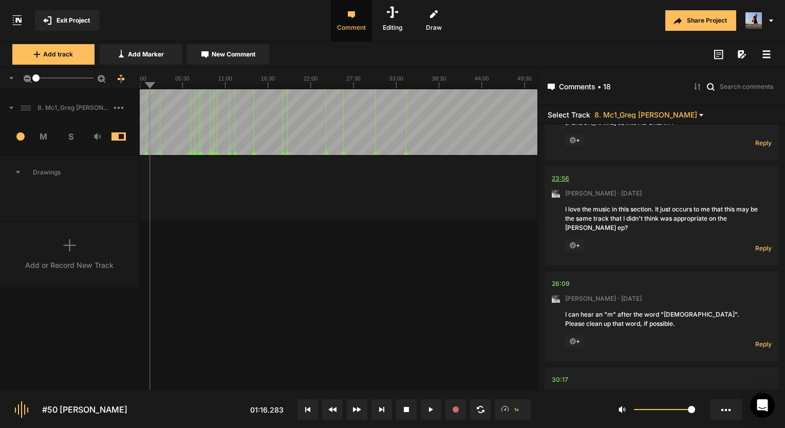
click at [563, 176] on div "23:56" at bounding box center [560, 179] width 17 height 10
click at [62, 24] on span "Exit Project" at bounding box center [73, 20] width 33 height 9
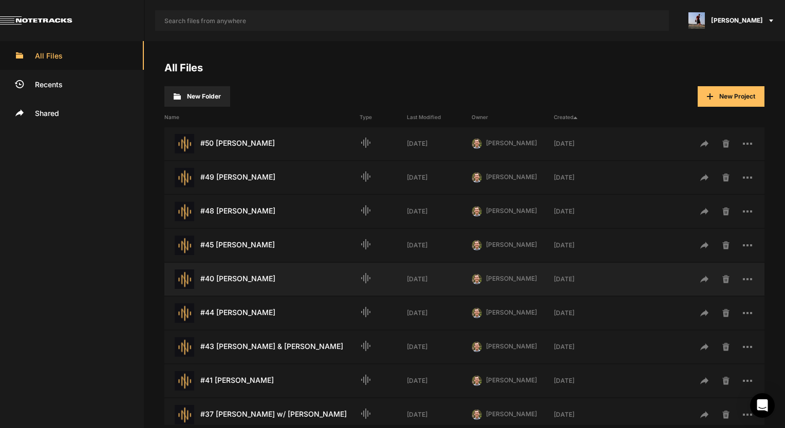
scroll to position [154, 0]
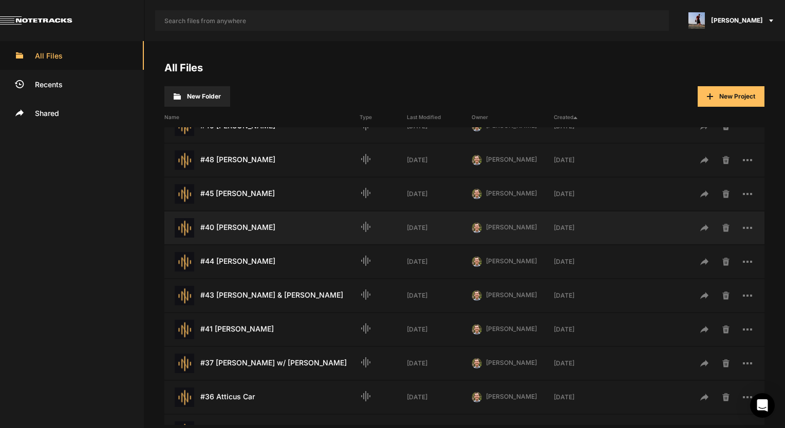
click at [246, 227] on div "#40 Ken Freeman Last Modified: 1 week ago" at bounding box center [261, 228] width 195 height 20
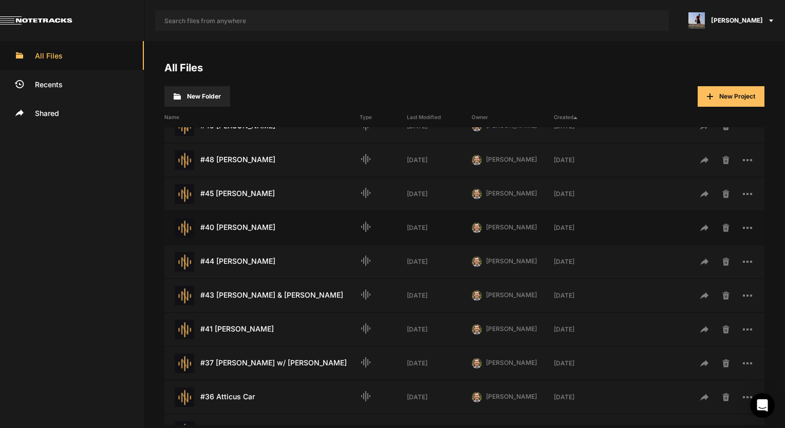
click at [246, 227] on div "#40 Ken Freeman Last Modified: 1 week ago" at bounding box center [261, 228] width 195 height 20
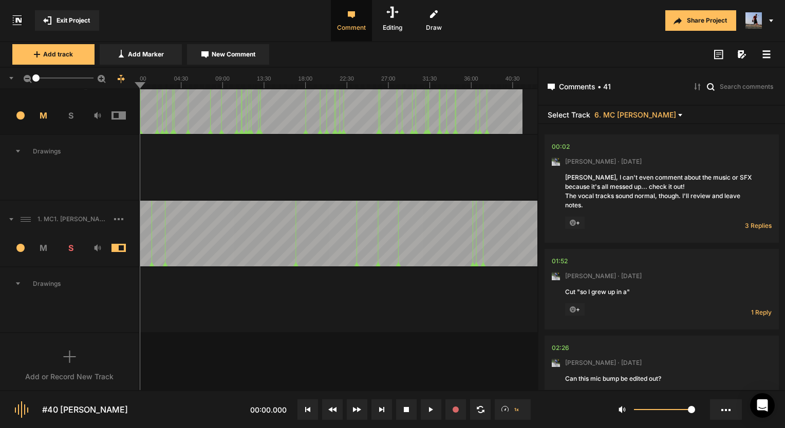
scroll to position [29, 0]
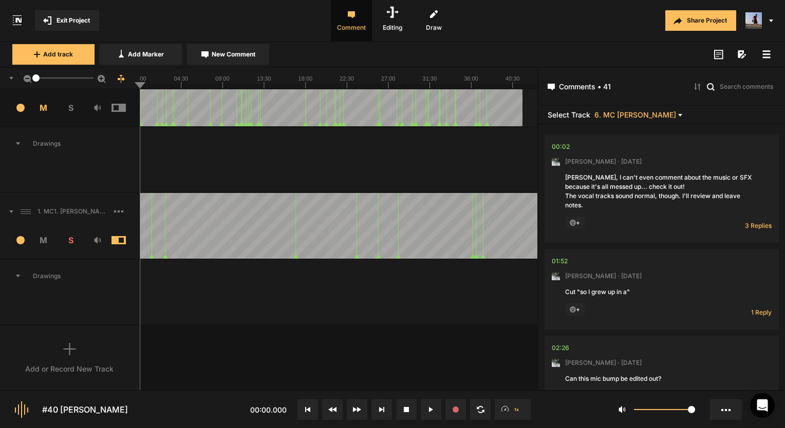
click at [66, 349] on icon at bounding box center [69, 349] width 13 height 12
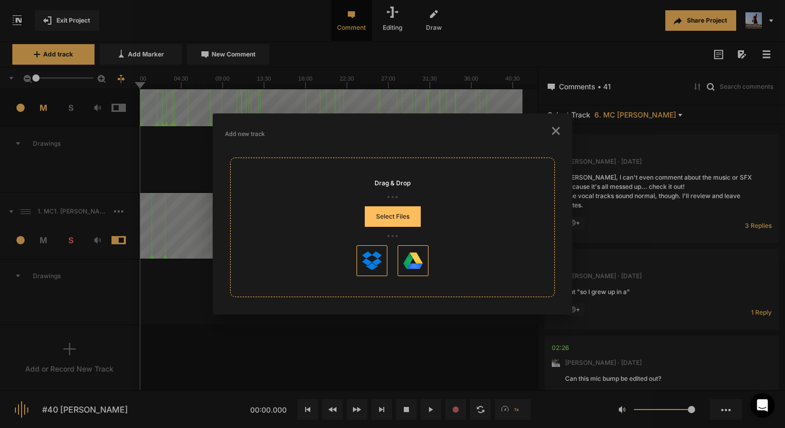
click at [377, 224] on button "Select Files" at bounding box center [393, 216] width 56 height 21
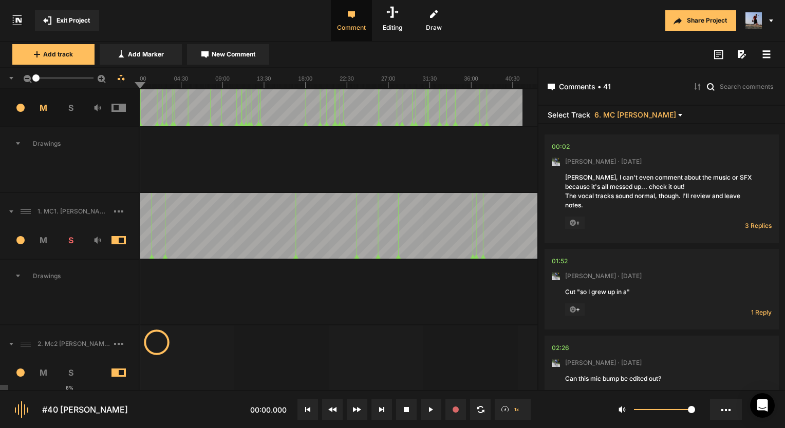
click at [66, 375] on span "S" at bounding box center [70, 373] width 27 height 12
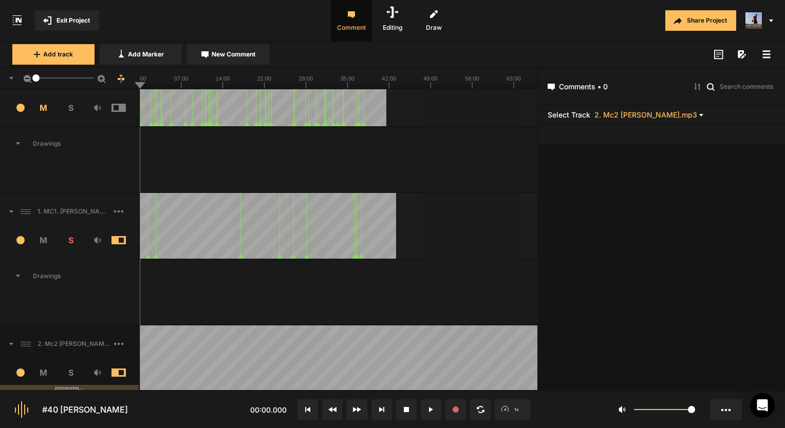
drag, startPoint x: 455, startPoint y: 81, endPoint x: 448, endPoint y: 84, distance: 7.2
click at [448, 84] on rect at bounding box center [339, 78] width 398 height 21
click at [444, 86] on icon at bounding box center [339, 78] width 398 height 21
click at [446, 89] on div at bounding box center [339, 79] width 398 height 22
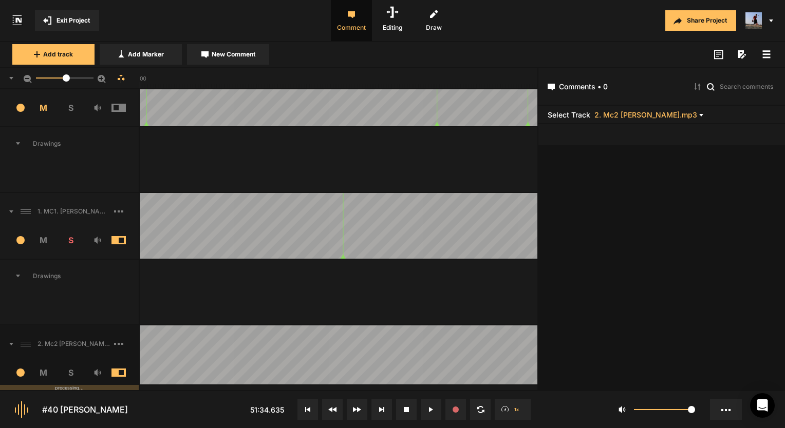
drag, startPoint x: 35, startPoint y: 80, endPoint x: 109, endPoint y: 86, distance: 74.2
click at [109, 85] on div "26.8" at bounding box center [70, 79] width 140 height 22
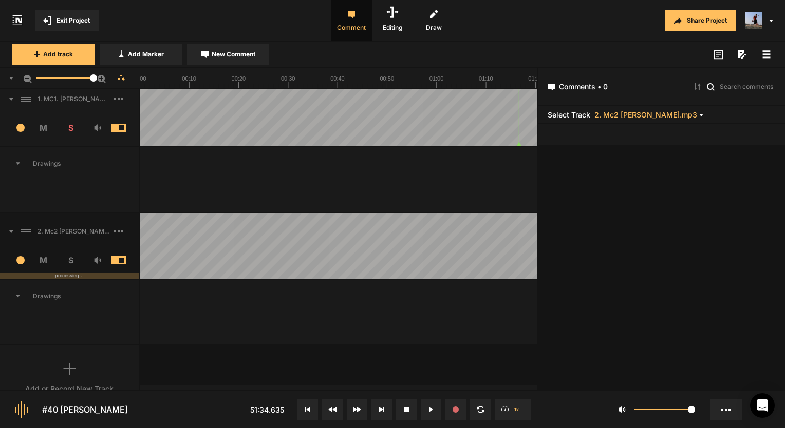
scroll to position [160, 0]
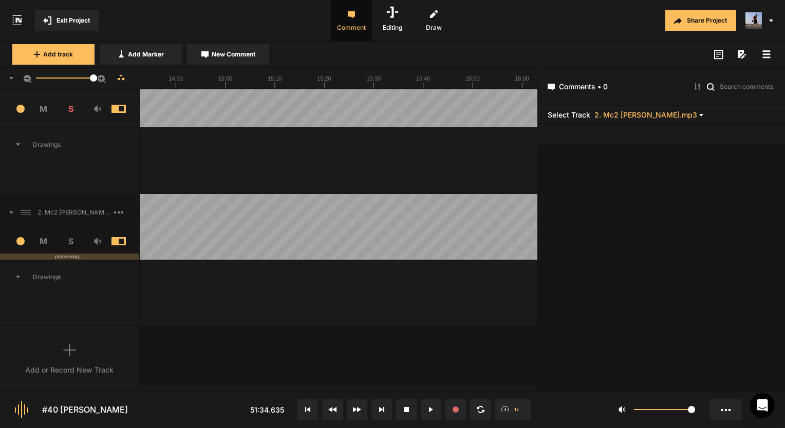
click at [72, 78] on div "50" at bounding box center [65, 78] width 58 height 1
click at [53, 82] on mat-slider "32.1" at bounding box center [65, 78] width 66 height 25
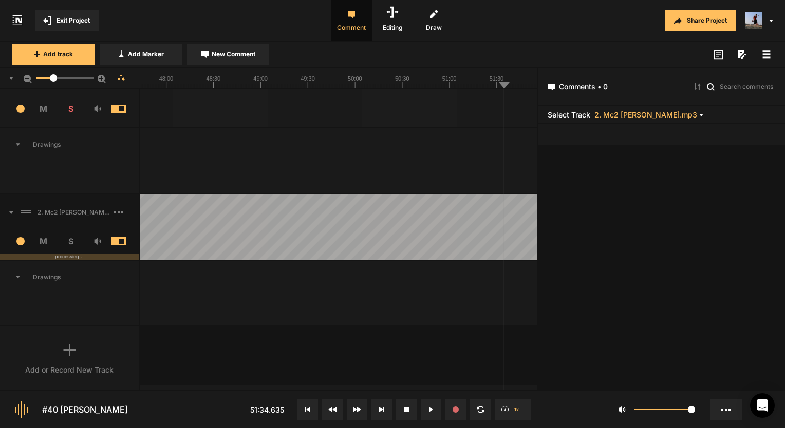
drag, startPoint x: 485, startPoint y: 85, endPoint x: 478, endPoint y: 86, distance: 6.8
click at [484, 86] on line at bounding box center [484, 86] width 0 height 4
click at [479, 87] on line at bounding box center [479, 86] width 0 height 4
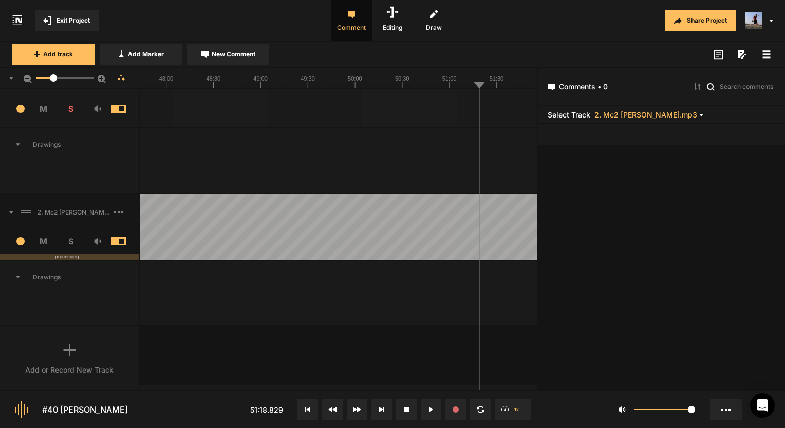
click at [158, 79] on text "46:30" at bounding box center [153, 79] width 14 height 6
drag, startPoint x: 172, startPoint y: 292, endPoint x: 197, endPoint y: 293, distance: 25.2
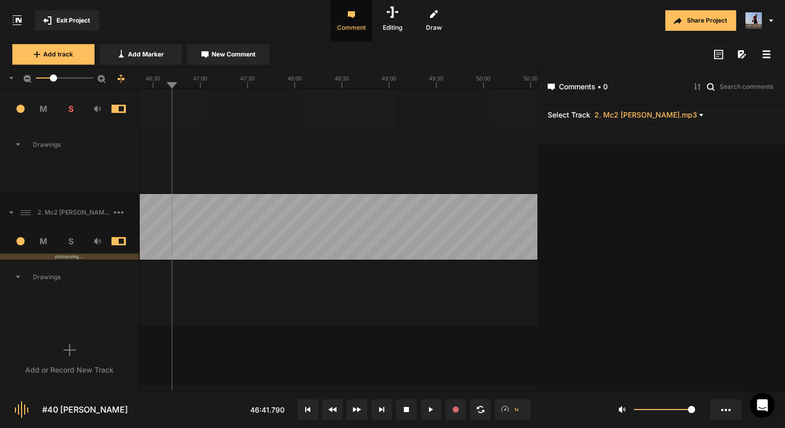
click at [119, 204] on span at bounding box center [126, 212] width 25 height 16
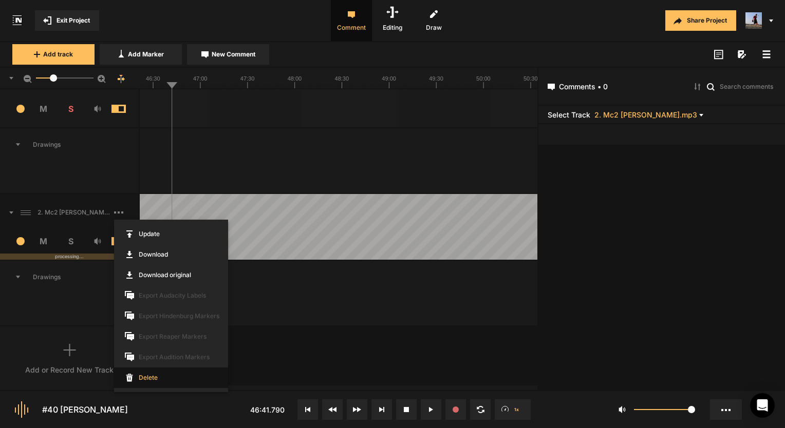
click at [140, 373] on span "Delete" at bounding box center [171, 378] width 114 height 21
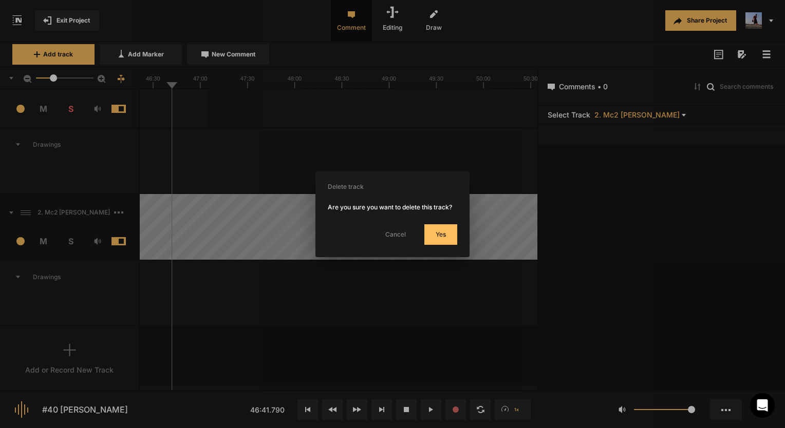
click at [436, 239] on button "Yes" at bounding box center [440, 234] width 33 height 21
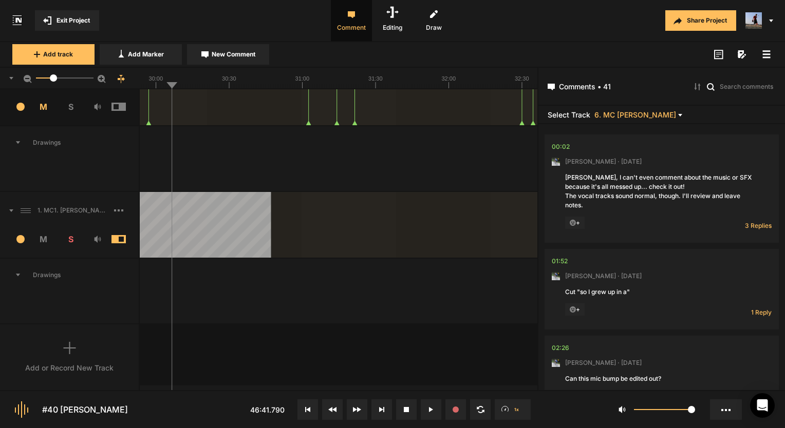
scroll to position [29, 0]
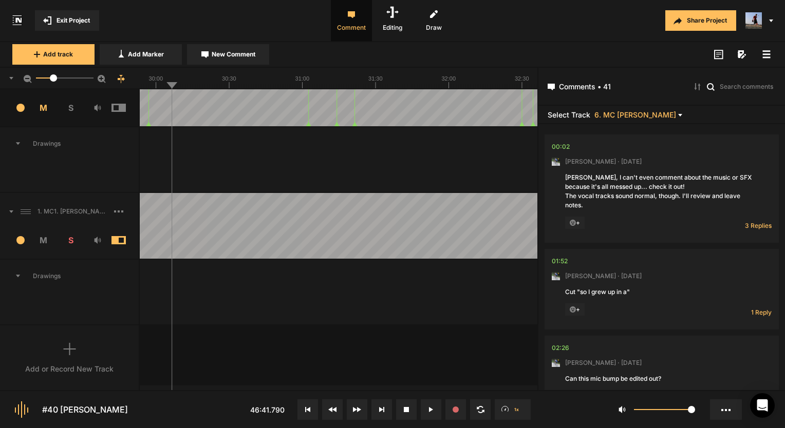
click at [70, 361] on div "Add or Record New Track" at bounding box center [70, 359] width 140 height 66
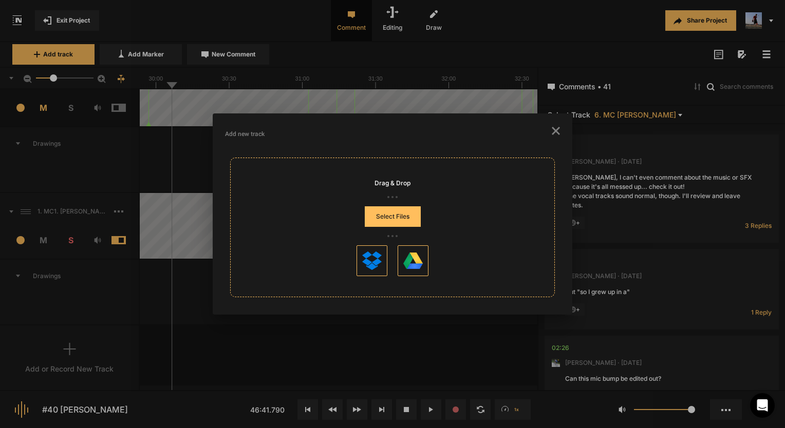
click at [397, 221] on button "Select Files" at bounding box center [393, 216] width 56 height 21
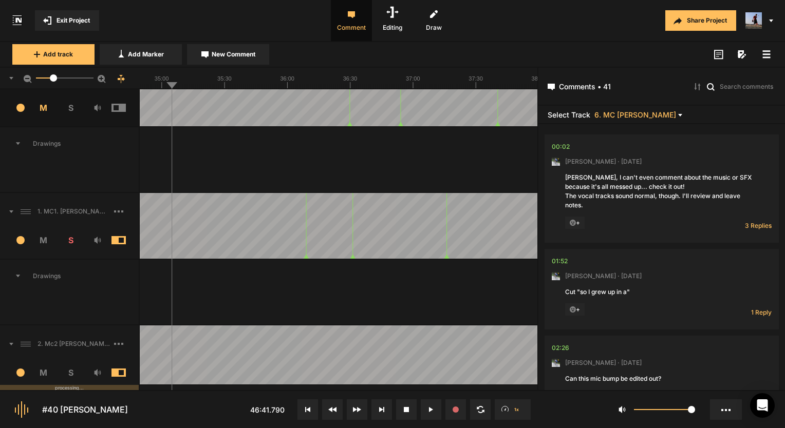
scroll to position [160, 0]
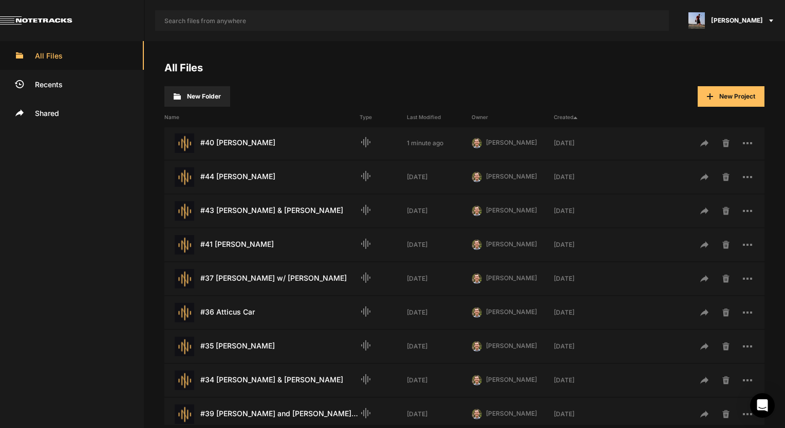
scroll to position [257, 0]
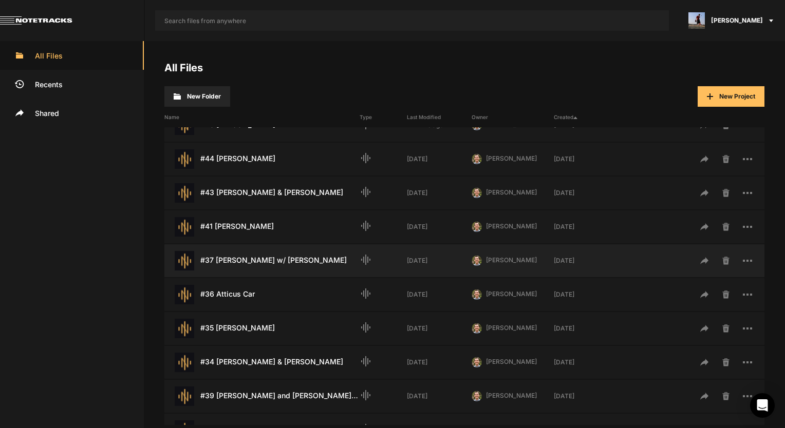
click at [250, 256] on div "#37 Laura Perry w/ Francine Perry Last Modified: 2 months ago" at bounding box center [261, 261] width 195 height 20
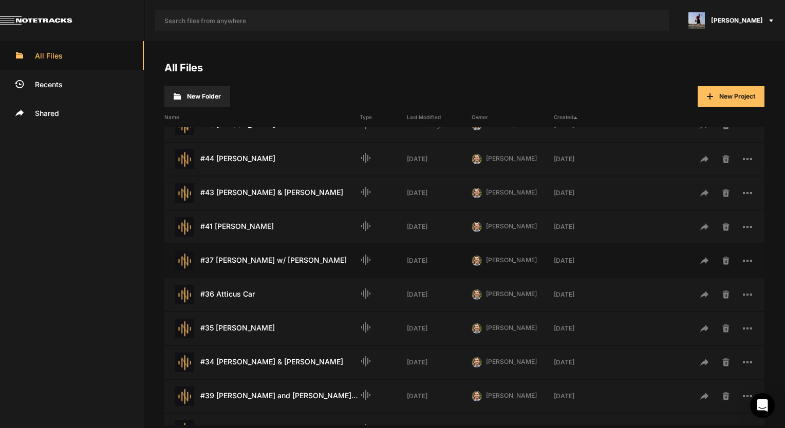
click at [250, 256] on div "#37 Laura Perry w/ Francine Perry Last Modified: 2 months ago" at bounding box center [261, 261] width 195 height 20
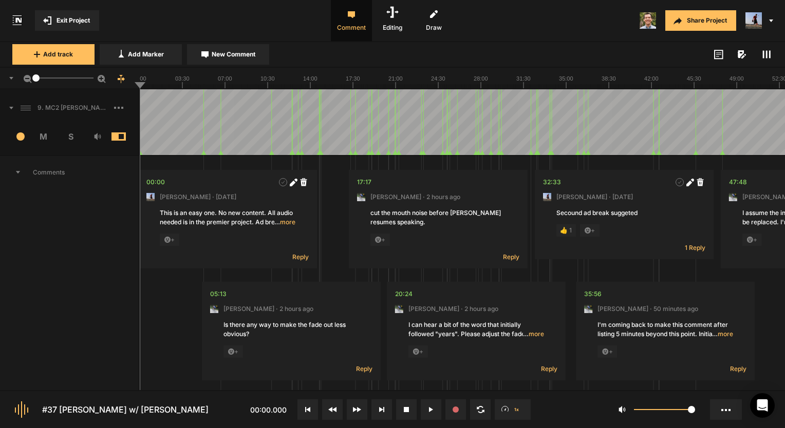
click at [768, 52] on icon at bounding box center [766, 54] width 8 height 8
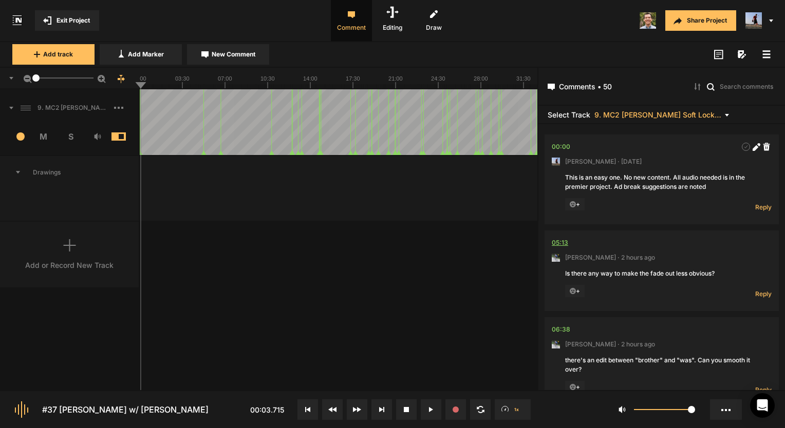
click at [563, 243] on div "05:13" at bounding box center [560, 243] width 16 height 10
click at [564, 241] on div "05:13" at bounding box center [560, 243] width 16 height 10
click at [421, 406] on button at bounding box center [431, 410] width 21 height 21
click at [559, 244] on div "05:13" at bounding box center [560, 243] width 16 height 10
click at [559, 241] on div "05:13" at bounding box center [560, 243] width 16 height 10
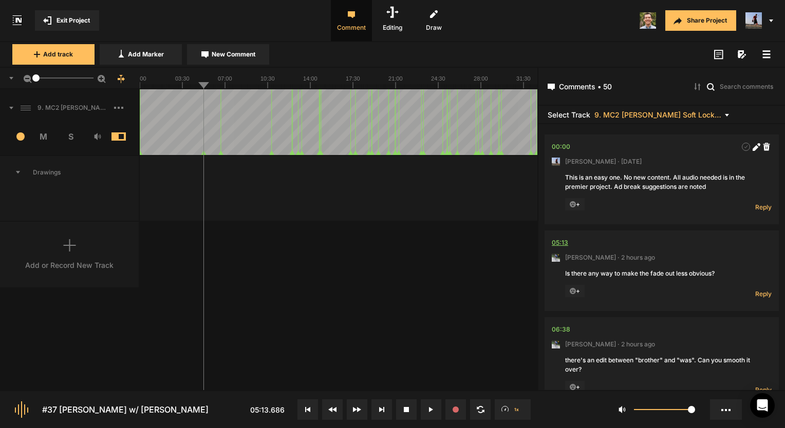
click at [559, 242] on div "05:13" at bounding box center [560, 243] width 16 height 10
click at [561, 242] on div "05:13" at bounding box center [560, 243] width 16 height 10
click at [434, 402] on button at bounding box center [431, 410] width 21 height 21
click at [756, 293] on span "Reply" at bounding box center [763, 294] width 16 height 9
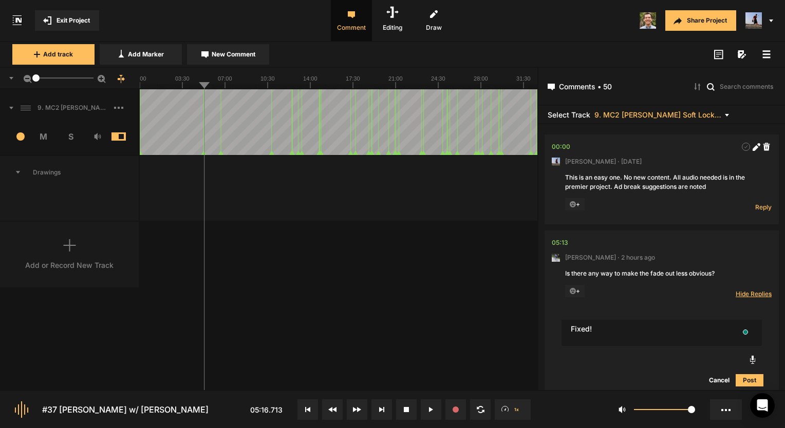
type textarea "Fixed!"
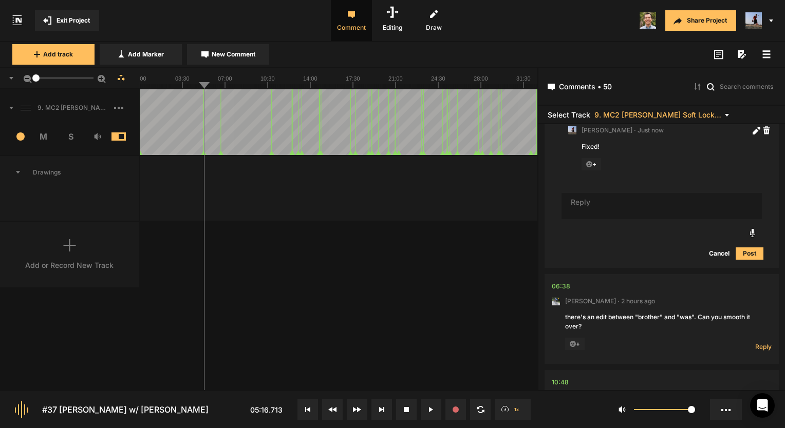
scroll to position [216, 0]
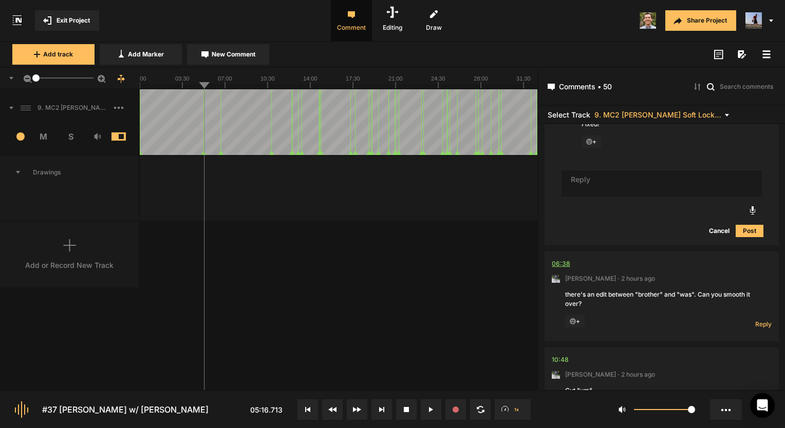
click at [567, 262] on div "06:38" at bounding box center [561, 264] width 18 height 10
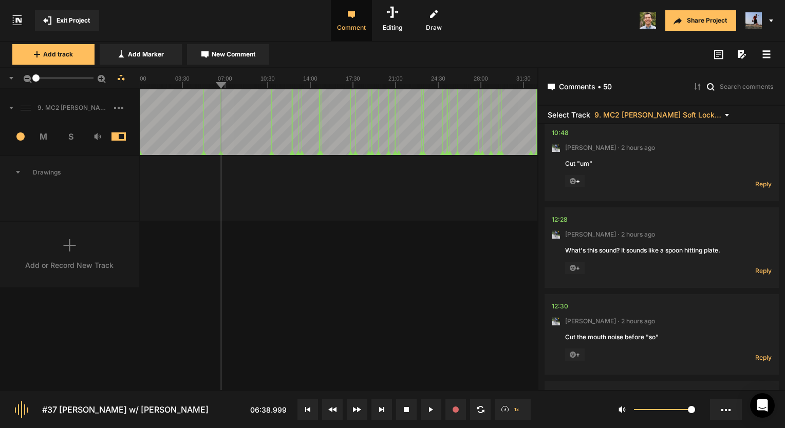
scroll to position [524, 0]
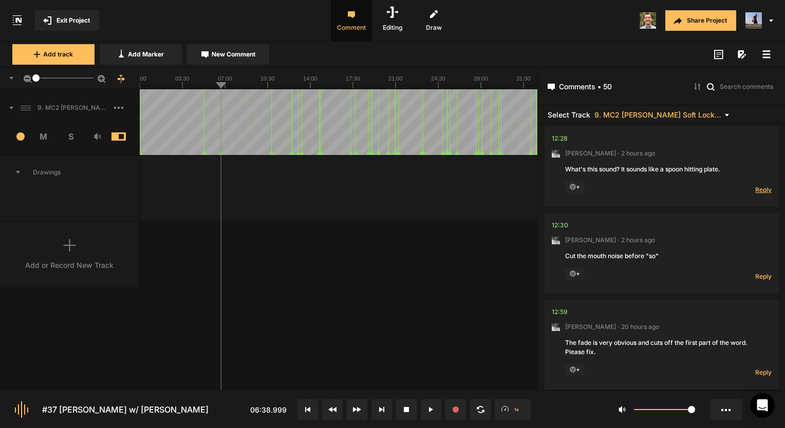
click at [760, 185] on span "Reply" at bounding box center [763, 189] width 16 height 9
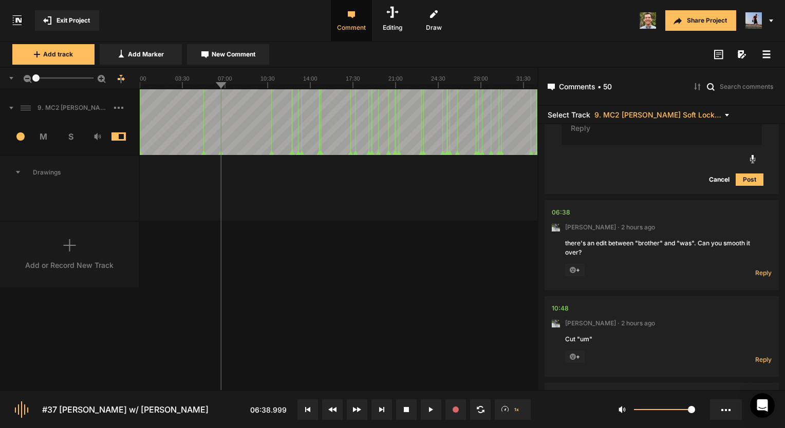
scroll to position [0, 0]
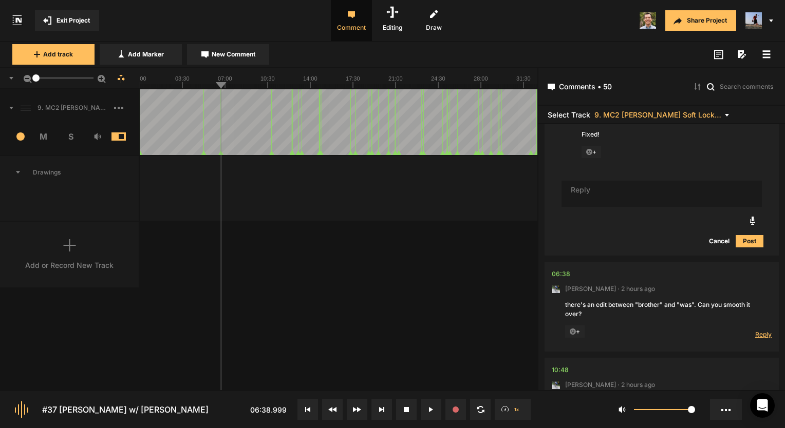
click at [756, 334] on span "Reply" at bounding box center [763, 334] width 16 height 9
click at [737, 375] on textarea "Done, It adds back a couple additional words but i think it works overall." at bounding box center [661, 374] width 200 height 27
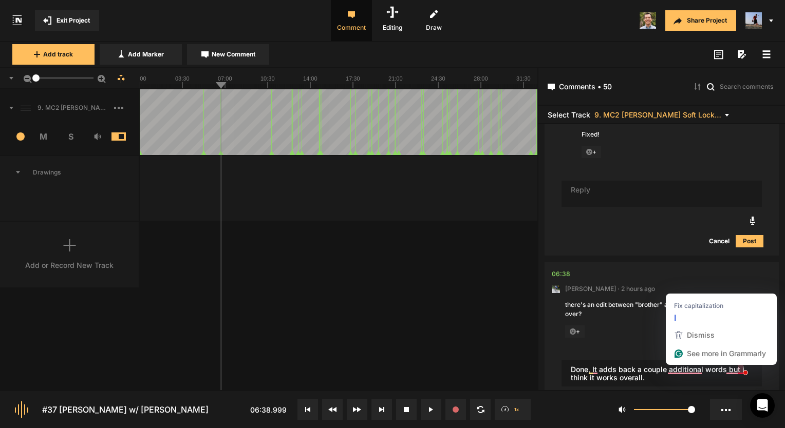
click at [740, 370] on textarea "Done, It adds back a couple additional words but i think it works overall." at bounding box center [661, 374] width 200 height 27
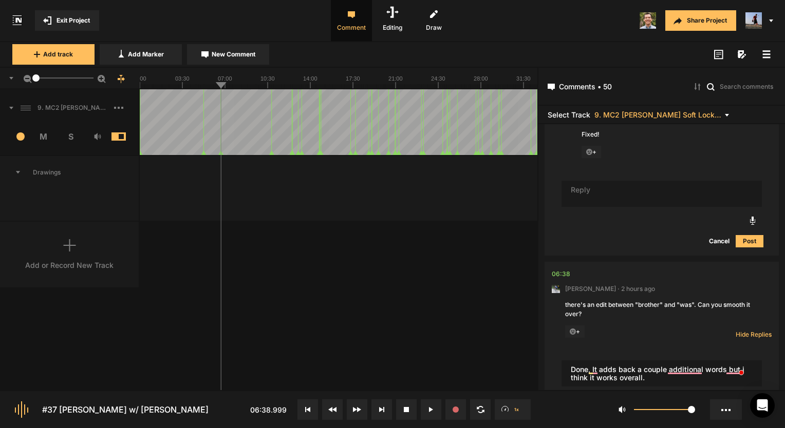
click at [742, 366] on span at bounding box center [741, 372] width 9 height 14
click at [741, 368] on span at bounding box center [741, 372] width 9 height 14
drag, startPoint x: 667, startPoint y: 372, endPoint x: 679, endPoint y: 379, distance: 13.1
click at [667, 373] on textarea "Done, It adds back a couple additional words but i think it works overall." at bounding box center [661, 374] width 200 height 27
click at [686, 373] on textarea "Done, It adds back a couple additional words but i think it works overall." at bounding box center [661, 374] width 200 height 27
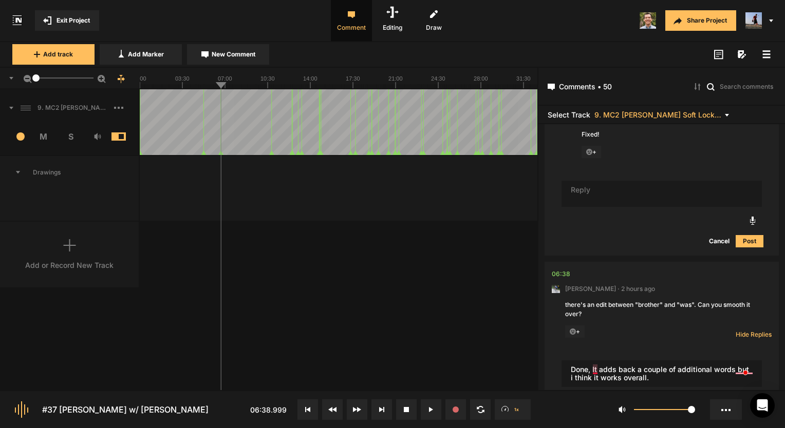
click at [596, 370] on textarea "Done, It adds back a couple of additional words but i think it works overall." at bounding box center [661, 374] width 200 height 27
click at [753, 370] on textarea "Done, it adds back a couple of additional words, but i think it works overall." at bounding box center [661, 374] width 200 height 27
click at [653, 377] on textarea "Done, it adds back a couple of additional words, but I think it works overall." at bounding box center [661, 374] width 200 height 27
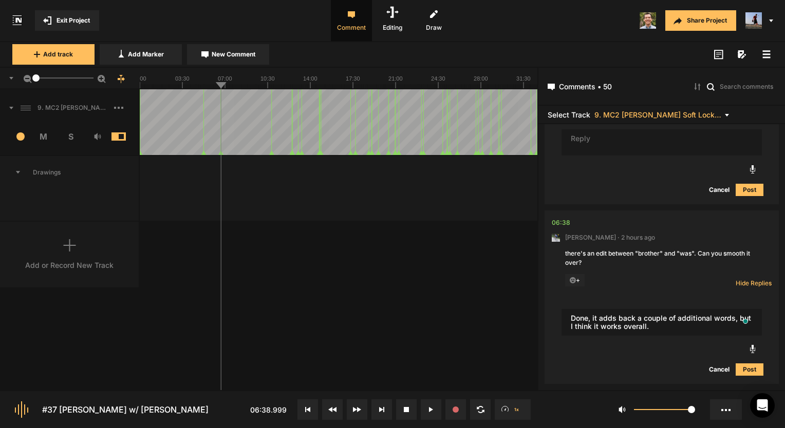
type textarea "Done, it adds back a couple of additional words, but I think it works overall."
click at [749, 367] on button "Post" at bounding box center [750, 370] width 28 height 12
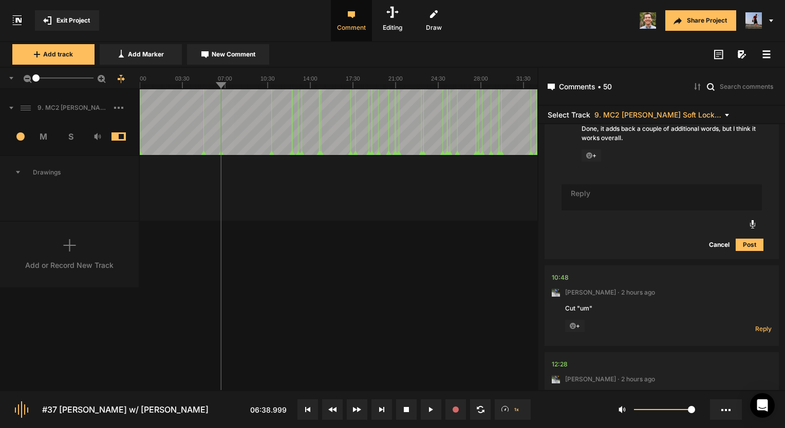
scroll to position [520, 0]
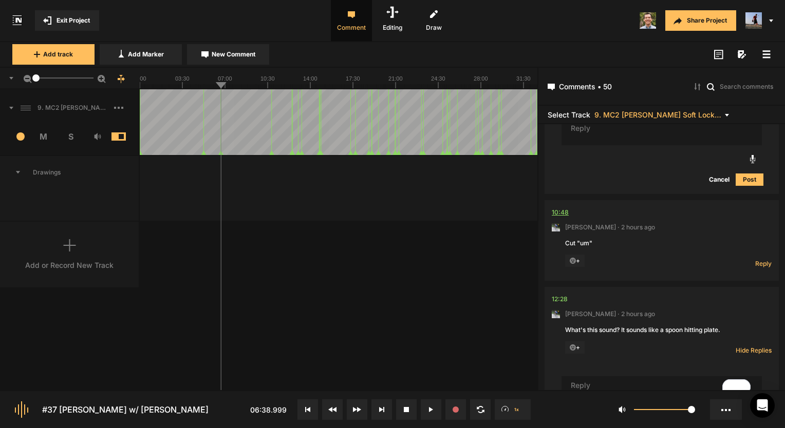
click at [560, 209] on div "10:48" at bounding box center [560, 213] width 17 height 10
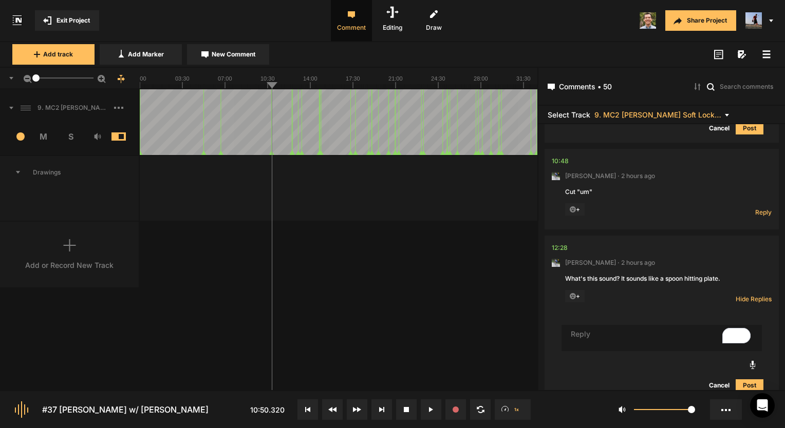
scroll to position [675, 0]
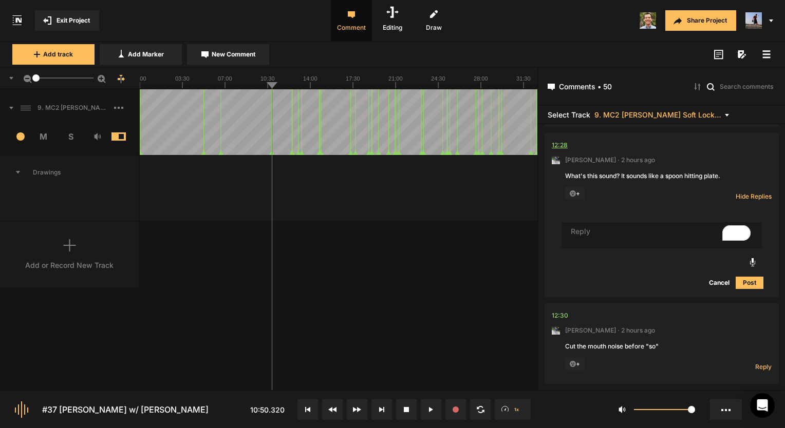
click at [561, 147] on div "12:28" at bounding box center [560, 145] width 16 height 10
click at [557, 142] on div "12:28" at bounding box center [560, 145] width 16 height 10
click at [614, 210] on nt-comment "12:28 Mark Weeber · 2 hours ago What's this sound? It sounds like a spoon hitti…" at bounding box center [662, 173] width 220 height 81
click at [599, 223] on textarea "To enrich screen reader interactions, please activate Accessibility in Grammarl…" at bounding box center [661, 235] width 200 height 27
type textarea "It's some kind of audio glitch"
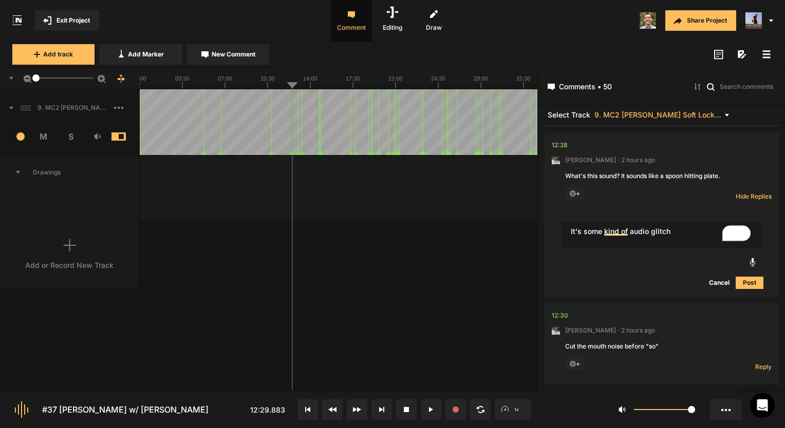
click at [746, 288] on div "It's some kind of audio glitch It's some kind of audio glitch Cancel Post" at bounding box center [662, 256] width 220 height 84
click at [746, 281] on button "Post" at bounding box center [750, 283] width 28 height 12
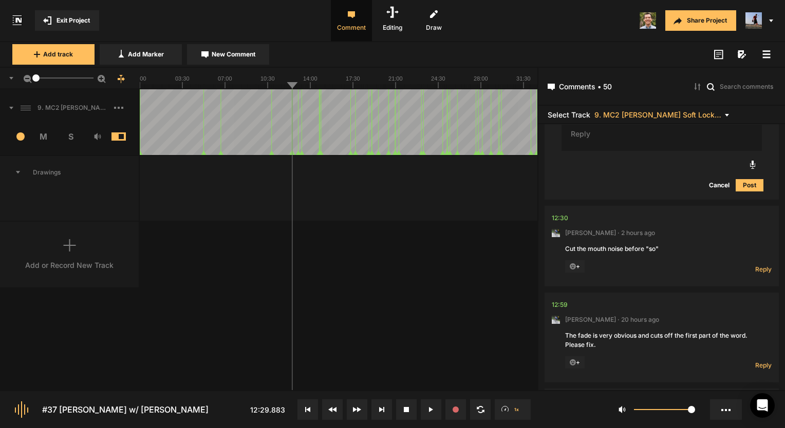
scroll to position [882, 0]
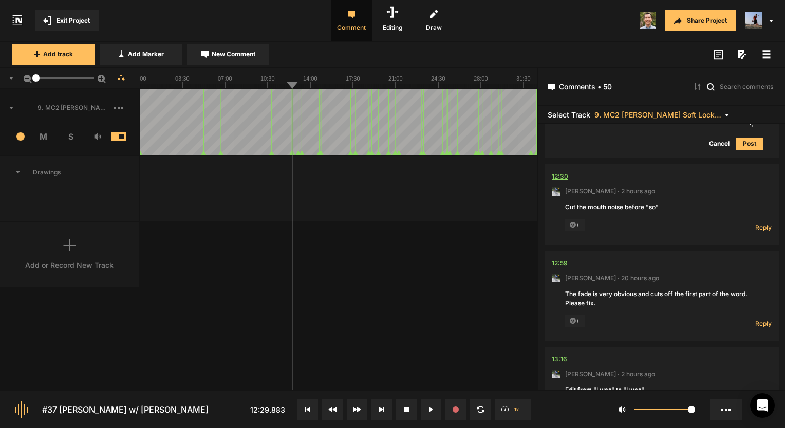
click at [555, 173] on div "12:30" at bounding box center [560, 177] width 16 height 10
click at [562, 264] on div "12:59" at bounding box center [560, 263] width 16 height 10
click at [760, 223] on span "Reply" at bounding box center [763, 227] width 16 height 9
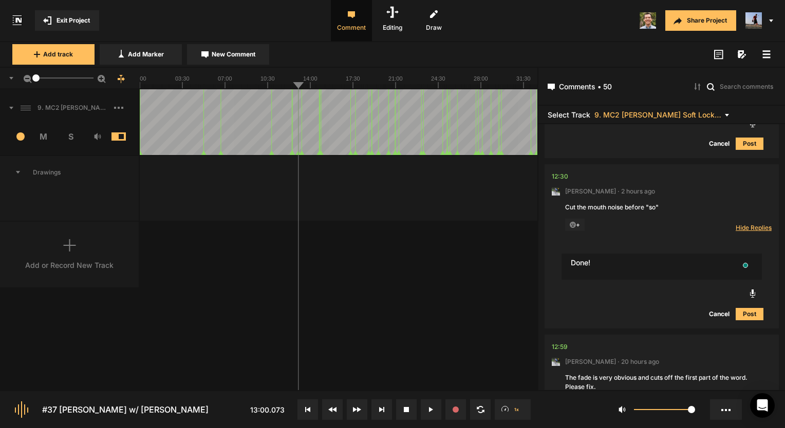
type textarea "Done!"
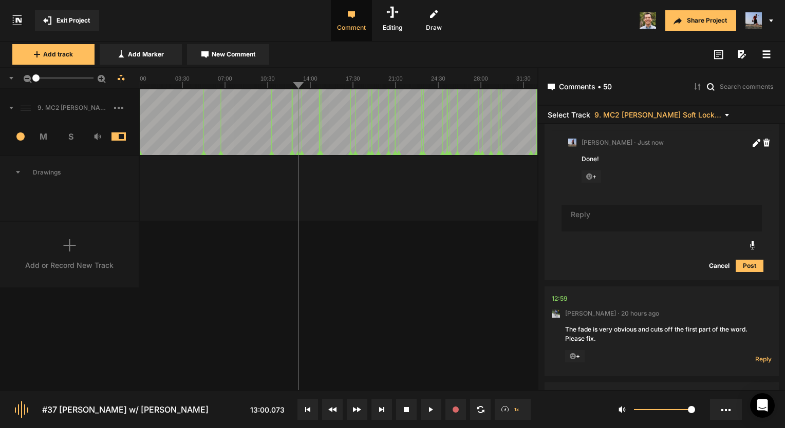
scroll to position [1036, 0]
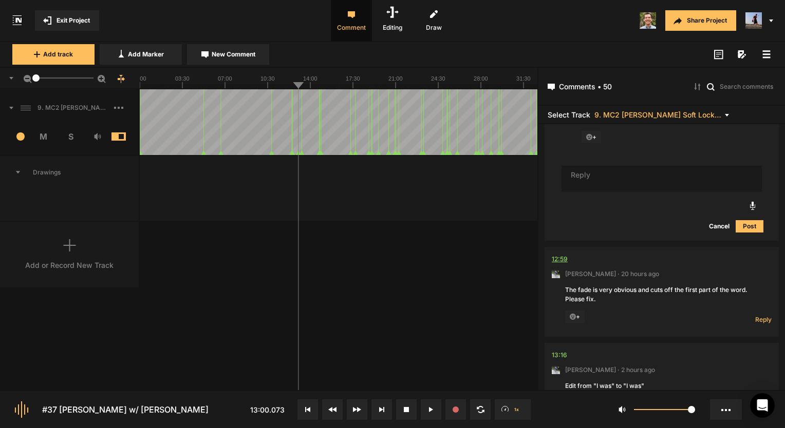
click at [563, 254] on div "12:59" at bounding box center [560, 259] width 16 height 10
click at [756, 315] on span "Reply" at bounding box center [763, 319] width 16 height 9
type textarea "Fixed!"
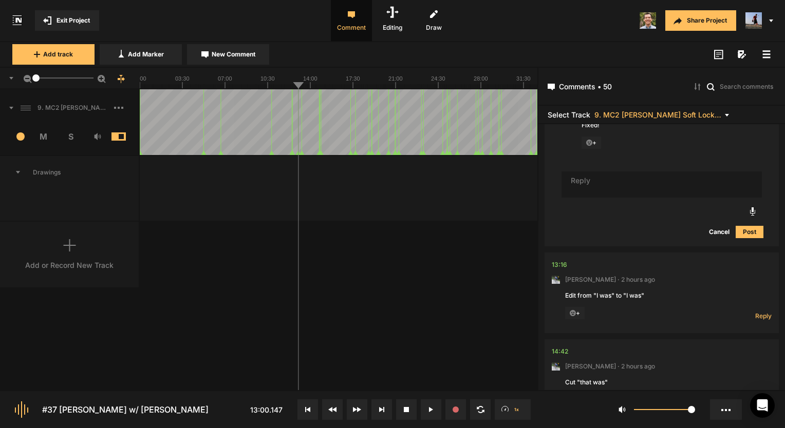
scroll to position [1277, 0]
click at [565, 267] on div "13:16" at bounding box center [559, 264] width 15 height 10
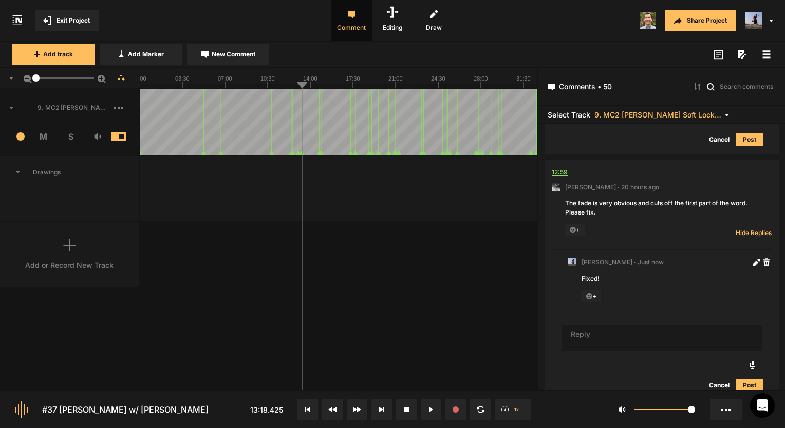
click at [560, 173] on div "12:59" at bounding box center [560, 172] width 16 height 10
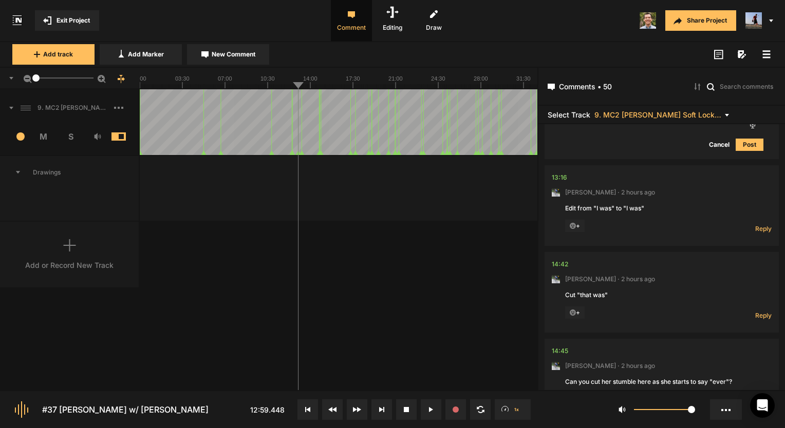
scroll to position [1431, 0]
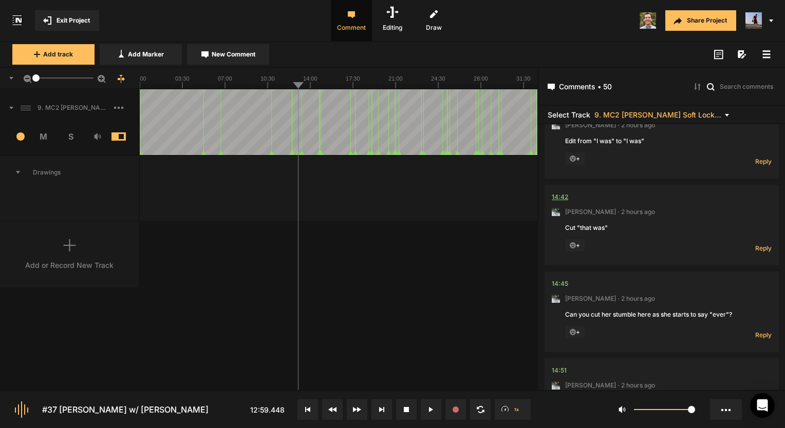
click at [559, 196] on div "14:42" at bounding box center [560, 197] width 16 height 10
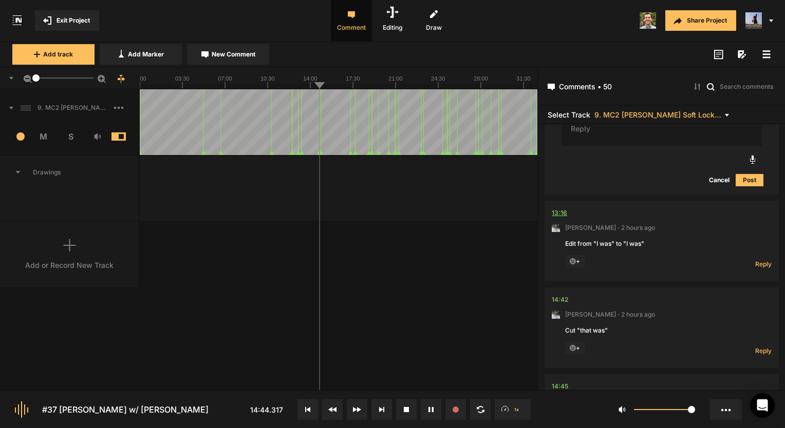
click at [553, 208] on div "13:16" at bounding box center [559, 213] width 15 height 10
click at [761, 262] on span "Reply" at bounding box center [763, 264] width 16 height 9
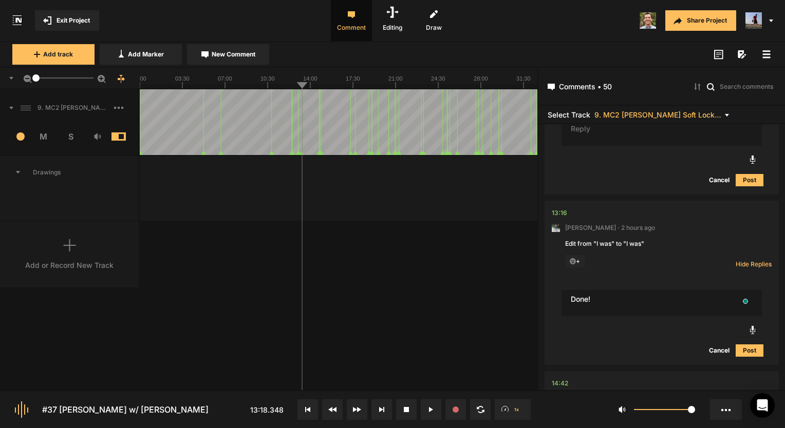
type textarea "Done!"
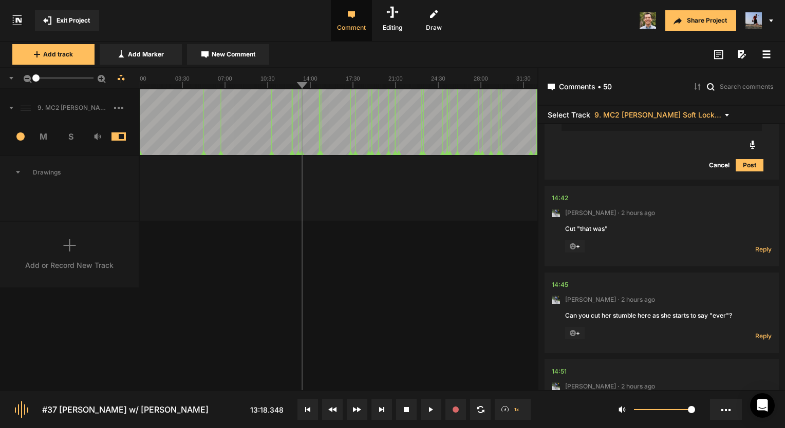
scroll to position [1616, 0]
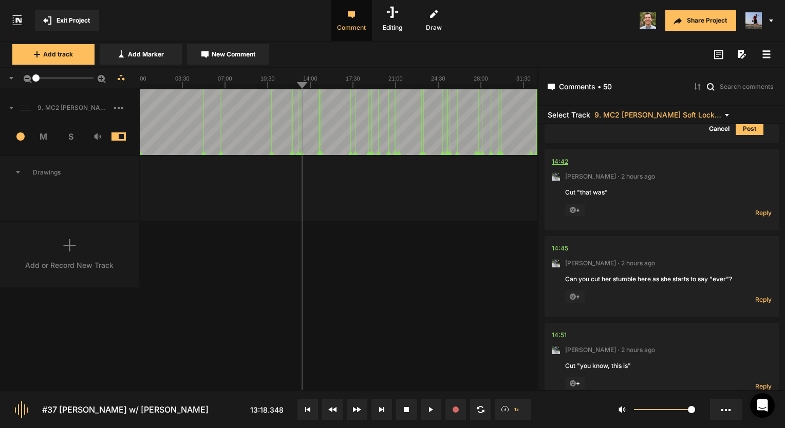
click at [562, 161] on div "14:42" at bounding box center [560, 162] width 16 height 10
click at [561, 162] on div "14:42" at bounding box center [560, 162] width 16 height 10
click at [433, 409] on icon at bounding box center [433, 409] width 2 height 5
click at [762, 211] on span "Reply" at bounding box center [763, 213] width 16 height 9
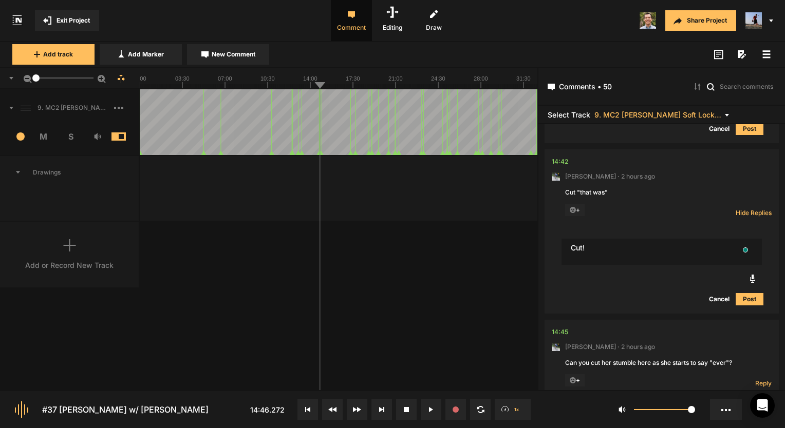
type textarea "Cut!"
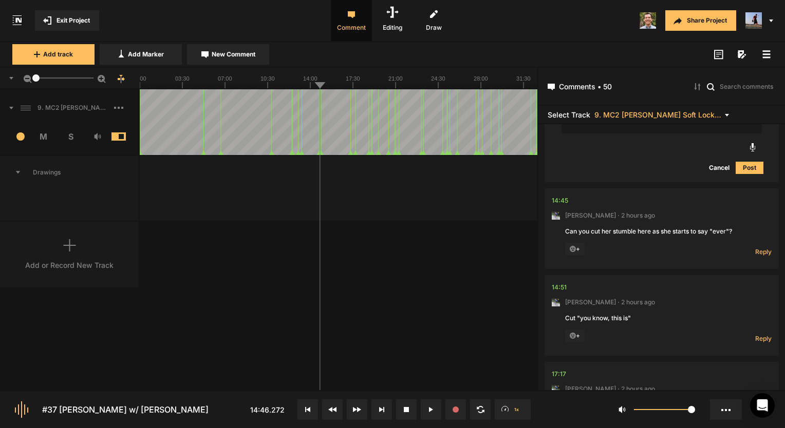
scroll to position [1822, 0]
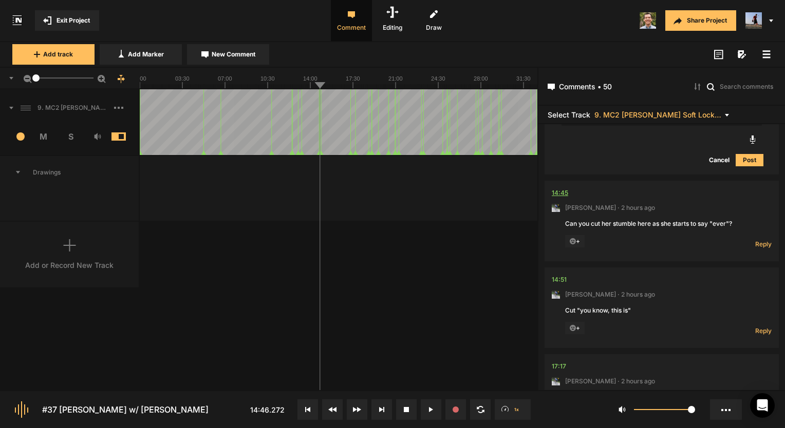
click at [560, 190] on div "14:45" at bounding box center [560, 193] width 16 height 10
click at [755, 240] on span "Reply" at bounding box center [763, 244] width 16 height 9
type textarea "Done!"
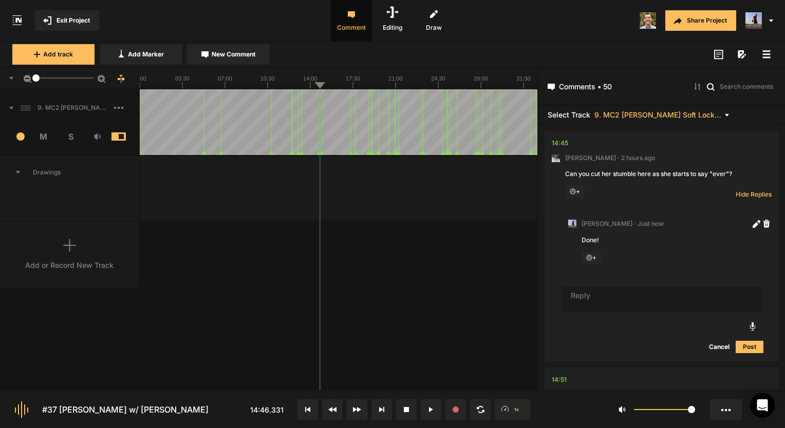
scroll to position [1935, 0]
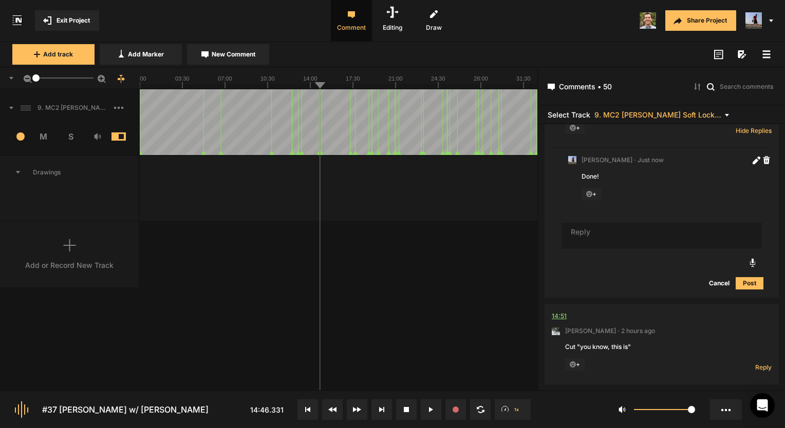
click at [563, 315] on div "14:51" at bounding box center [559, 316] width 15 height 10
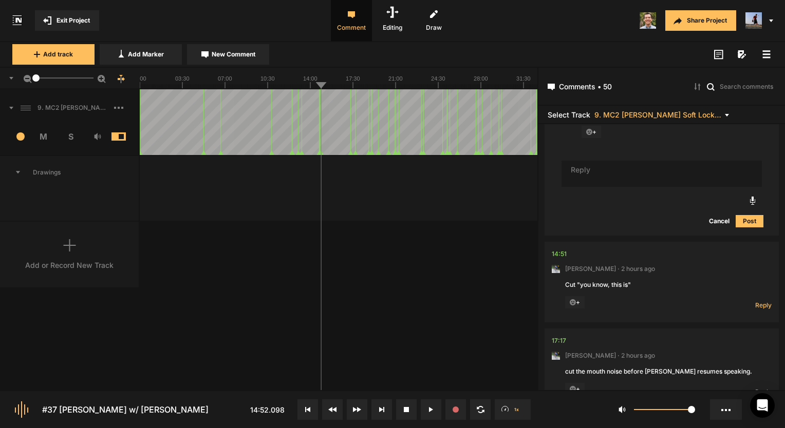
scroll to position [2038, 0]
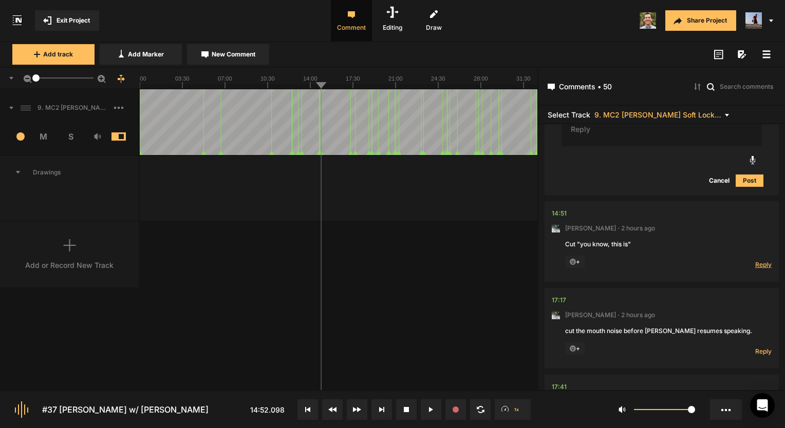
click at [758, 266] on span "Reply" at bounding box center [763, 264] width 16 height 9
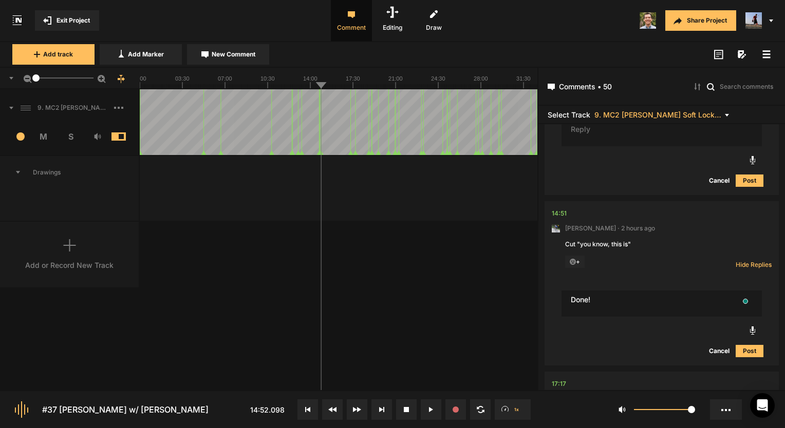
type textarea "Done!"
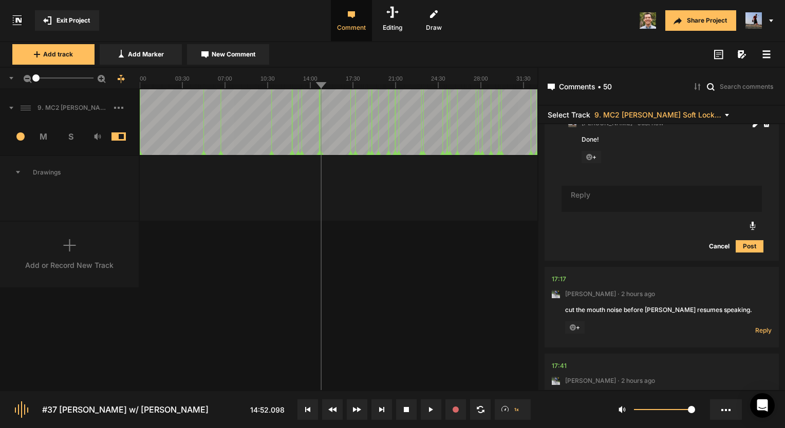
scroll to position [2223, 0]
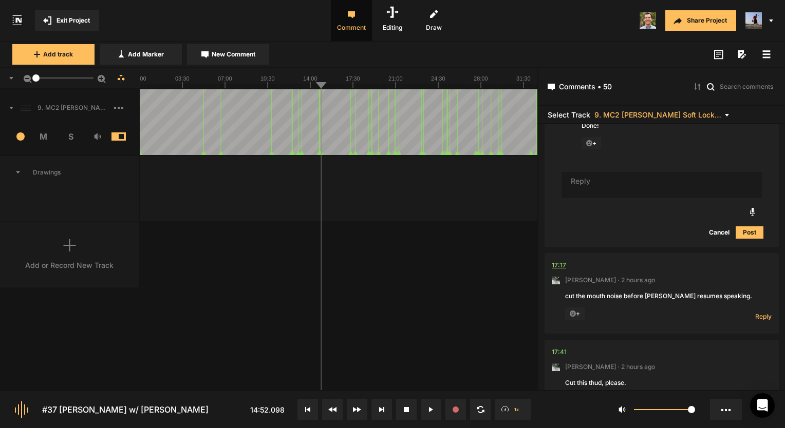
click at [562, 264] on div "17:17" at bounding box center [559, 265] width 14 height 10
click at [762, 315] on span "Reply" at bounding box center [763, 316] width 16 height 9
type textarea "Done!"
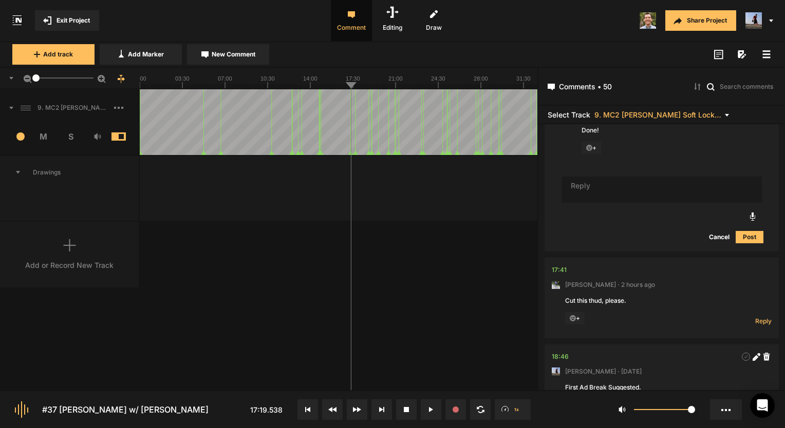
scroll to position [2511, 0]
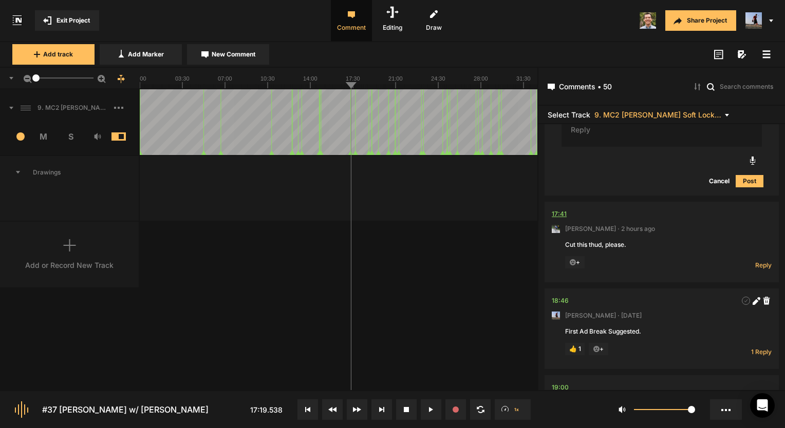
click at [556, 210] on div "17:41" at bounding box center [559, 214] width 15 height 10
click at [423, 411] on button at bounding box center [431, 410] width 21 height 21
click at [429, 410] on icon at bounding box center [431, 409] width 4 height 5
click at [756, 267] on span "Reply" at bounding box center [763, 265] width 16 height 9
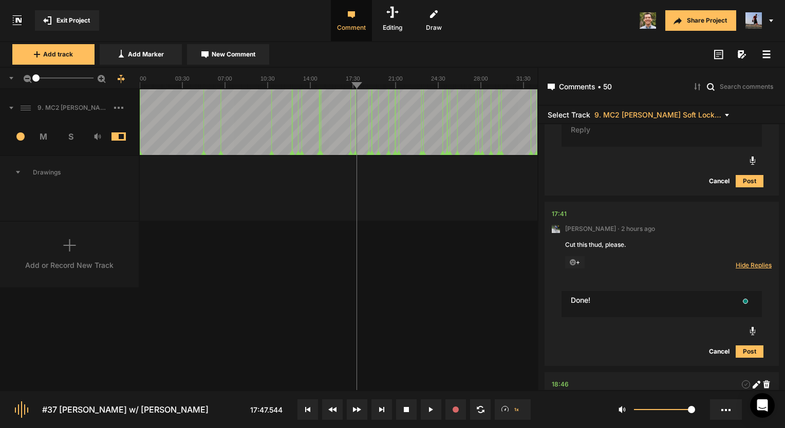
type textarea "Done!"
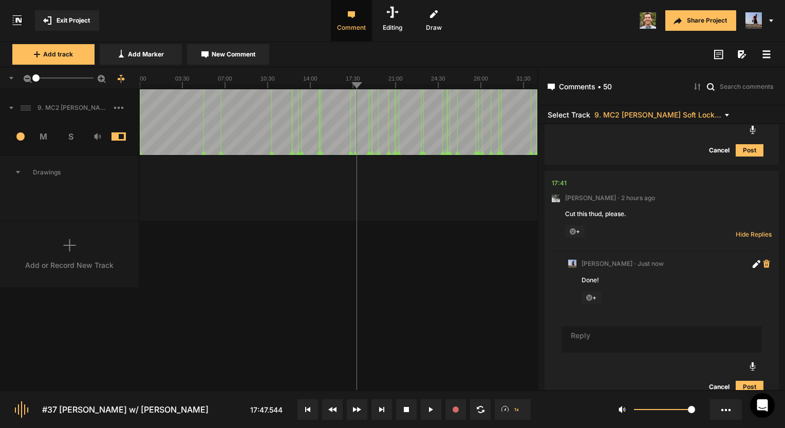
scroll to position [2696, 0]
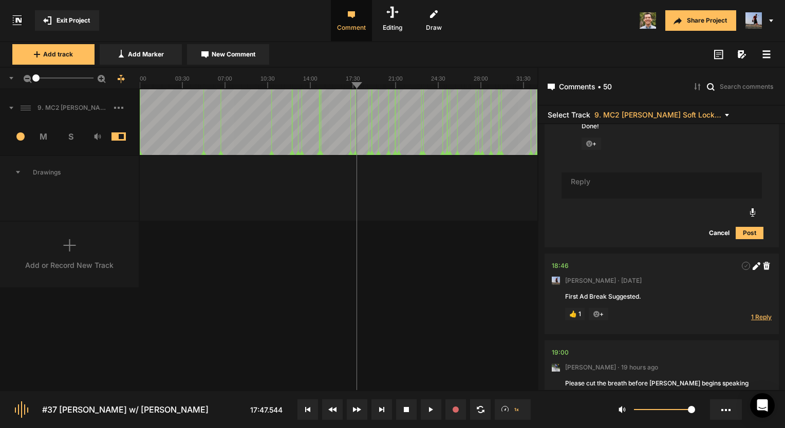
click at [754, 313] on span "1 Reply" at bounding box center [761, 317] width 21 height 9
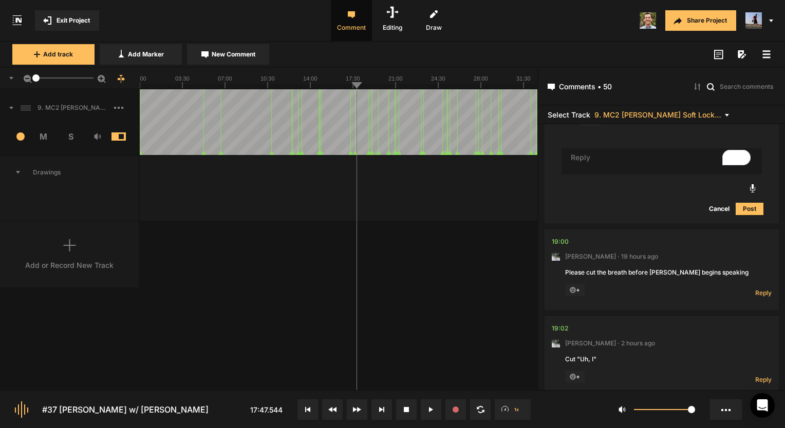
scroll to position [0, 0]
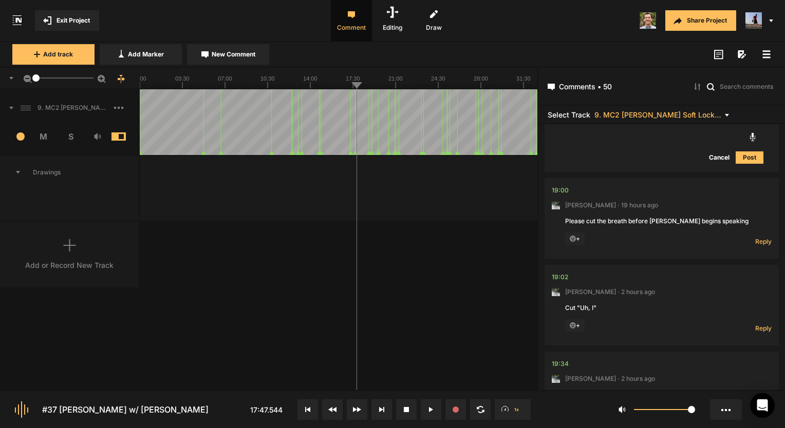
click at [555, 182] on nt-comment "19:00 Mark Weeber · 19 hours ago Please cut the breath before Laura begins spea…" at bounding box center [662, 218] width 220 height 81
click at [553, 190] on div "19:00" at bounding box center [560, 190] width 17 height 10
click at [559, 189] on div "19:00" at bounding box center [560, 190] width 17 height 10
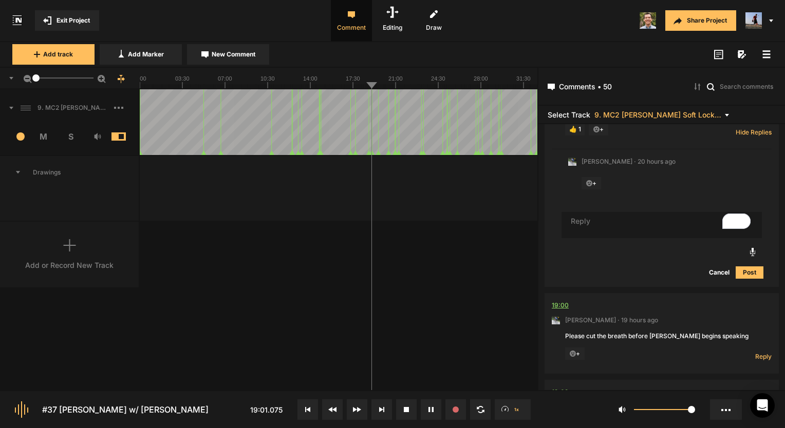
scroll to position [2842, 0]
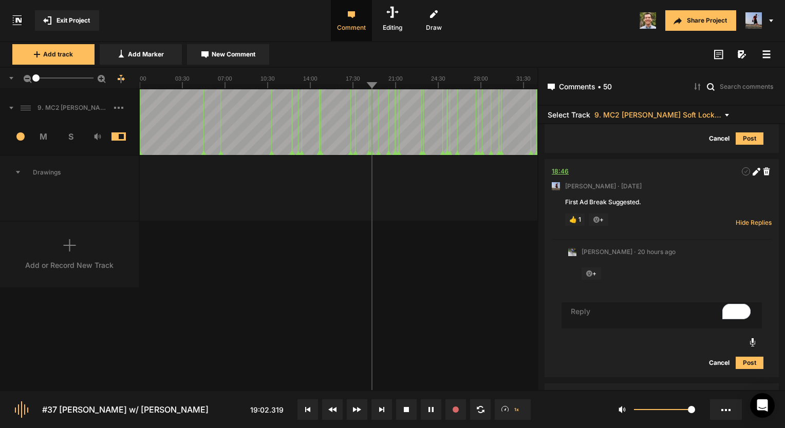
click at [563, 166] on div "18:46" at bounding box center [560, 171] width 17 height 10
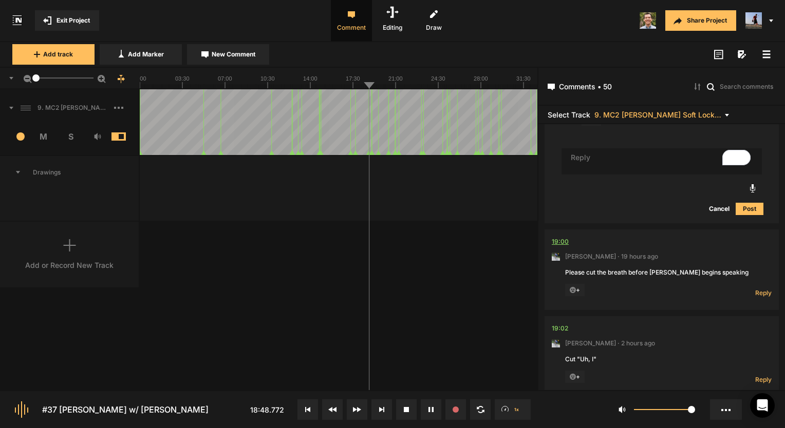
click at [560, 237] on div "19:00" at bounding box center [560, 242] width 17 height 10
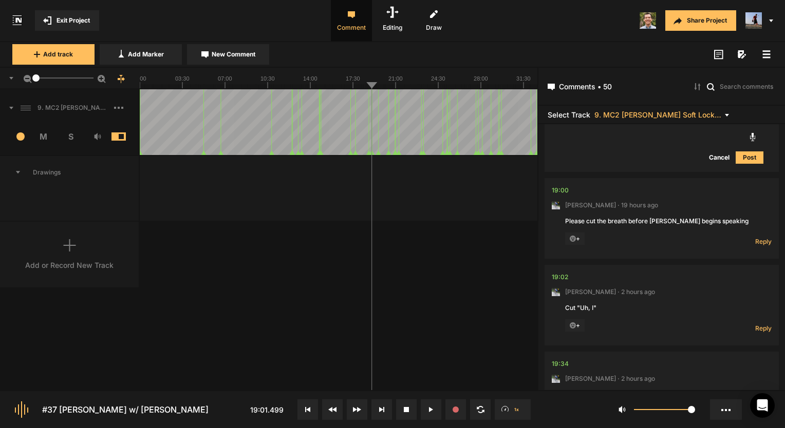
scroll to position [2996, 0]
click at [760, 237] on span "Reply" at bounding box center [763, 241] width 16 height 9
type textarea "Done!"
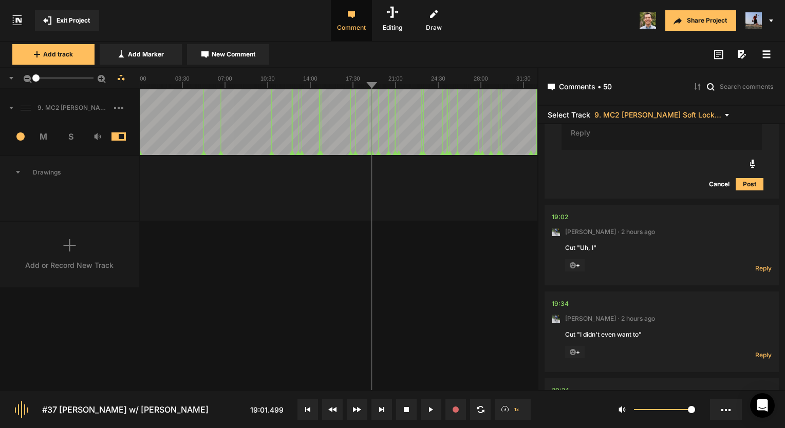
scroll to position [3209, 0]
click at [560, 215] on div "19:02" at bounding box center [560, 215] width 16 height 10
click at [554, 216] on div "19:02" at bounding box center [560, 215] width 16 height 10
click at [758, 263] on span "Reply" at bounding box center [763, 265] width 16 height 9
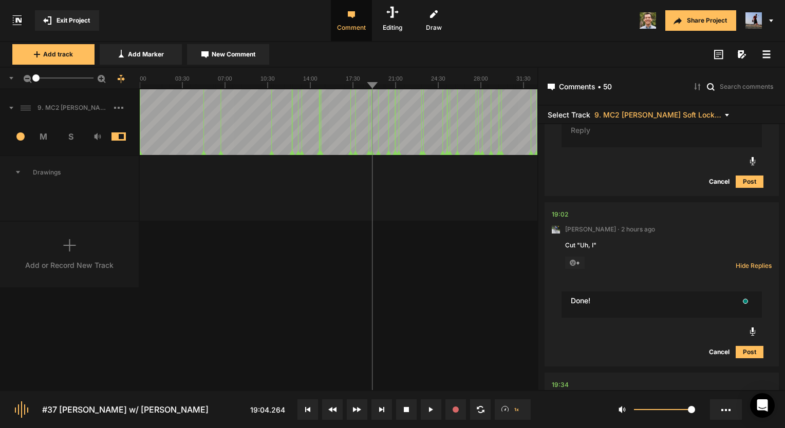
type textarea "Done!"
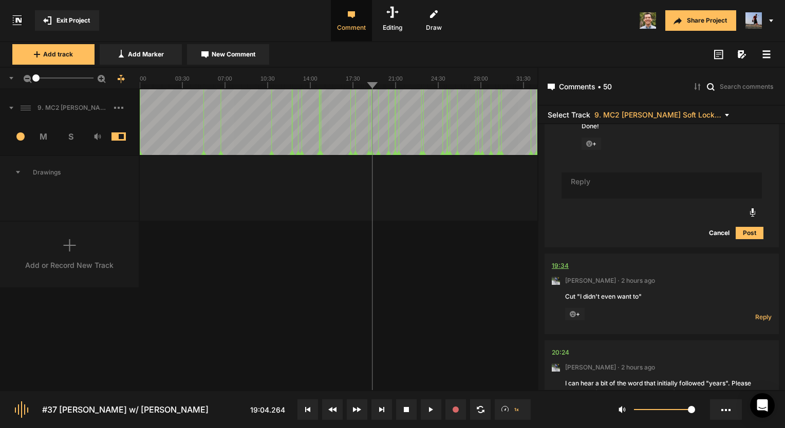
click at [554, 265] on div "19:34" at bounding box center [560, 266] width 17 height 10
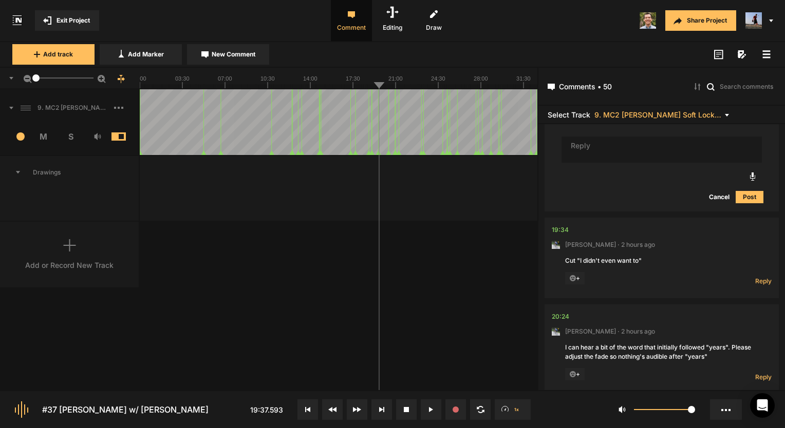
scroll to position [3446, 0]
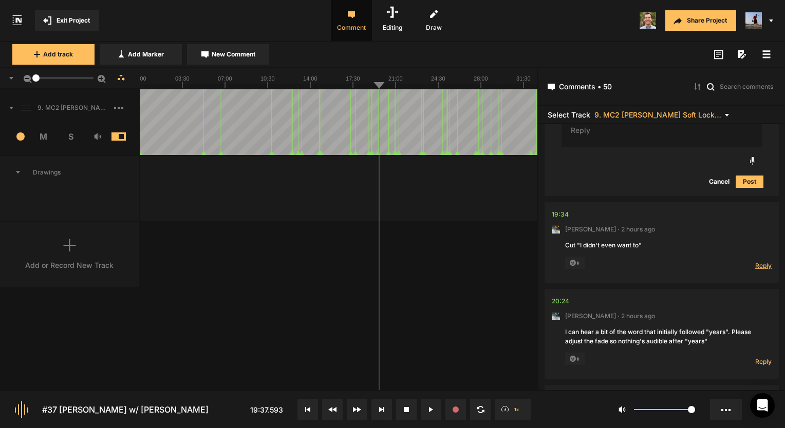
click at [764, 263] on span "Reply" at bounding box center [763, 265] width 16 height 9
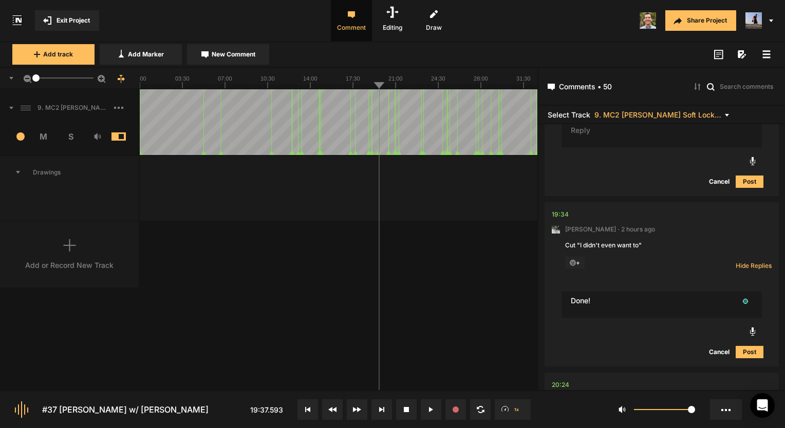
type textarea "Done!"
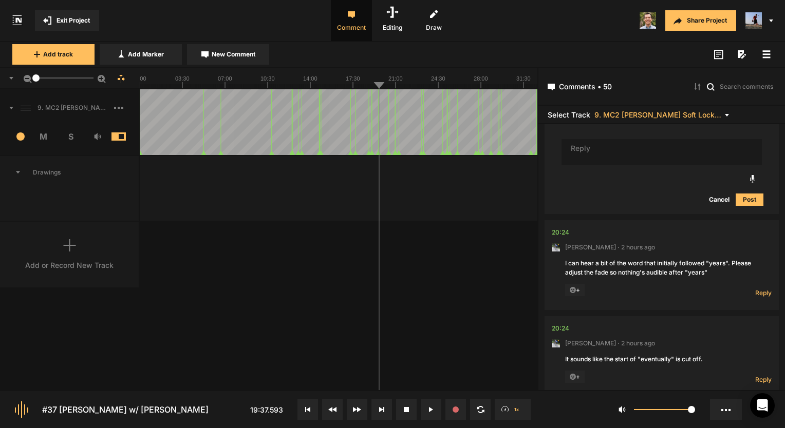
scroll to position [0, 0]
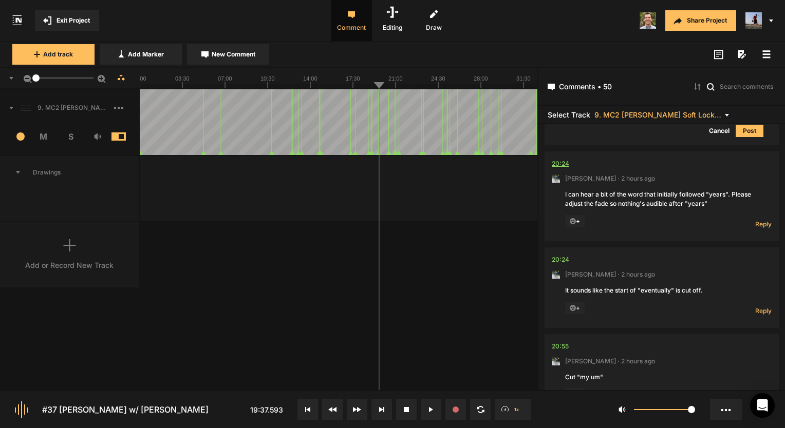
click at [563, 160] on div "20:24" at bounding box center [560, 164] width 17 height 10
click at [563, 163] on div "20:24" at bounding box center [560, 164] width 17 height 10
click at [758, 220] on span "Reply" at bounding box center [763, 224] width 16 height 9
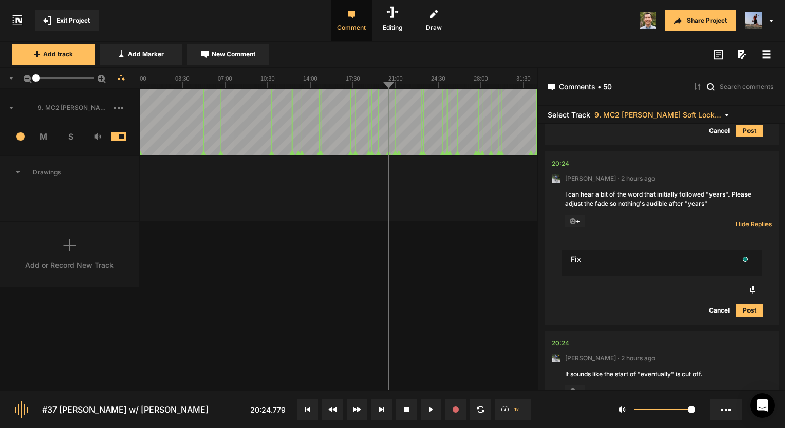
scroll to position [3733, 0]
type textarea "Fixed!"
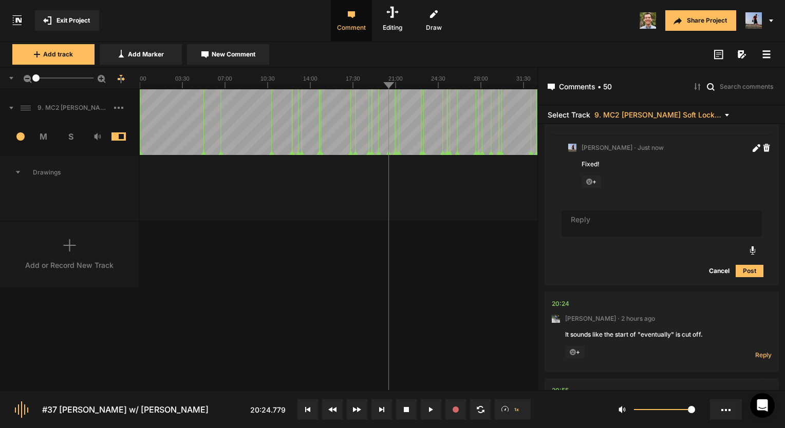
scroll to position [3884, 0]
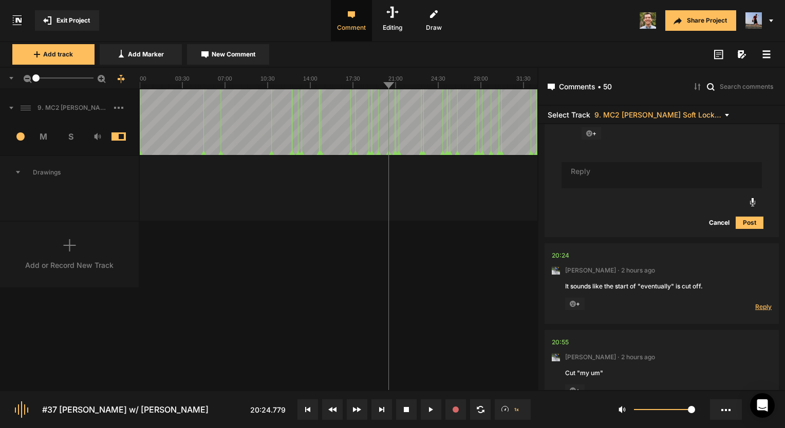
click at [758, 305] on span "Reply" at bounding box center [763, 307] width 16 height 9
type textarea "Fixed"
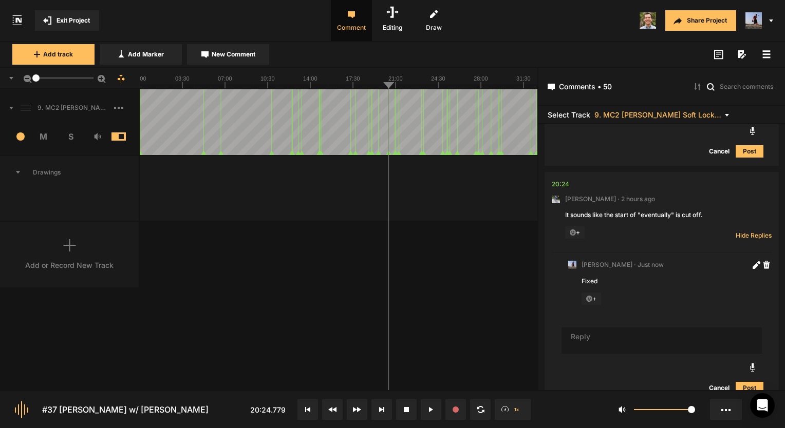
scroll to position [4002, 0]
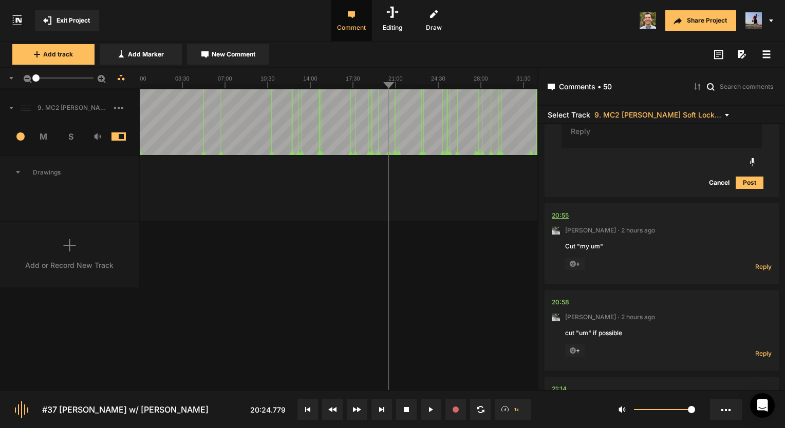
click at [557, 211] on div "20:55" at bounding box center [560, 216] width 17 height 10
drag, startPoint x: 37, startPoint y: 77, endPoint x: 6, endPoint y: 78, distance: 31.9
click at [6, 78] on div "1" at bounding box center [70, 79] width 140 height 22
drag, startPoint x: 35, startPoint y: 79, endPoint x: 45, endPoint y: 79, distance: 9.3
click at [45, 79] on div at bounding box center [44, 77] width 7 height 7
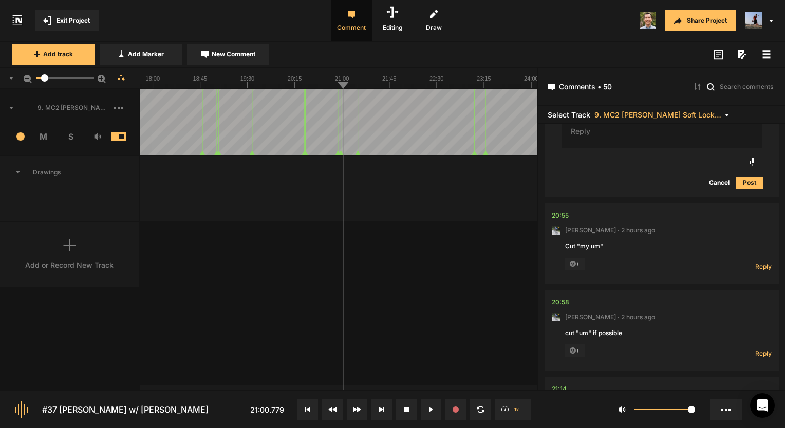
click at [559, 297] on div "20:58" at bounding box center [560, 302] width 17 height 10
click at [555, 297] on div "20:58" at bounding box center [560, 302] width 17 height 10
click at [760, 268] on nt-comment "20:55 Mark Weeber · 2 hours ago Cut "my um" + Reply Hide Replies" at bounding box center [662, 243] width 220 height 81
click at [761, 266] on span "Reply" at bounding box center [763, 266] width 16 height 9
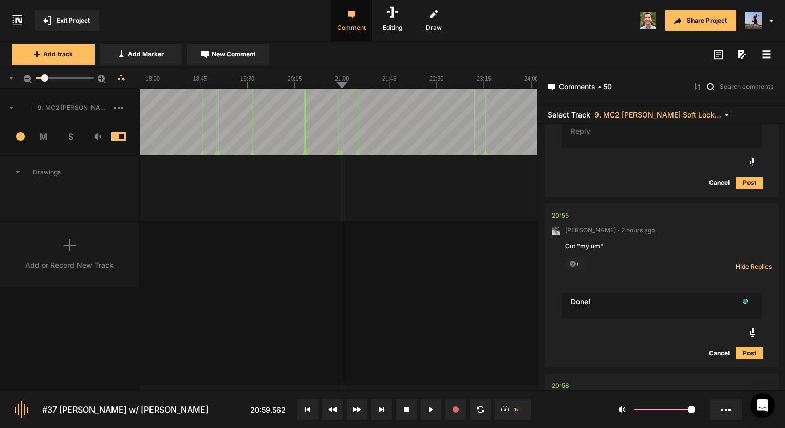
type textarea "Done!"
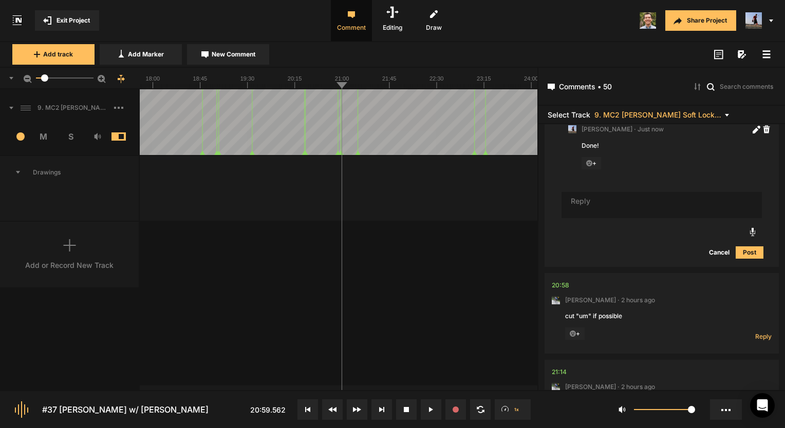
scroll to position [4350, 0]
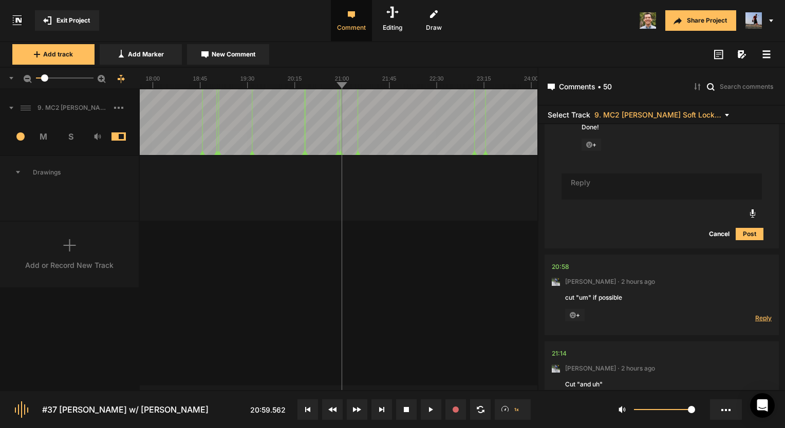
click at [757, 314] on span "Reply" at bounding box center [763, 318] width 16 height 9
type textarea "Not really!"
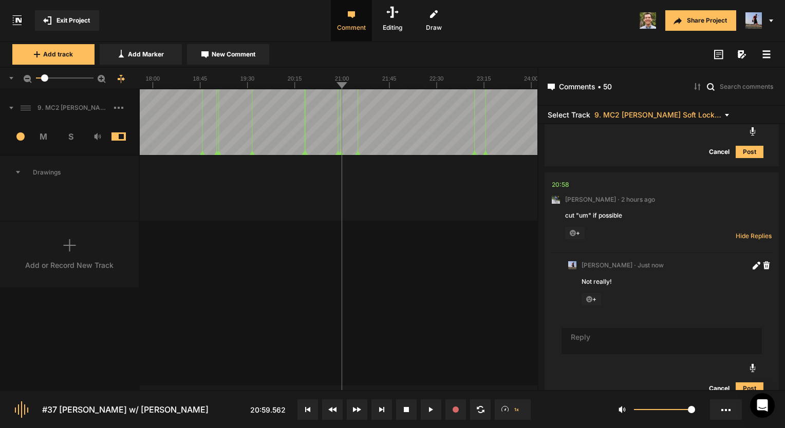
scroll to position [4460, 0]
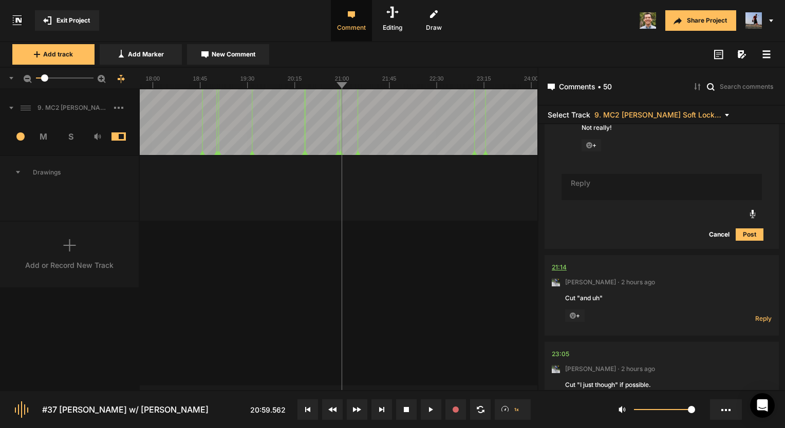
click at [563, 262] on div "21:14" at bounding box center [559, 267] width 15 height 10
click at [561, 264] on div "21:14" at bounding box center [559, 267] width 15 height 10
click at [761, 314] on span "Reply" at bounding box center [763, 318] width 16 height 9
type textarea "Done!"
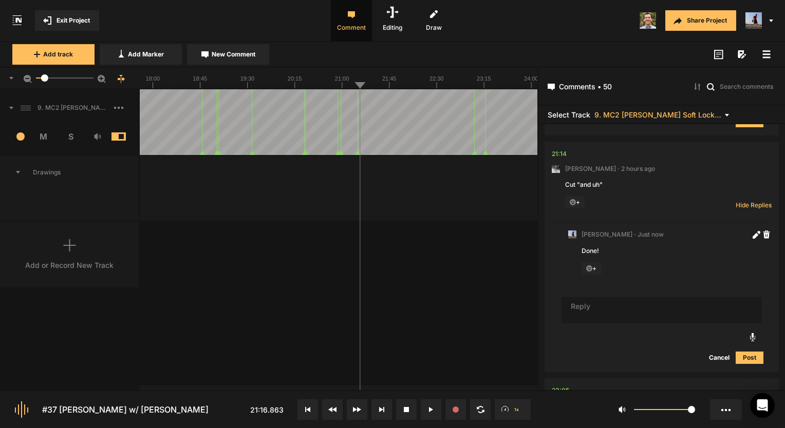
scroll to position [4720, 0]
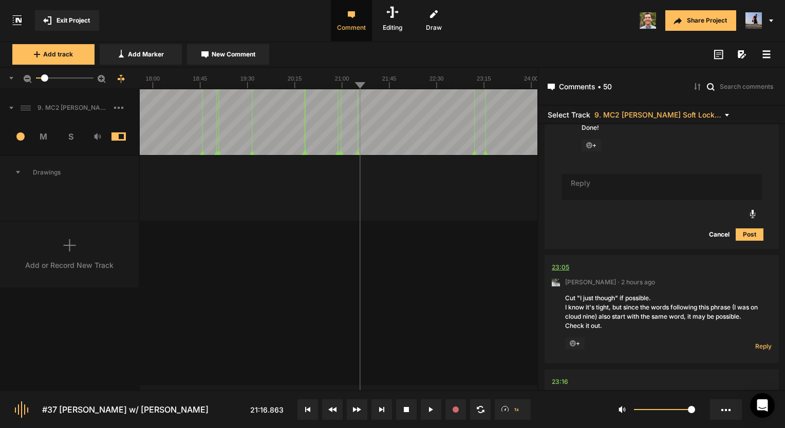
click at [559, 262] on div "23:05" at bounding box center [560, 267] width 17 height 10
click at [567, 264] on div "23:05" at bounding box center [560, 267] width 17 height 10
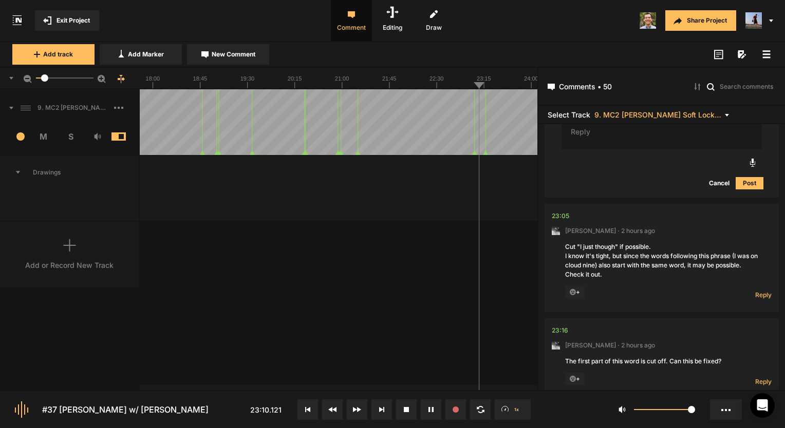
scroll to position [4915, 0]
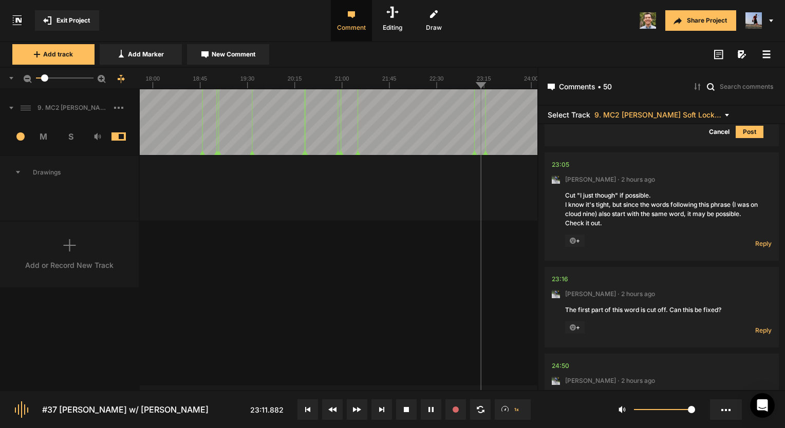
click at [428, 408] on icon at bounding box center [429, 409] width 2 height 5
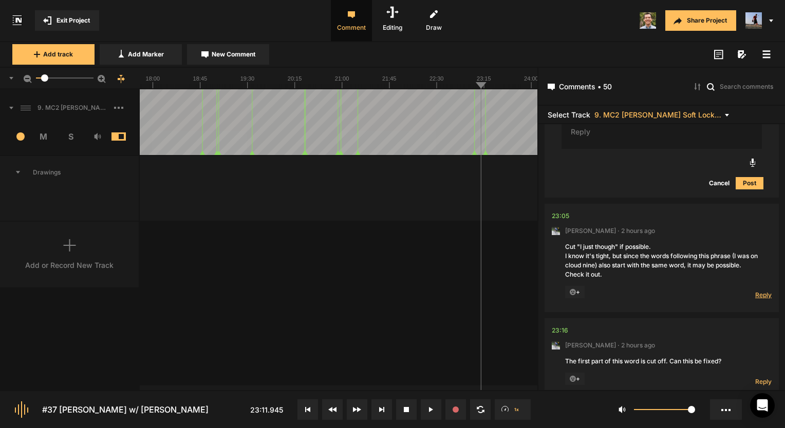
click at [756, 291] on span "Reply" at bounding box center [763, 295] width 16 height 9
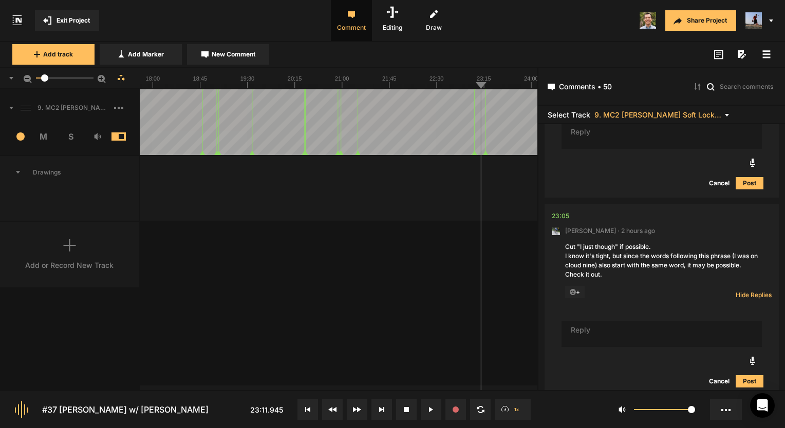
scroll to position [4874, 0]
type textarea "dONE!"
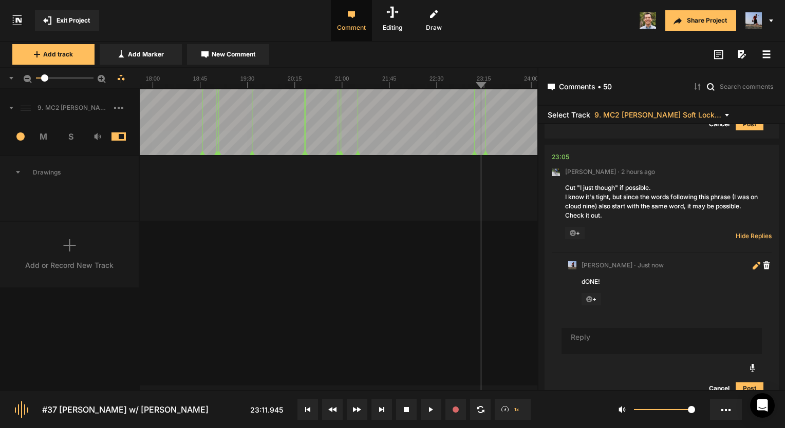
click at [752, 264] on icon at bounding box center [755, 267] width 6 height 6
drag, startPoint x: 584, startPoint y: 281, endPoint x: 576, endPoint y: 280, distance: 7.7
click at [576, 280] on nt-comment "Micah Foster · Just now dONE! Cancel Post" at bounding box center [662, 307] width 220 height 108
type textarea "Done!"
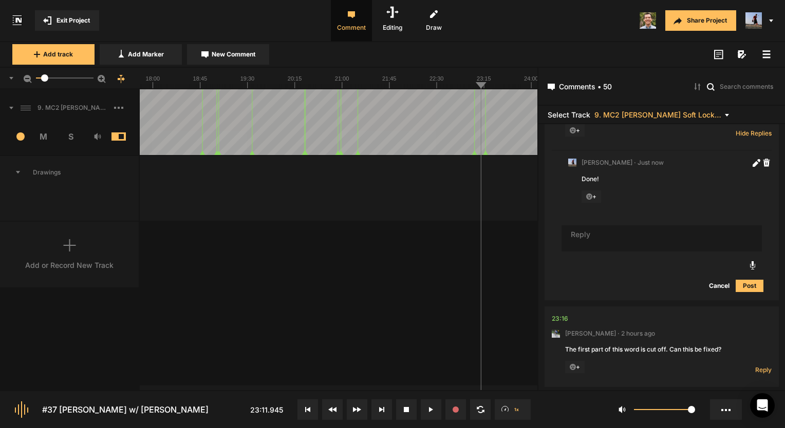
scroll to position [5139, 0]
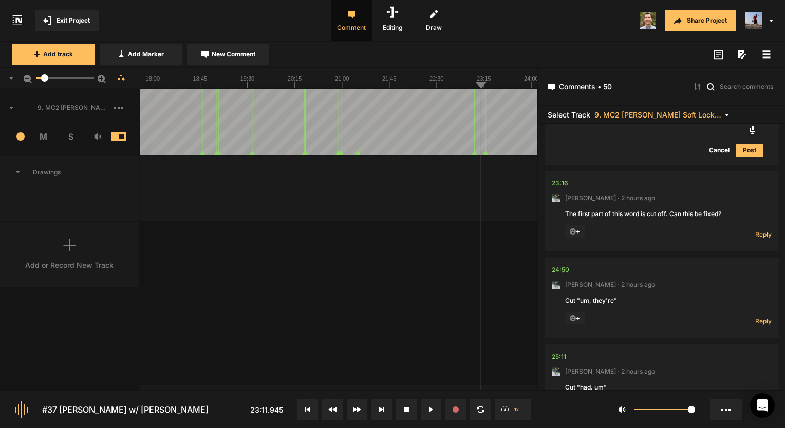
scroll to position [5190, 0]
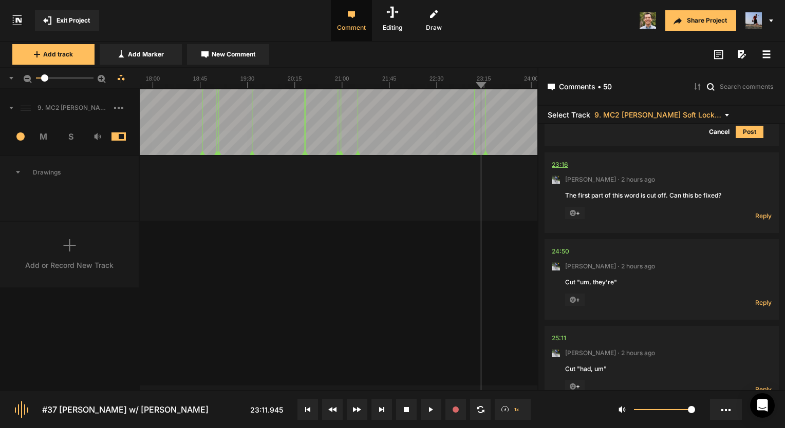
click at [562, 162] on div "23:16" at bounding box center [560, 165] width 16 height 10
click at [756, 212] on span "Reply" at bounding box center [763, 216] width 16 height 9
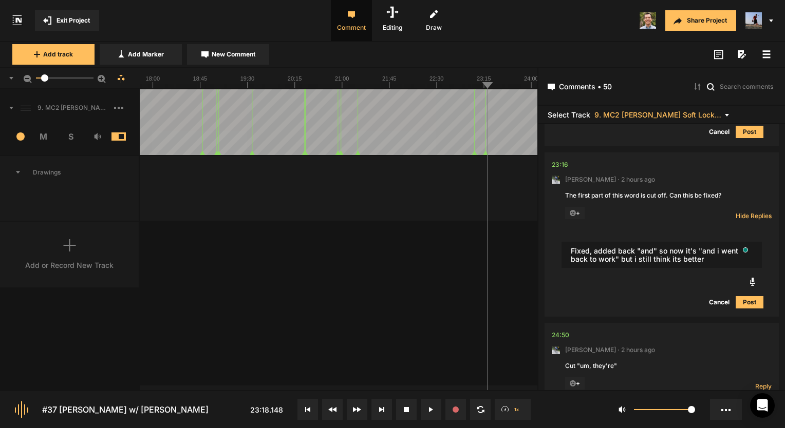
type textarea "Fixed, added back "and" so now it's "and i went back to work" but i still think…"
click at [747, 297] on button "Post" at bounding box center [750, 302] width 28 height 12
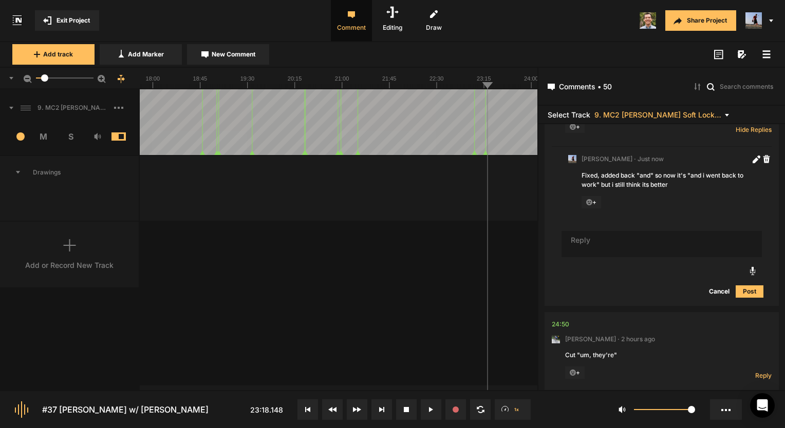
scroll to position [5344, 0]
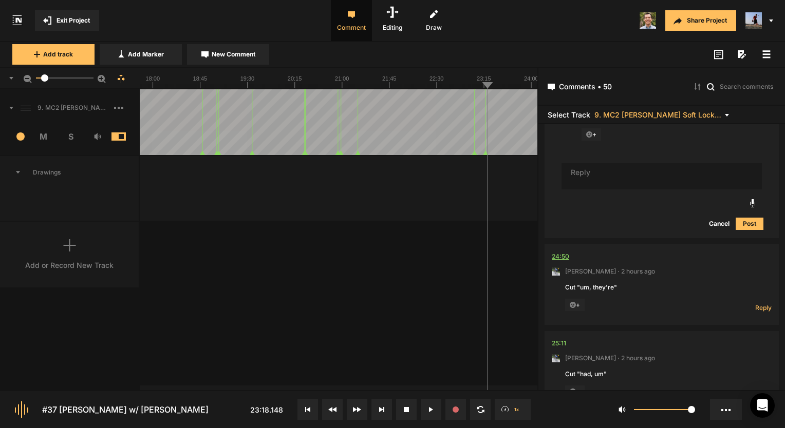
click at [561, 252] on div "24:50" at bounding box center [560, 257] width 17 height 10
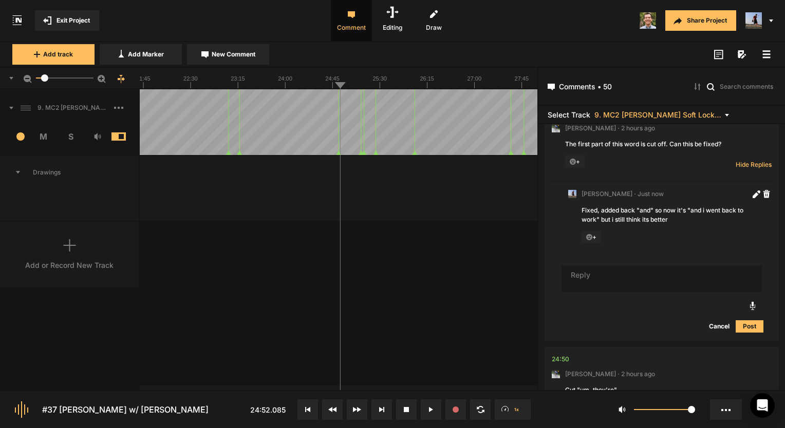
scroll to position [0, 0]
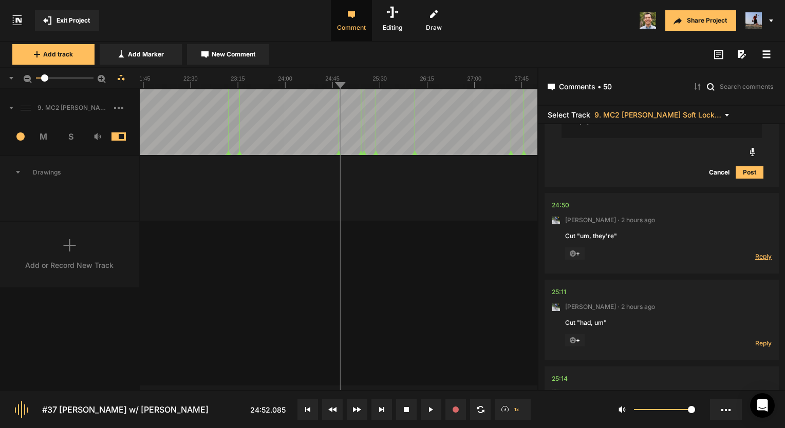
click at [760, 252] on span "Reply" at bounding box center [763, 256] width 16 height 9
type textarea "Done!"
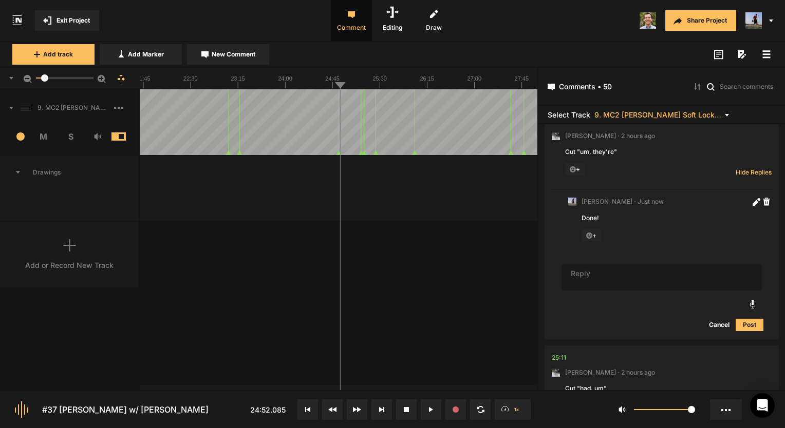
scroll to position [5569, 0]
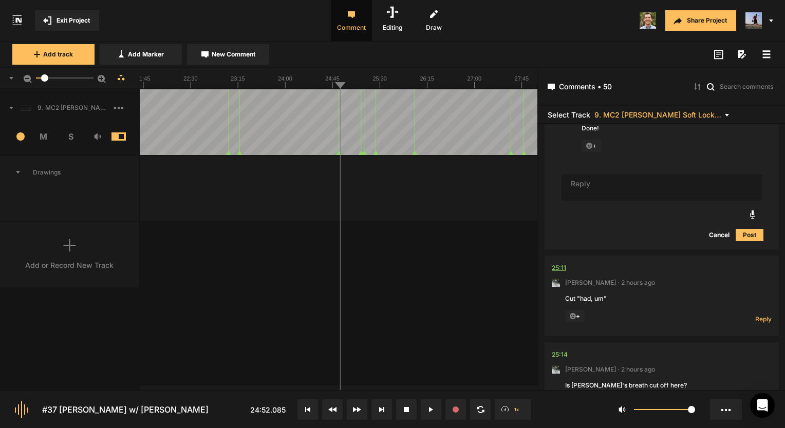
click at [561, 263] on div "25:11" at bounding box center [559, 268] width 14 height 10
click at [561, 350] on div "25:14" at bounding box center [560, 355] width 16 height 10
click at [553, 263] on div "25:11" at bounding box center [559, 268] width 14 height 10
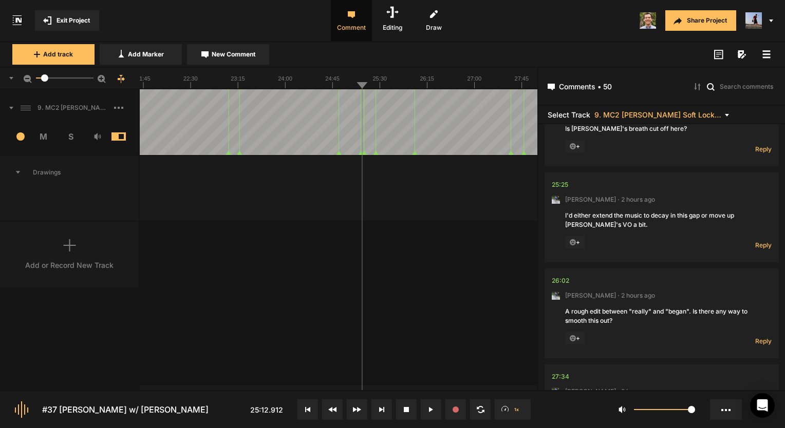
scroll to position [5786, 0]
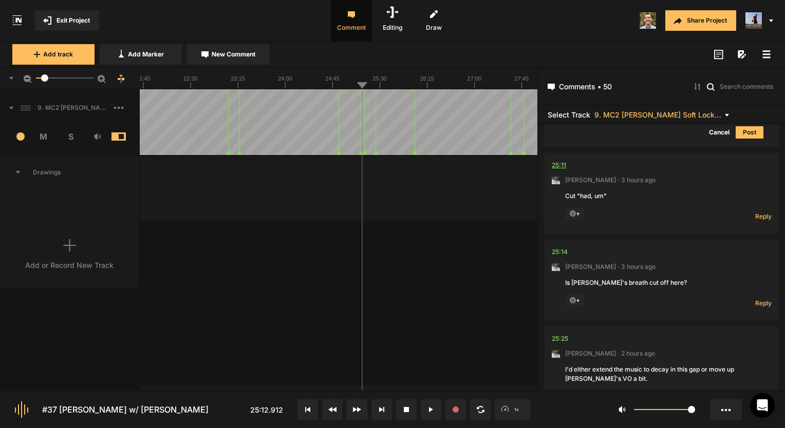
click at [552, 161] on div "25:11" at bounding box center [559, 165] width 14 height 10
click at [761, 212] on span "Reply" at bounding box center [763, 216] width 16 height 9
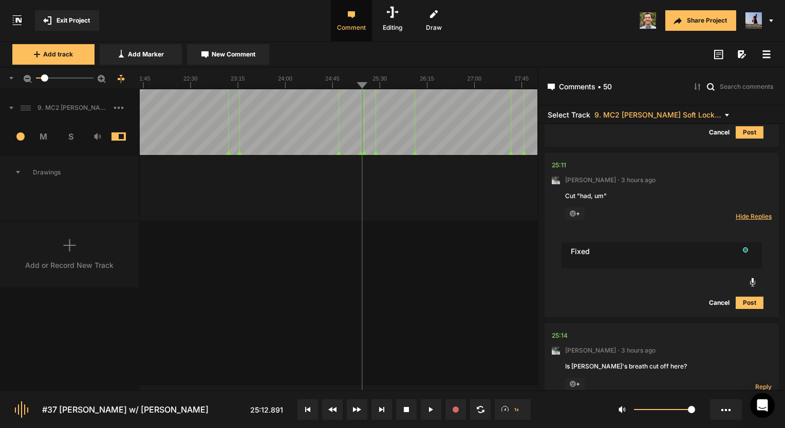
scroll to position [5672, 0]
type textarea "Fixed!"
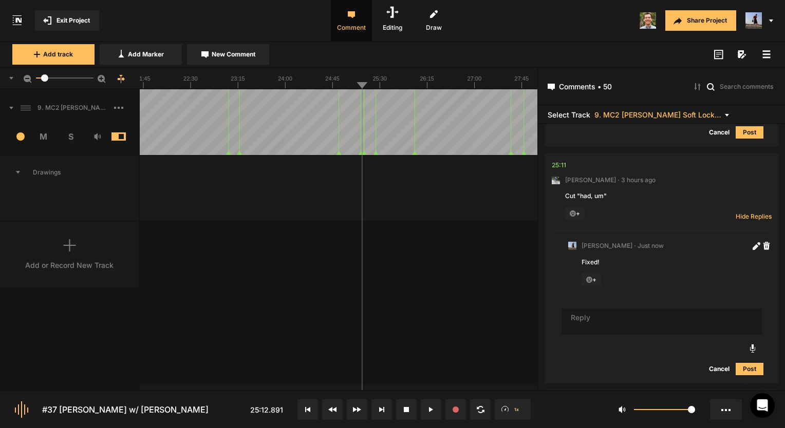
scroll to position [5710, 0]
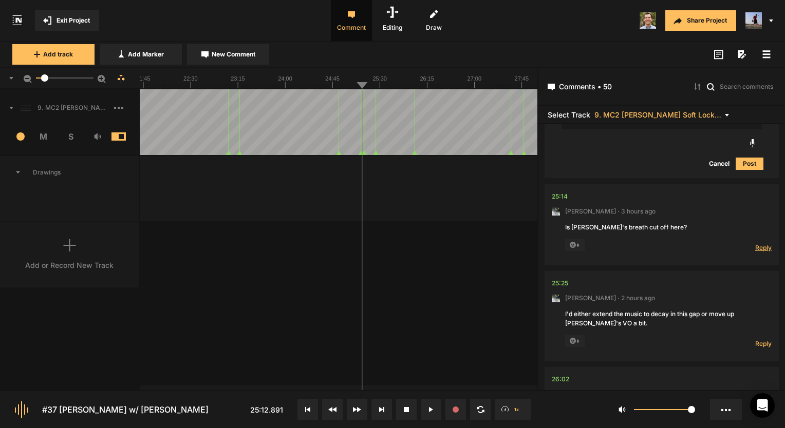
click at [759, 243] on span "Reply" at bounding box center [763, 247] width 16 height 9
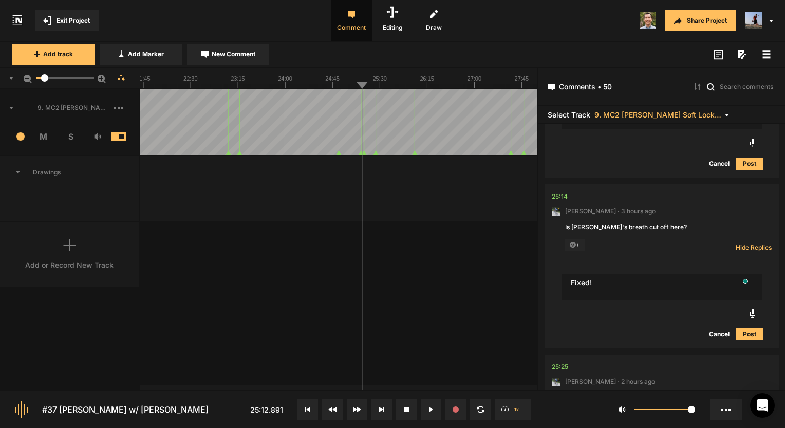
type textarea "Fixed!"
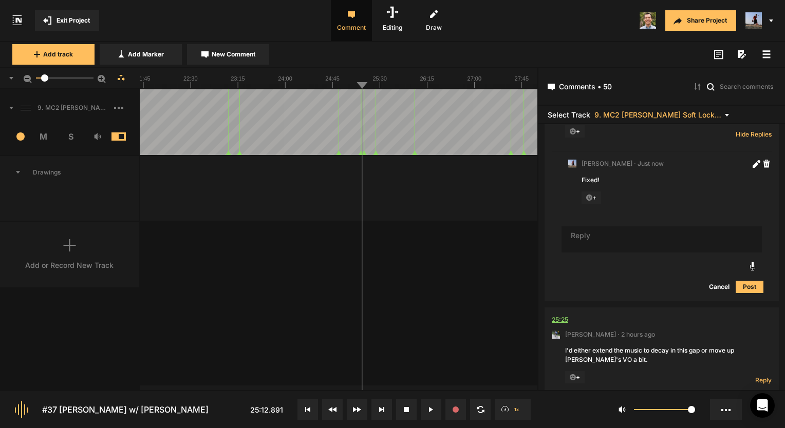
click at [566, 315] on div "25:25" at bounding box center [560, 320] width 16 height 10
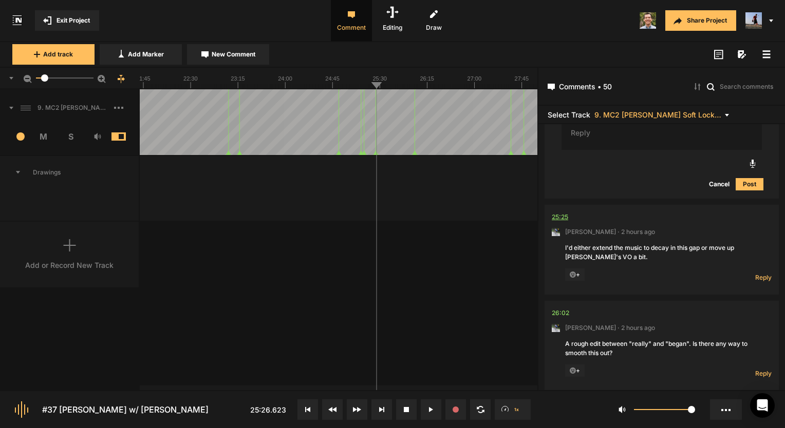
click at [561, 212] on div "25:25" at bounding box center [560, 217] width 16 height 10
drag, startPoint x: 771, startPoint y: 273, endPoint x: 766, endPoint y: 274, distance: 5.2
click at [771, 273] on nt-comment-thread "25:25 Mark Weeber · 2 hours ago I'd either extend the music to decay in this ga…" at bounding box center [661, 253] width 234 height 96
click at [759, 274] on span "Reply" at bounding box center [763, 277] width 16 height 9
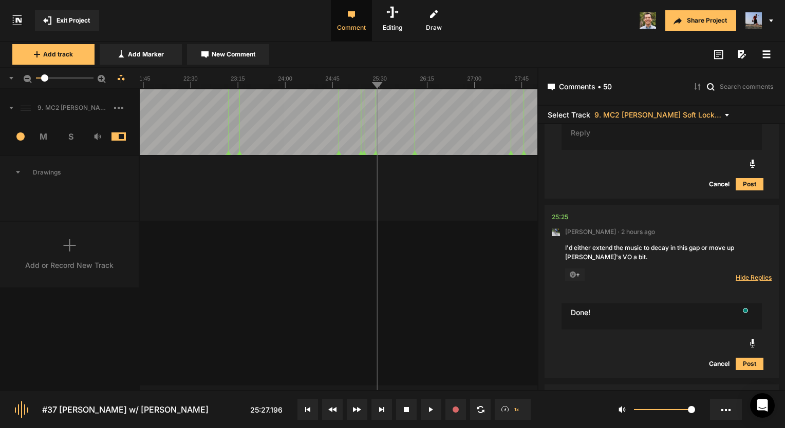
type textarea "Done!"
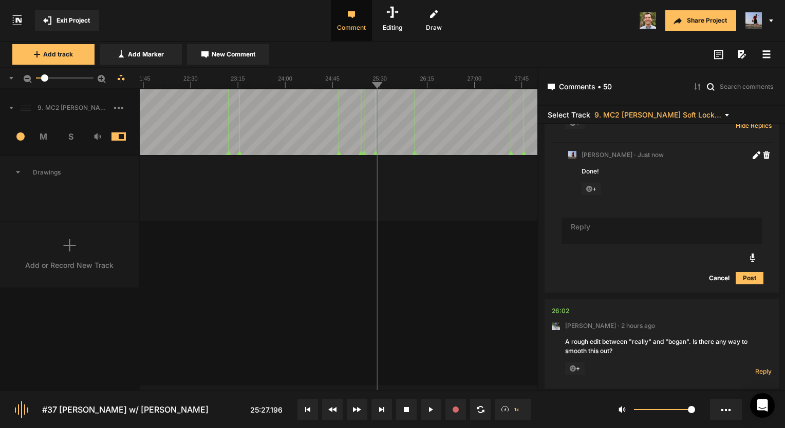
scroll to position [6289, 0]
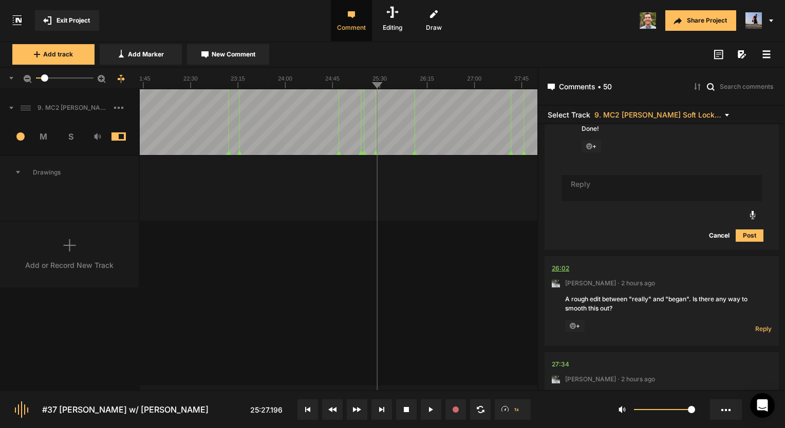
click at [557, 264] on div "26:02" at bounding box center [560, 269] width 17 height 10
click at [563, 265] on div "26:02" at bounding box center [560, 269] width 17 height 10
click at [411, 84] on rect at bounding box center [442, 78] width 3340 height 21
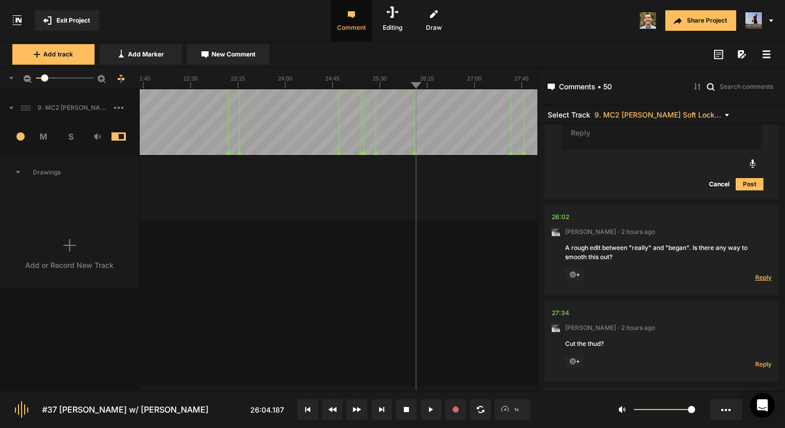
click at [756, 276] on span "Reply" at bounding box center [763, 277] width 16 height 9
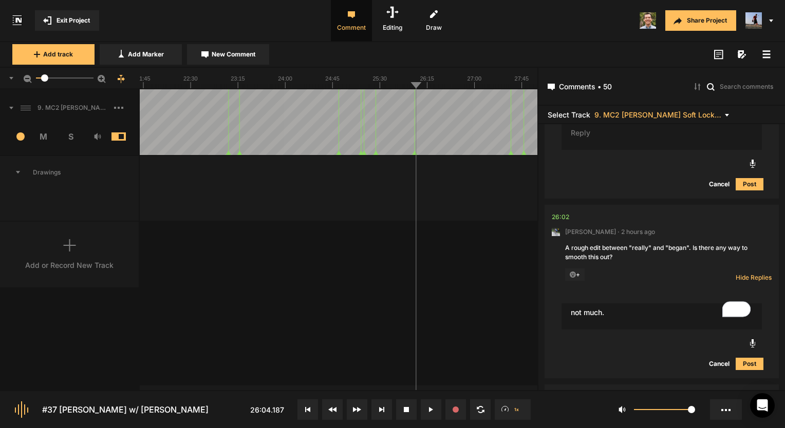
type textarea "not much."
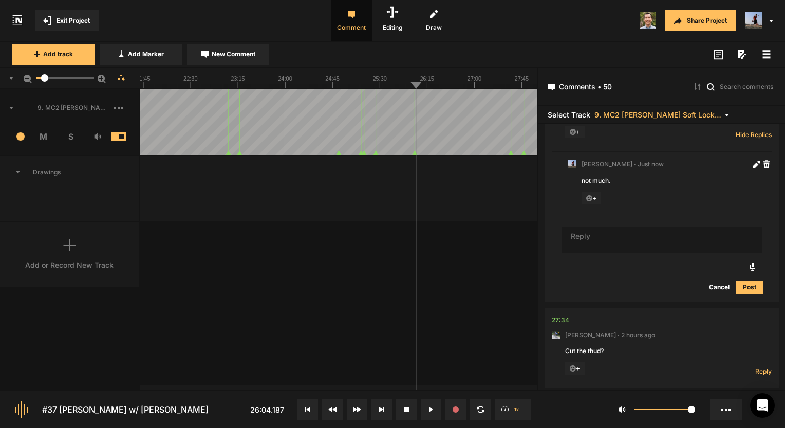
scroll to position [6533, 0]
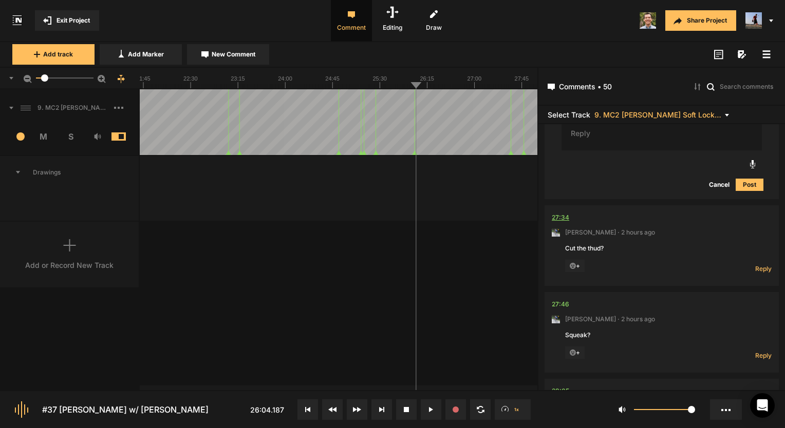
click at [556, 213] on div "27:34" at bounding box center [560, 218] width 17 height 10
click at [561, 213] on div "27:34" at bounding box center [560, 218] width 17 height 10
click at [764, 265] on span "Reply" at bounding box center [763, 269] width 16 height 9
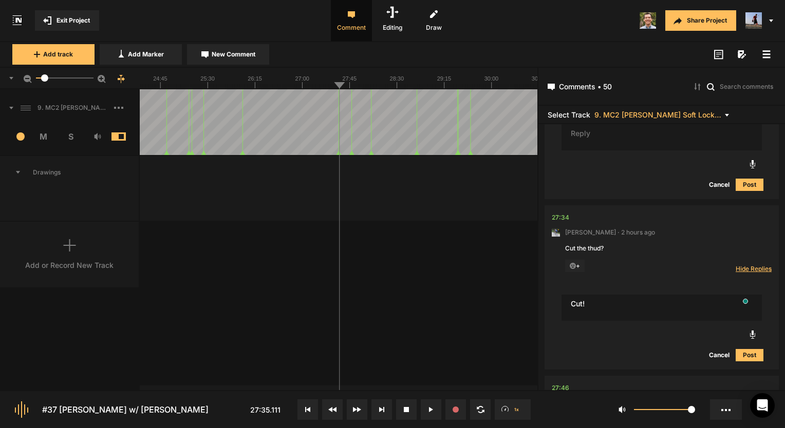
type textarea "Cut!"
click at [566, 213] on div "27:46" at bounding box center [560, 218] width 17 height 10
click at [755, 266] on span "Reply" at bounding box center [763, 269] width 16 height 9
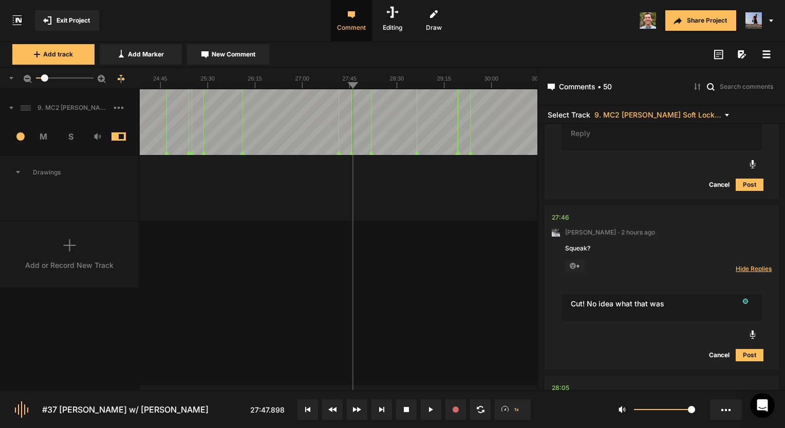
type textarea "Cut! No idea what that was"
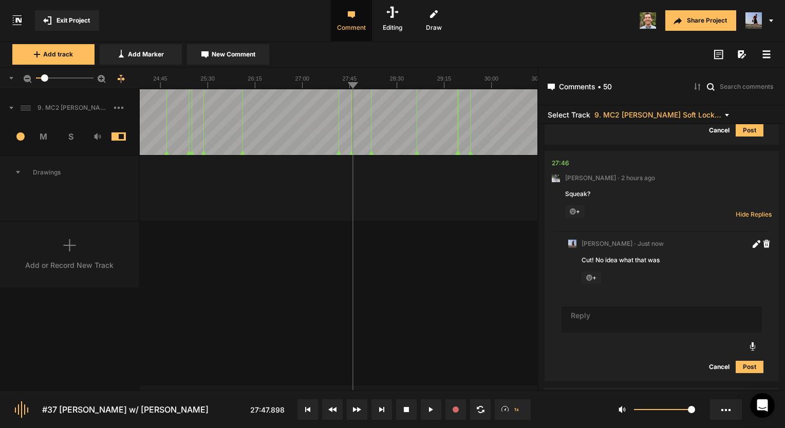
scroll to position [6953, 0]
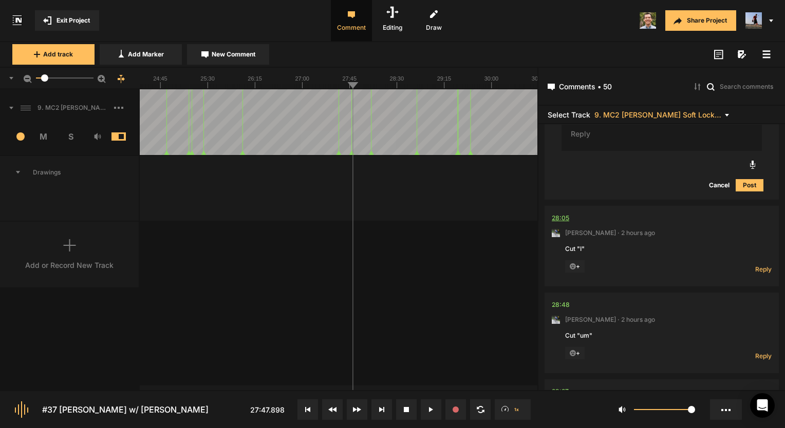
click at [565, 213] on div "28:05" at bounding box center [560, 218] width 17 height 10
click at [757, 265] on span "Reply" at bounding box center [763, 269] width 16 height 9
type textarea "Done!"
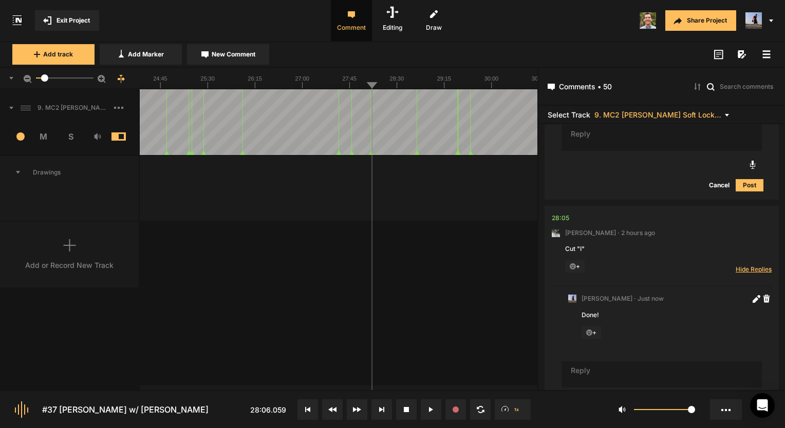
scroll to position [7090, 0]
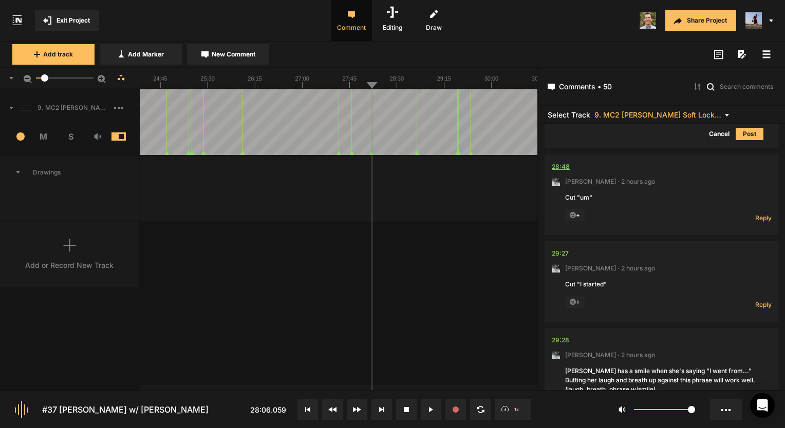
click at [563, 163] on div "28:48" at bounding box center [561, 167] width 18 height 10
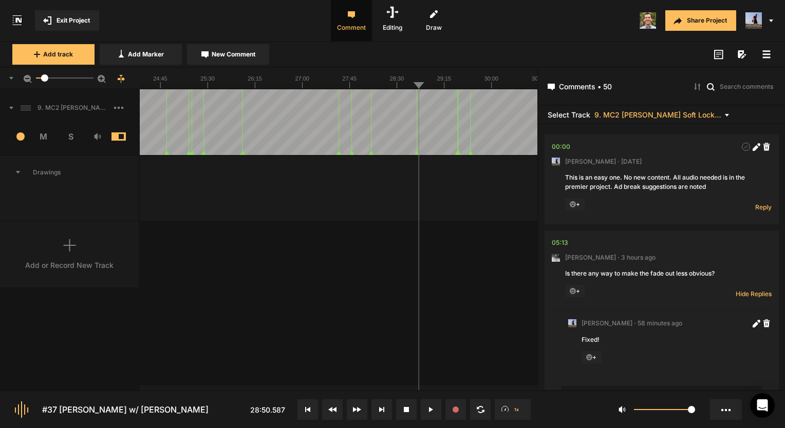
scroll to position [7347, 0]
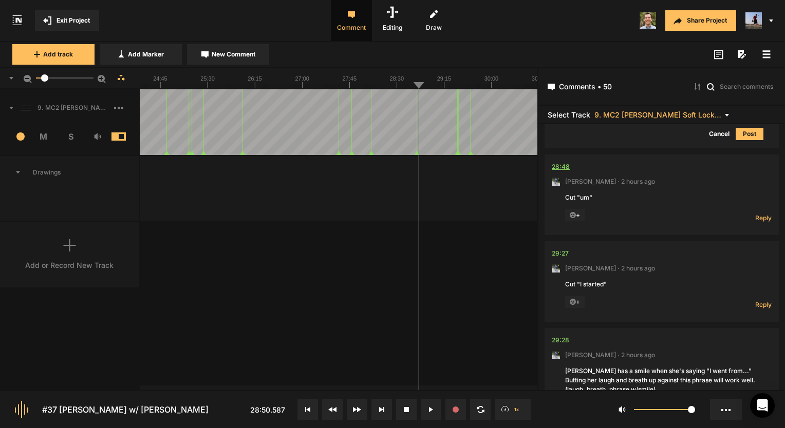
click at [559, 163] on div "28:48" at bounding box center [561, 167] width 18 height 10
click at [429, 407] on icon at bounding box center [429, 409] width 2 height 5
click at [429, 407] on icon at bounding box center [431, 409] width 4 height 5
click at [431, 404] on button at bounding box center [431, 410] width 21 height 21
click at [755, 214] on span "Reply" at bounding box center [763, 218] width 16 height 9
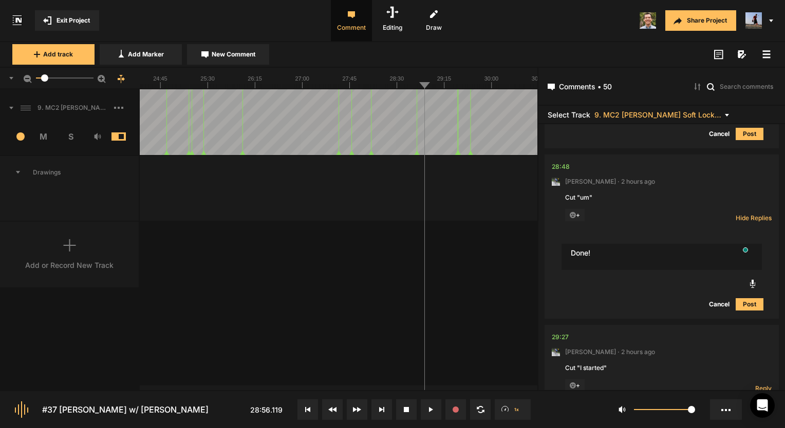
type textarea "Done!"
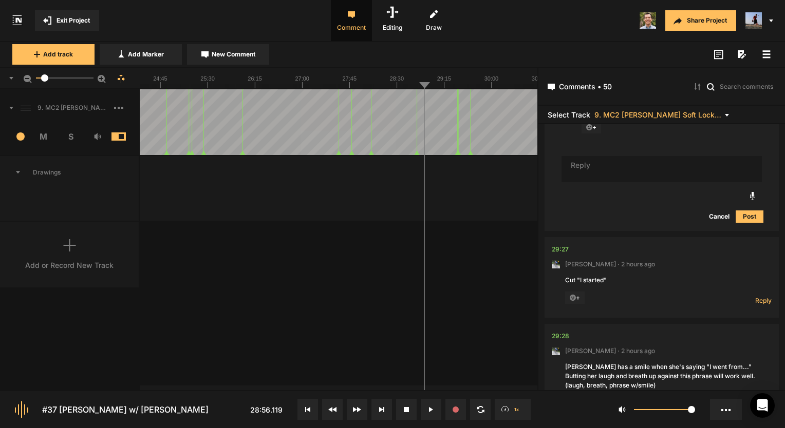
scroll to position [0, 0]
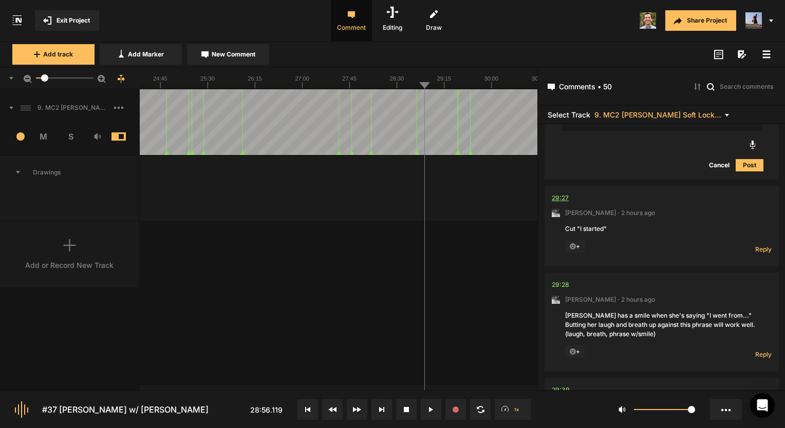
click at [561, 193] on div "29:27" at bounding box center [560, 198] width 17 height 10
click at [563, 193] on div "29:27" at bounding box center [560, 198] width 17 height 10
click at [756, 245] on span "Reply" at bounding box center [763, 249] width 16 height 9
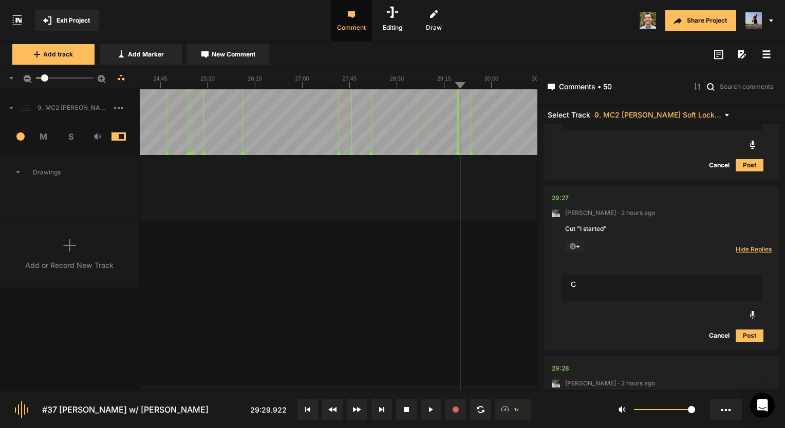
scroll to position [7552, 0]
type textarea "Cut!"
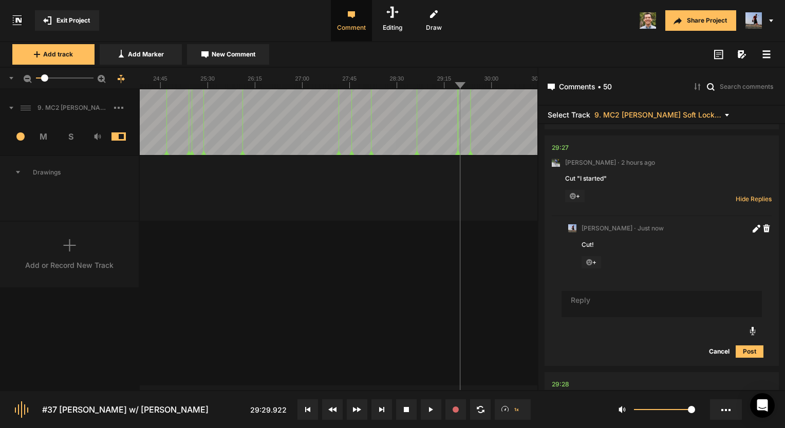
scroll to position [7666, 0]
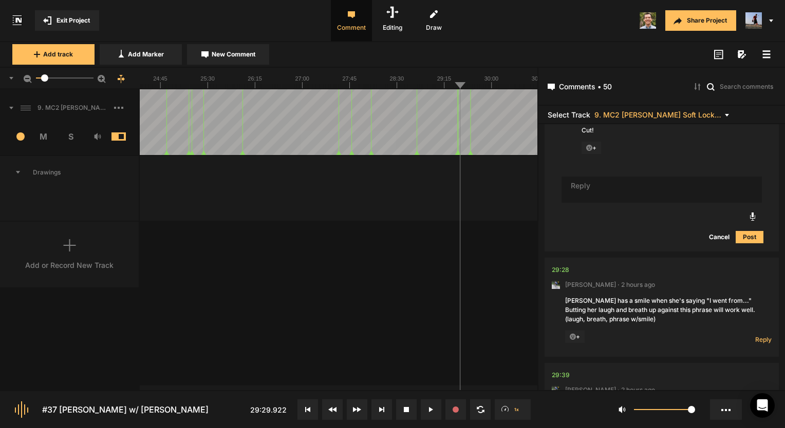
click at [760, 331] on div "Reply Hide Replies" at bounding box center [750, 337] width 41 height 13
click at [762, 335] on span "Reply" at bounding box center [763, 339] width 16 height 9
type textarea "Done!"
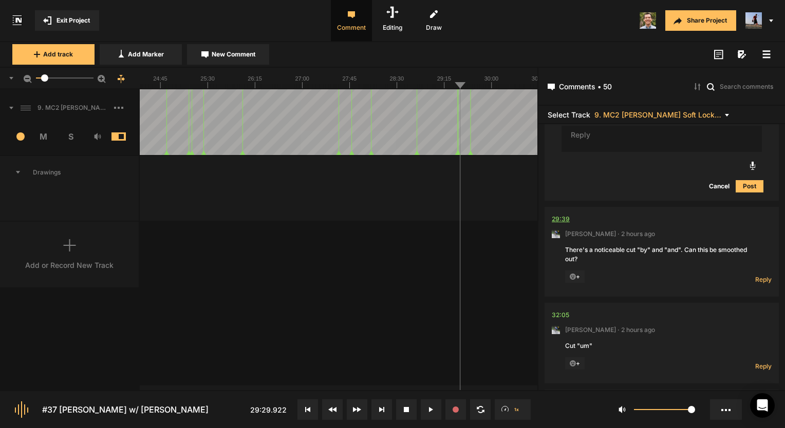
click at [562, 214] on div "29:39" at bounding box center [561, 219] width 18 height 10
click at [565, 214] on div "29:39" at bounding box center [561, 219] width 18 height 10
click at [564, 214] on div "29:39" at bounding box center [561, 219] width 18 height 10
click at [560, 214] on div "29:39" at bounding box center [561, 219] width 18 height 10
click at [755, 275] on span "Reply" at bounding box center [763, 279] width 16 height 9
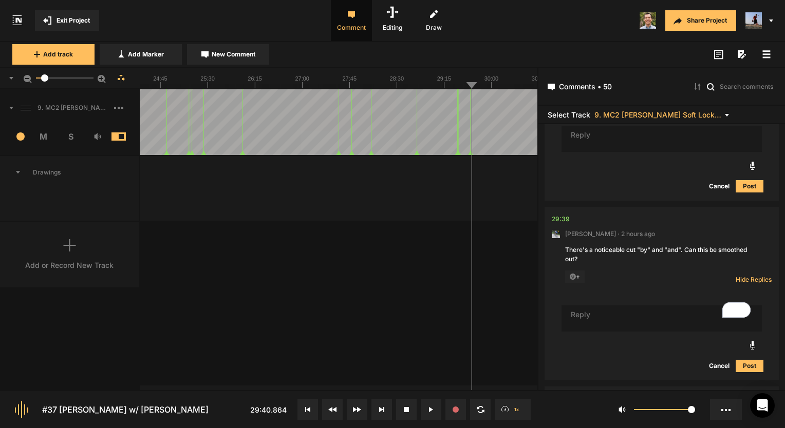
scroll to position [8023, 0]
type textarea "No edit there, just a strange background click"
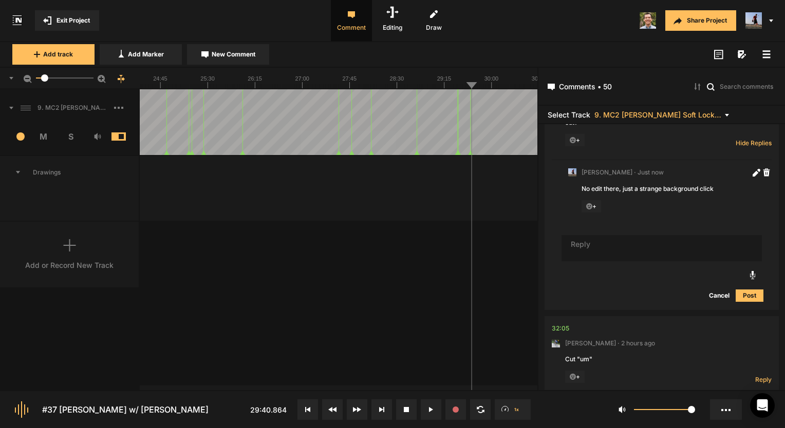
scroll to position [8167, 0]
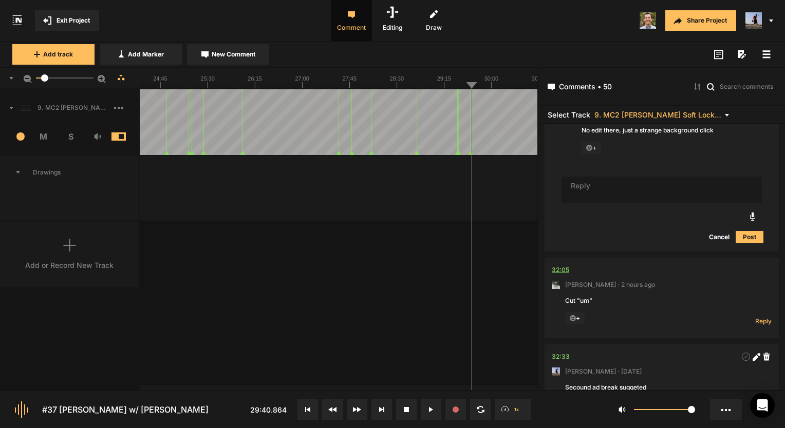
click at [568, 265] on div "32:05" at bounding box center [560, 270] width 17 height 10
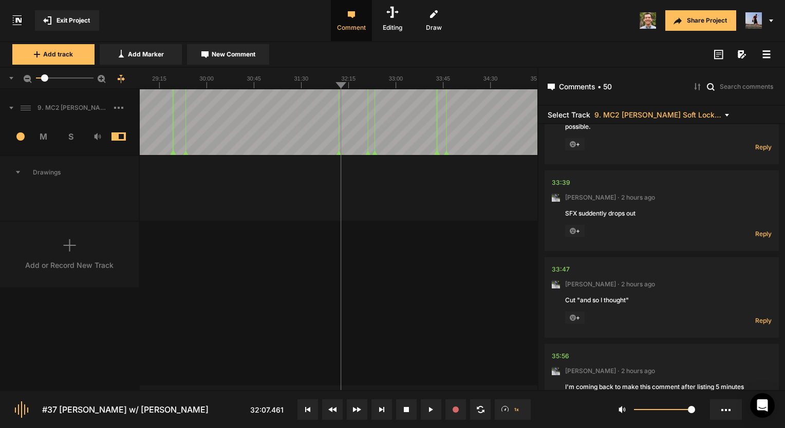
scroll to position [9095, 0]
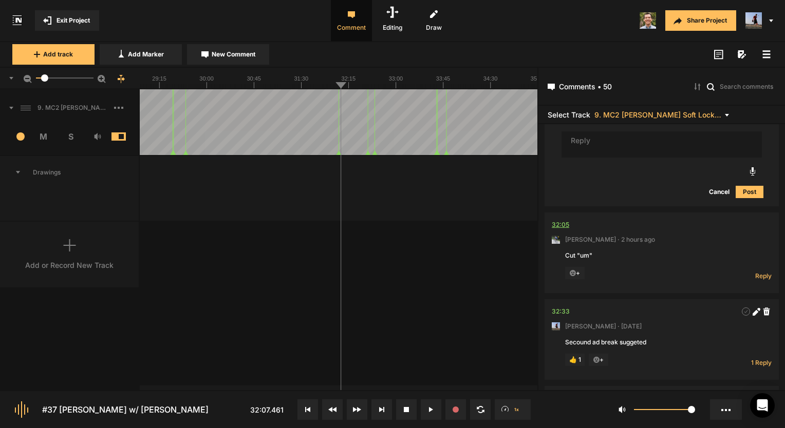
click at [558, 220] on div "32:05" at bounding box center [560, 225] width 17 height 10
click at [566, 220] on div "32:05" at bounding box center [560, 225] width 17 height 10
click at [564, 220] on div "32:05" at bounding box center [560, 225] width 17 height 10
click at [425, 408] on button at bounding box center [431, 410] width 21 height 21
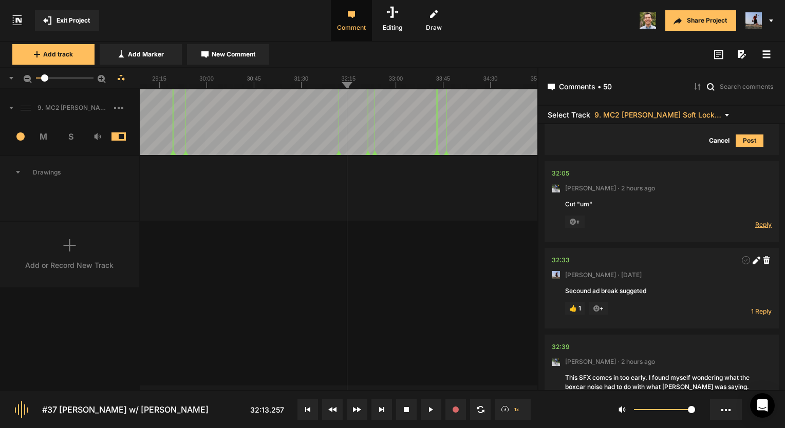
click at [756, 220] on span "Reply" at bounding box center [763, 224] width 16 height 9
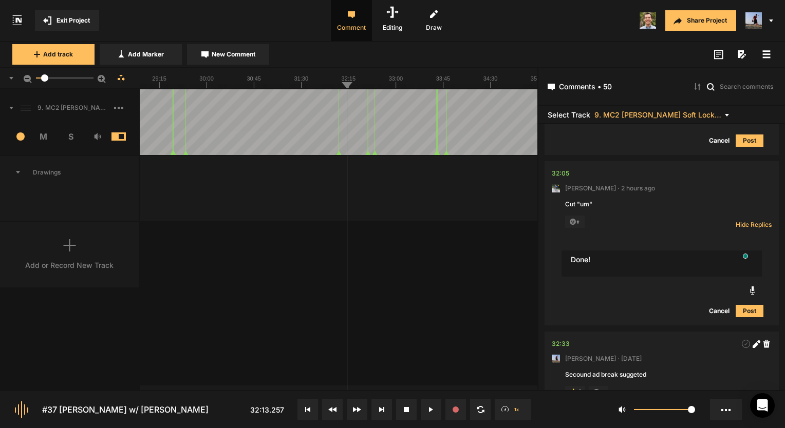
type textarea "Done!"
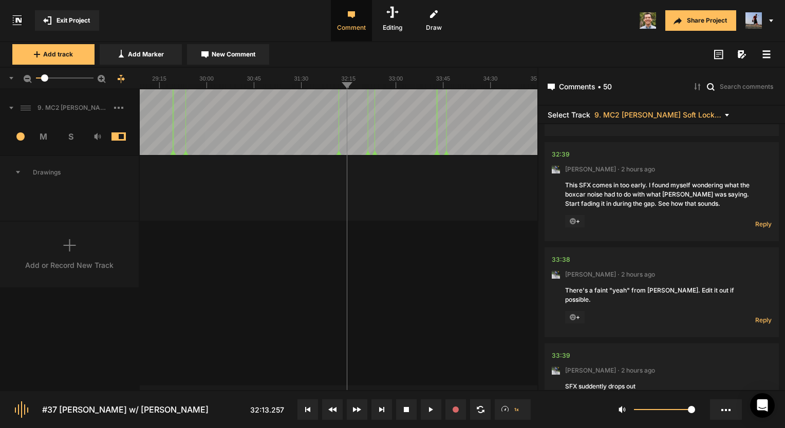
scroll to position [8674, 0]
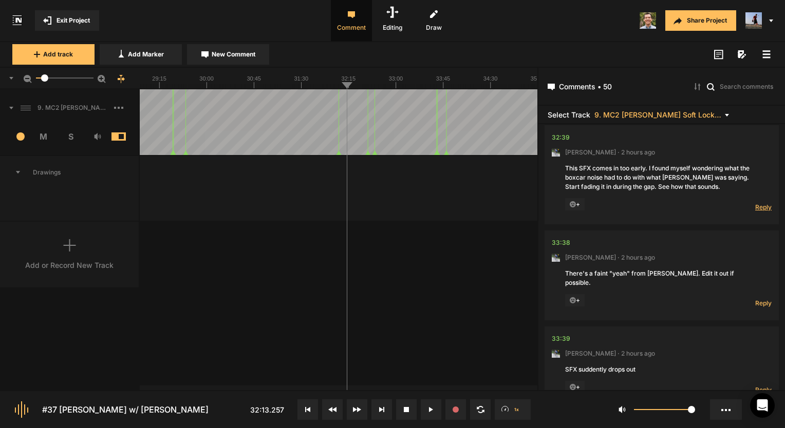
click at [758, 203] on span "Reply" at bounding box center [763, 207] width 16 height 9
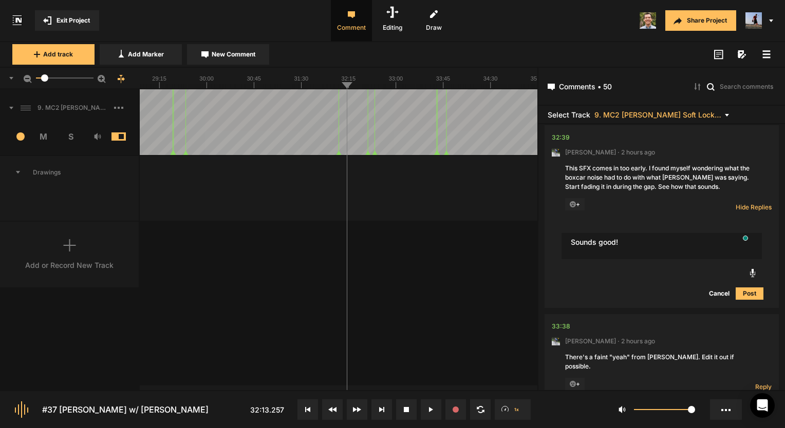
type textarea "Sounds good!"
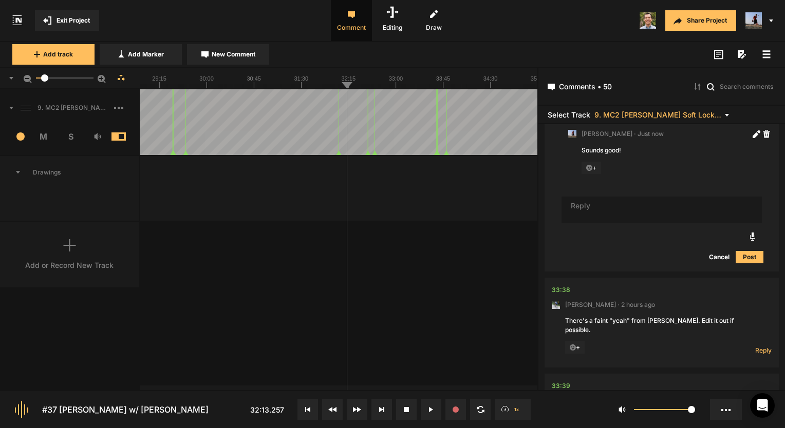
scroll to position [8812, 0]
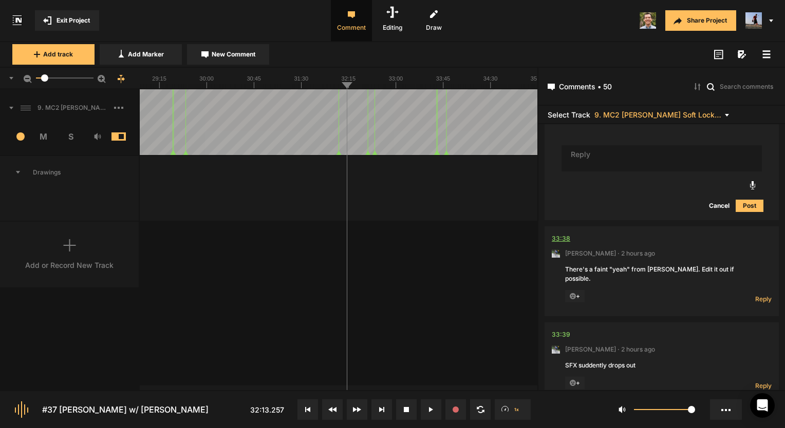
click at [557, 234] on div "33:38" at bounding box center [561, 239] width 18 height 10
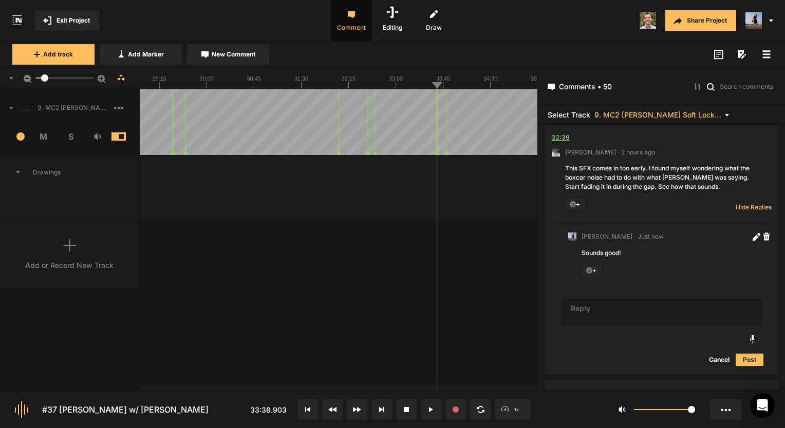
click at [563, 133] on div "32:39" at bounding box center [561, 138] width 18 height 10
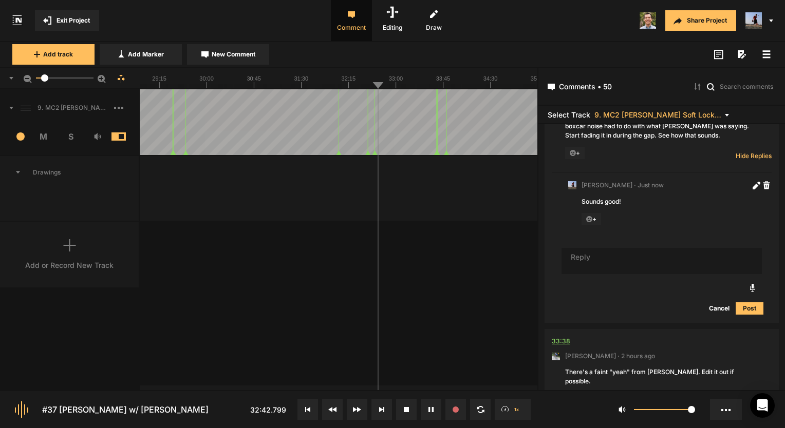
click at [558, 336] on div "33:38" at bounding box center [561, 341] width 18 height 10
click at [559, 336] on div "33:38" at bounding box center [561, 341] width 18 height 10
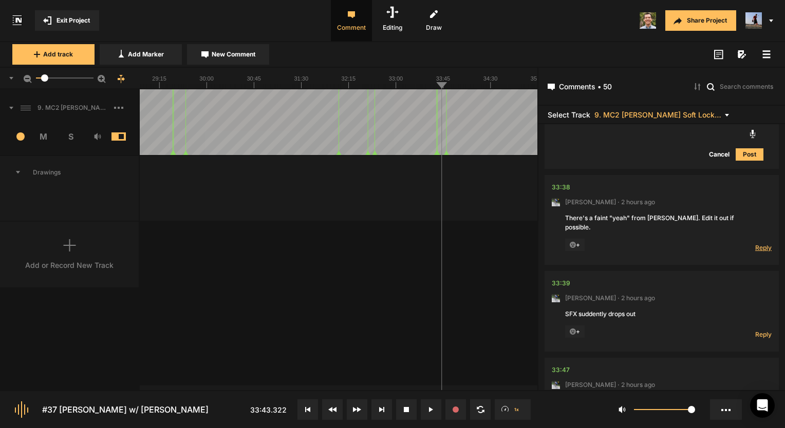
click at [760, 243] on span "Reply" at bounding box center [763, 247] width 16 height 9
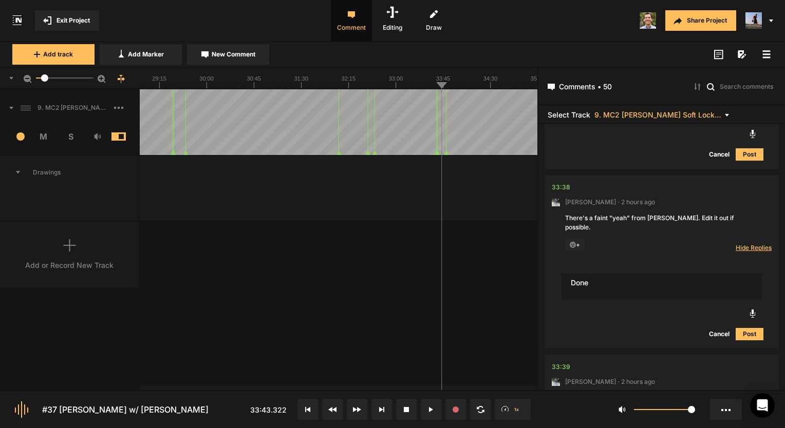
scroll to position [8880, 0]
type textarea "Done!"
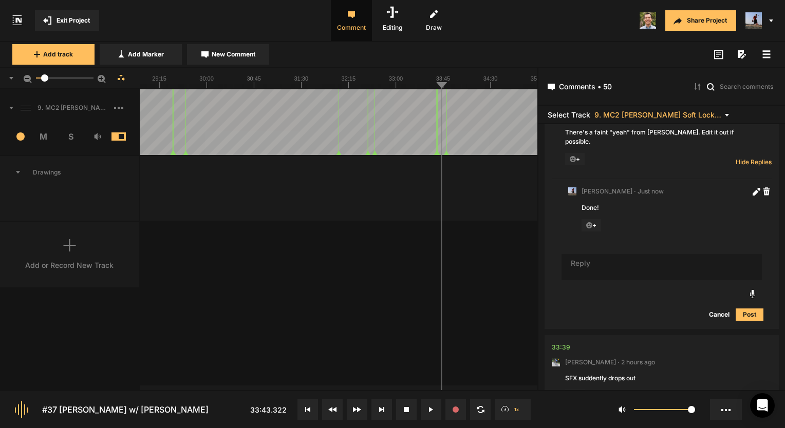
scroll to position [9034, 0]
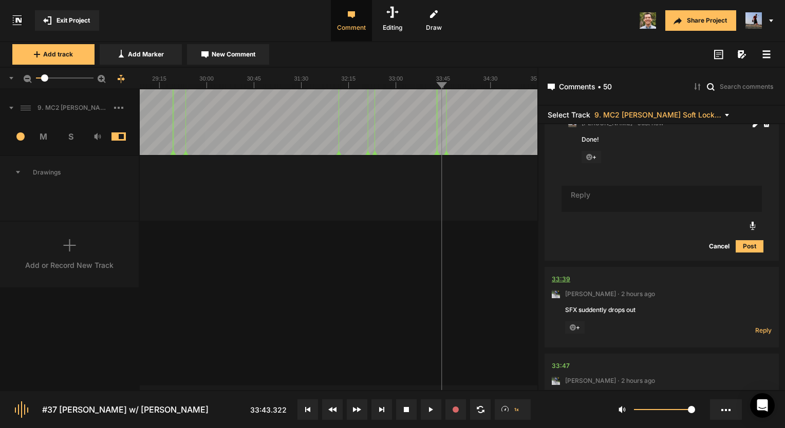
click at [566, 274] on div "33:39" at bounding box center [561, 279] width 18 height 10
click at [567, 274] on div "33:39" at bounding box center [561, 279] width 18 height 10
click at [436, 88] on div at bounding box center [339, 79] width 398 height 22
click at [561, 274] on div "33:39" at bounding box center [561, 279] width 18 height 10
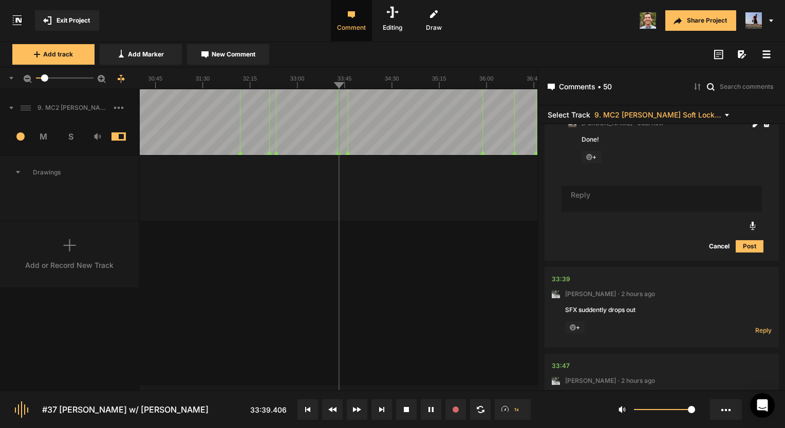
click at [435, 413] on button at bounding box center [431, 410] width 21 height 21
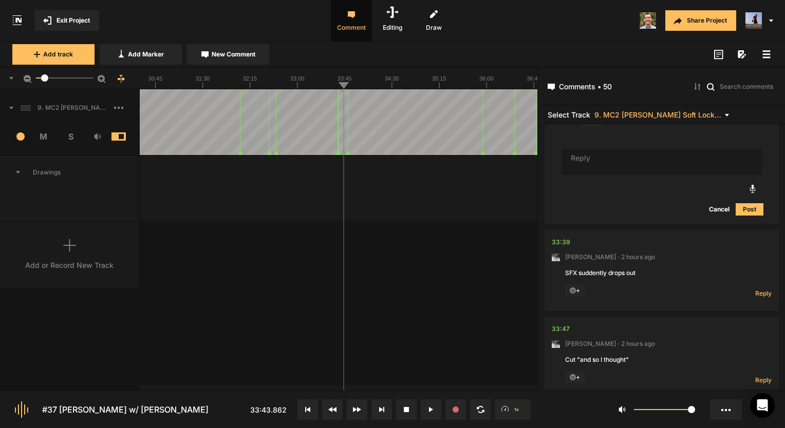
scroll to position [9085, 0]
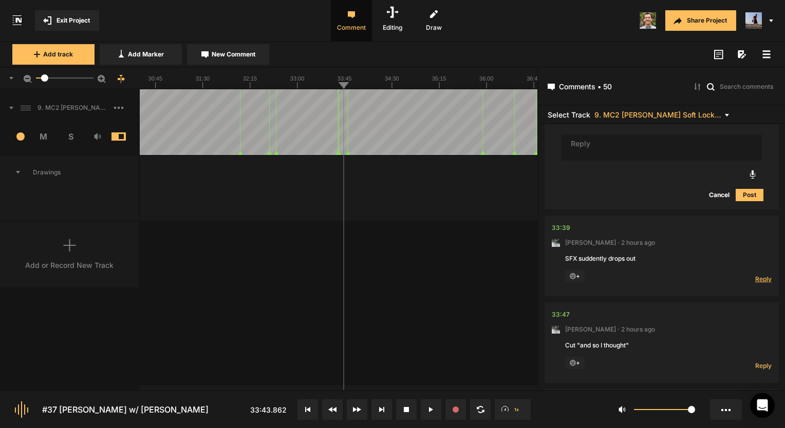
click at [760, 275] on span "Reply" at bounding box center [763, 279] width 16 height 9
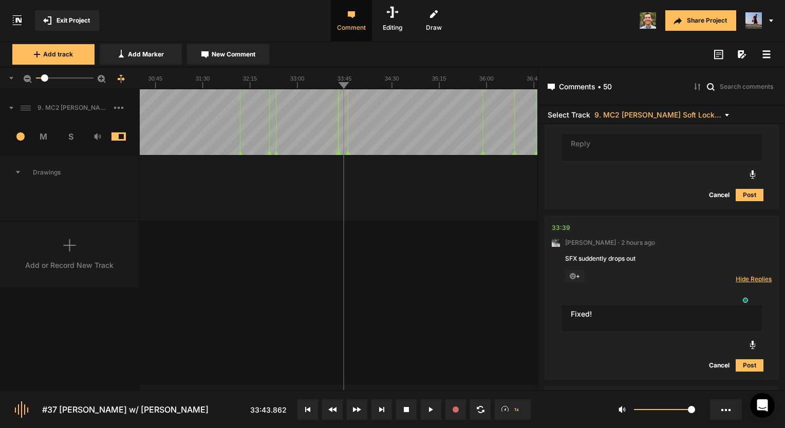
type textarea "Fixed!"
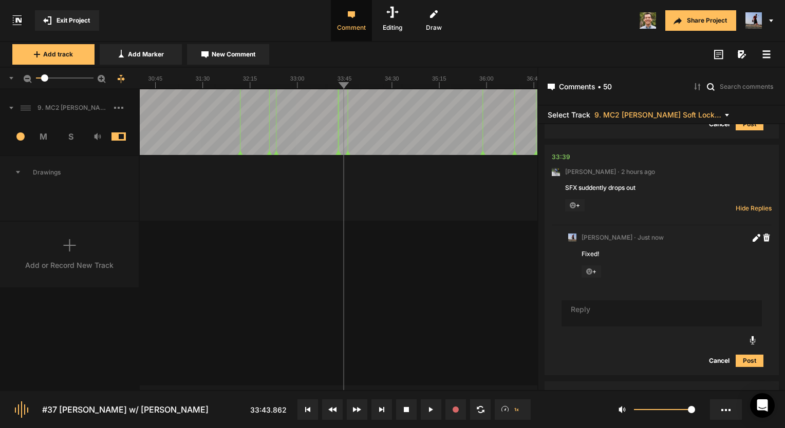
scroll to position [9268, 0]
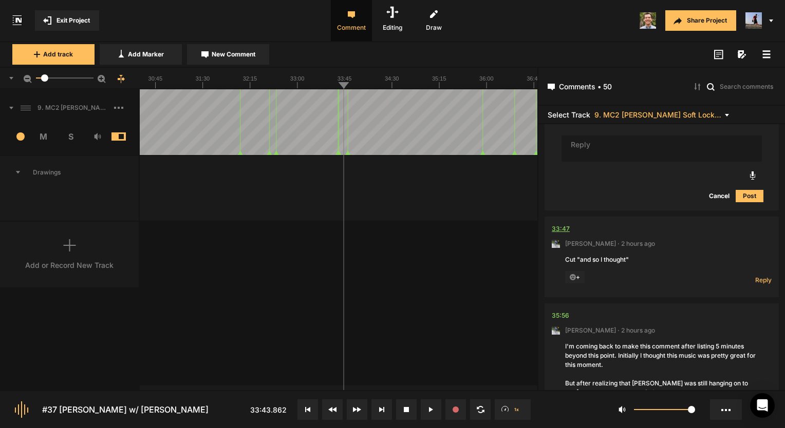
click at [560, 224] on div "33:47" at bounding box center [561, 229] width 18 height 10
drag, startPoint x: 743, startPoint y: 299, endPoint x: 319, endPoint y: 252, distance: 426.8
click at [319, 252] on div "9. MC2 Laura Perry Soft Lock Copy 01 1 M S Comments 00:00 Micah Foster · 6 mont…" at bounding box center [268, 239] width 537 height 301
click at [750, 271] on div "Reply Hide Replies" at bounding box center [750, 277] width 41 height 13
click at [756, 276] on span "Reply" at bounding box center [763, 280] width 16 height 9
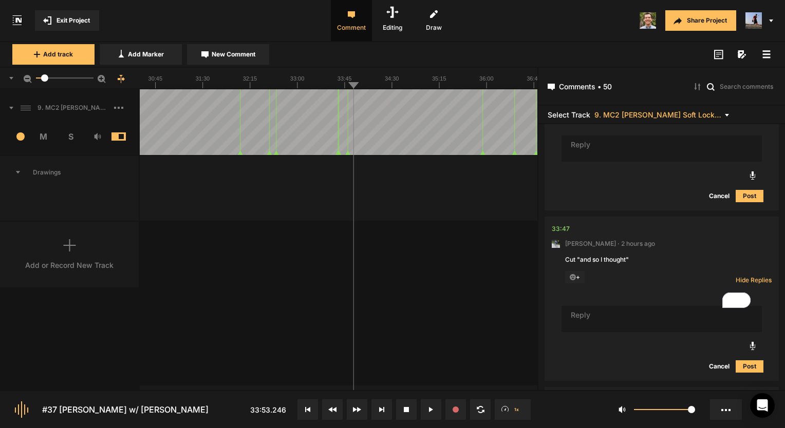
type textarea "F"
type textarea "Fixed!"
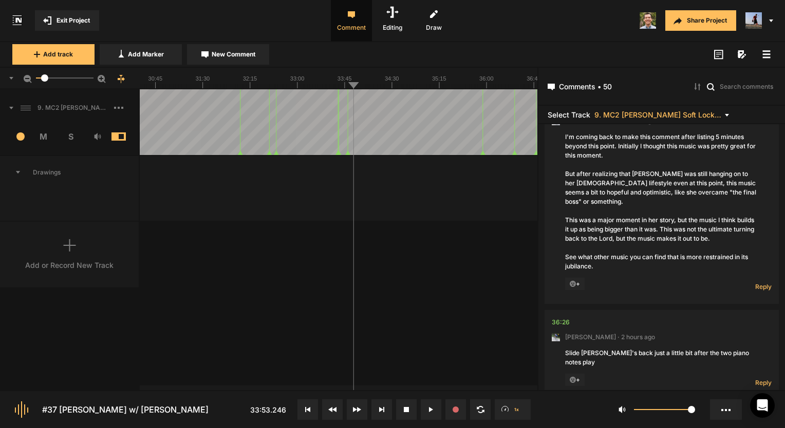
scroll to position [9706, 0]
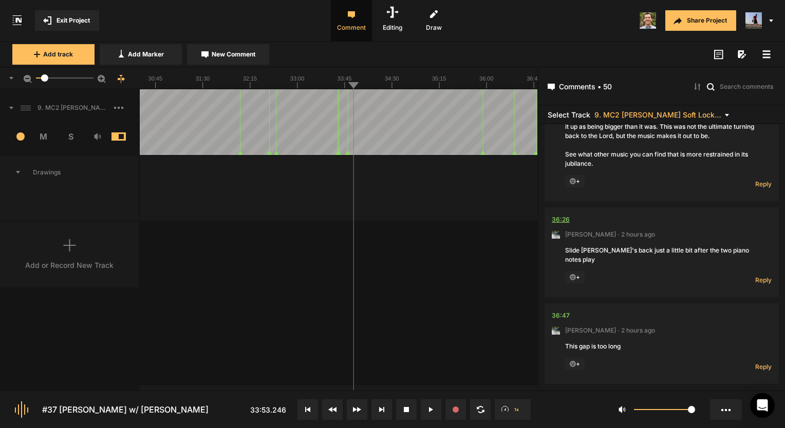
click at [564, 215] on div "36:26" at bounding box center [561, 220] width 18 height 10
click at [349, 330] on div "9. MC2 Laura Perry Soft Lock Copy 01 1 M S Comments 00:00 Micah Foster · 6 mont…" at bounding box center [268, 239] width 537 height 301
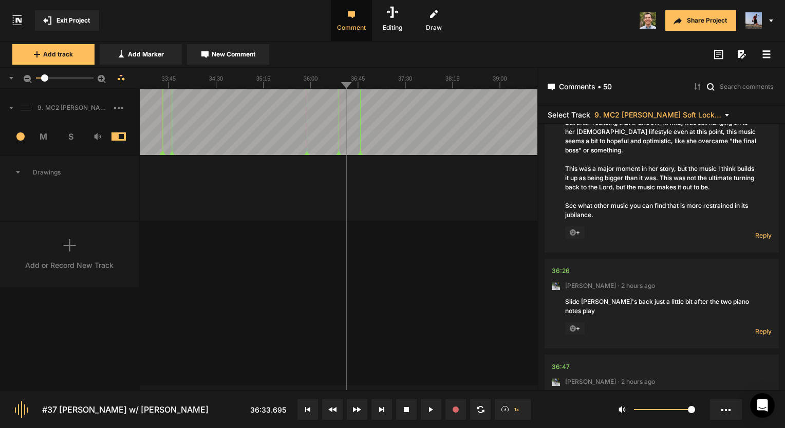
scroll to position [9781, 0]
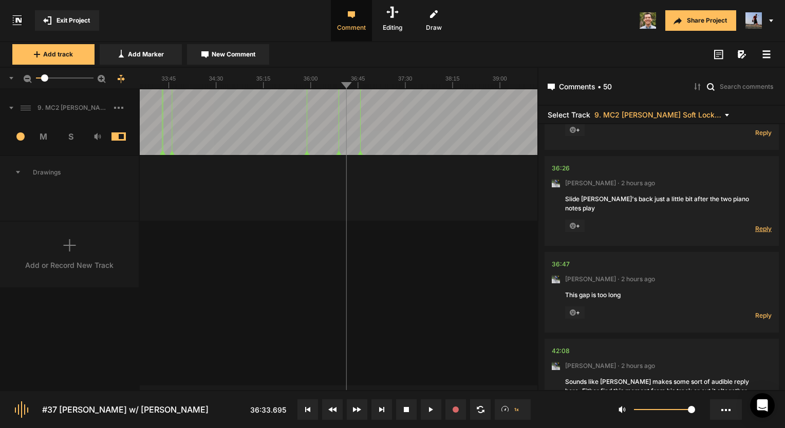
click at [759, 224] on span "Reply" at bounding box center [763, 228] width 16 height 9
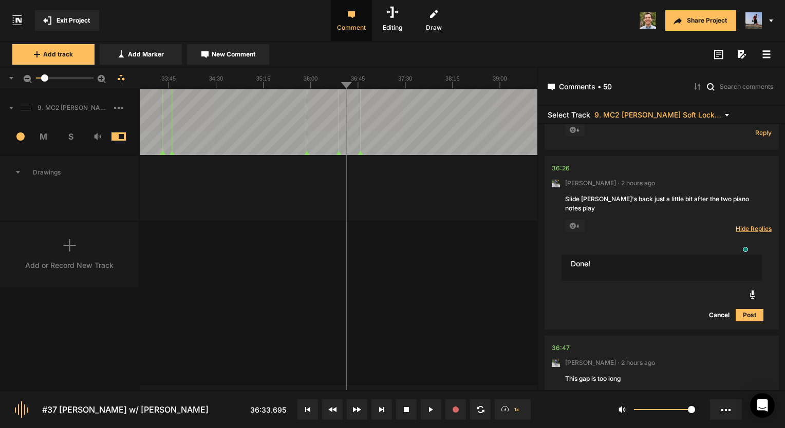
scroll to position [9835, 0]
type textarea "Done!"
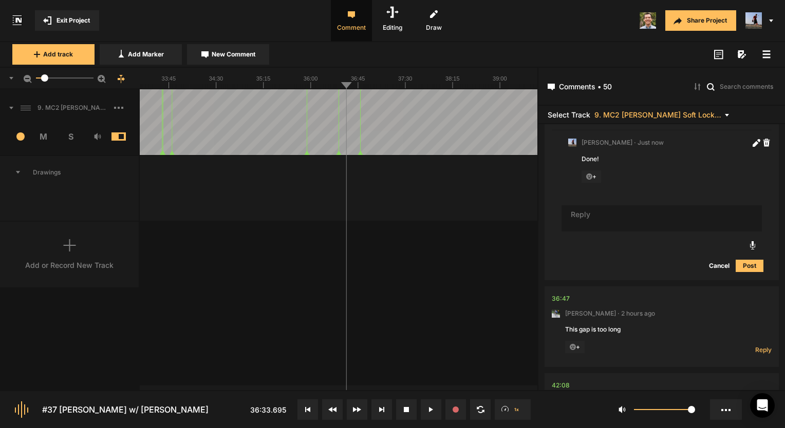
scroll to position [9989, 0]
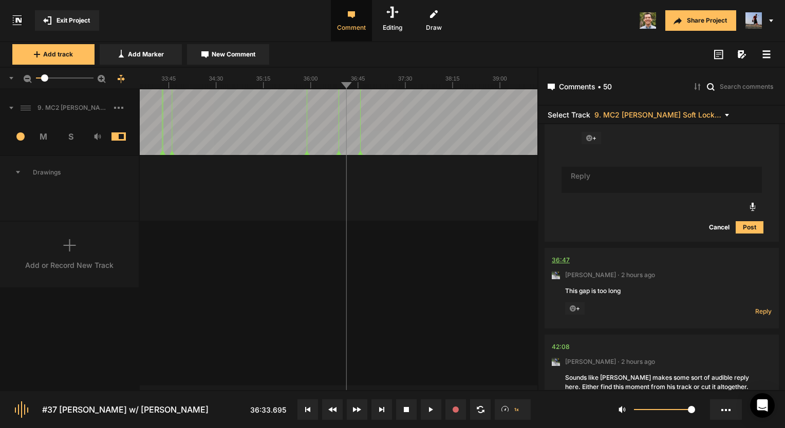
click at [553, 255] on div "36:47" at bounding box center [561, 260] width 18 height 10
click at [761, 307] on span "Reply" at bounding box center [763, 311] width 16 height 9
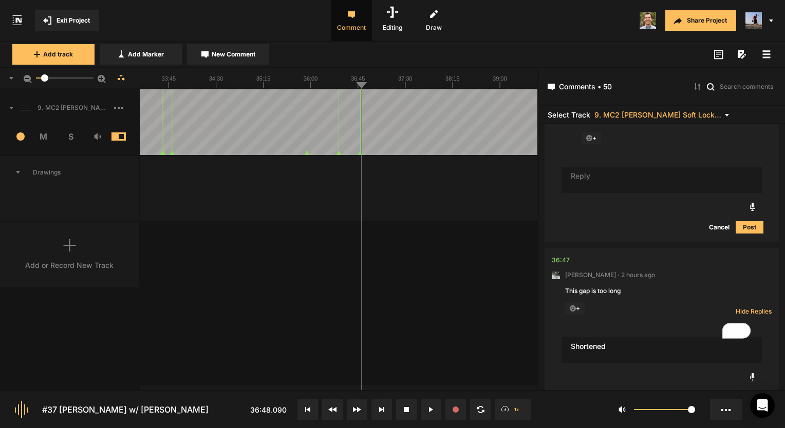
type textarea "Shortened"
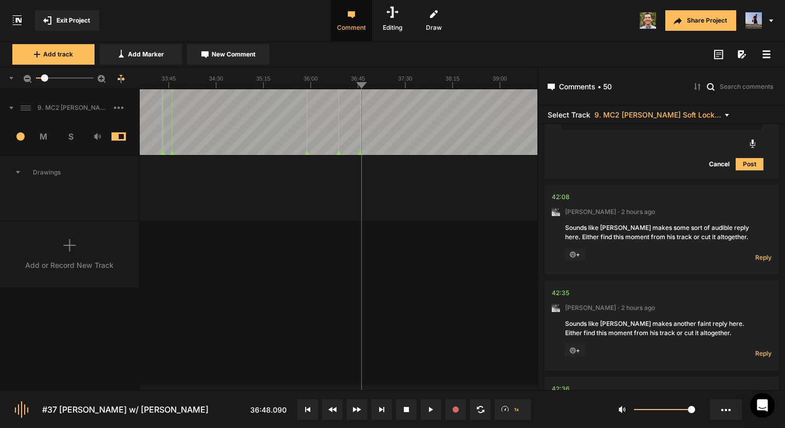
click at [569, 185] on nt-comment "42:08 Mark Weeber · 2 hours ago Sounds like Paul makes some sort of audible rep…" at bounding box center [662, 230] width 220 height 90
click at [563, 192] on div "42:08" at bounding box center [561, 197] width 18 height 10
click at [549, 185] on nt-comment-thread "42:08 Mark Weeber · 2 hours ago Sounds like Paul makes some sort of audible rep…" at bounding box center [661, 233] width 234 height 96
click at [560, 192] on div "42:08" at bounding box center [561, 197] width 18 height 10
click at [427, 408] on button at bounding box center [431, 410] width 21 height 21
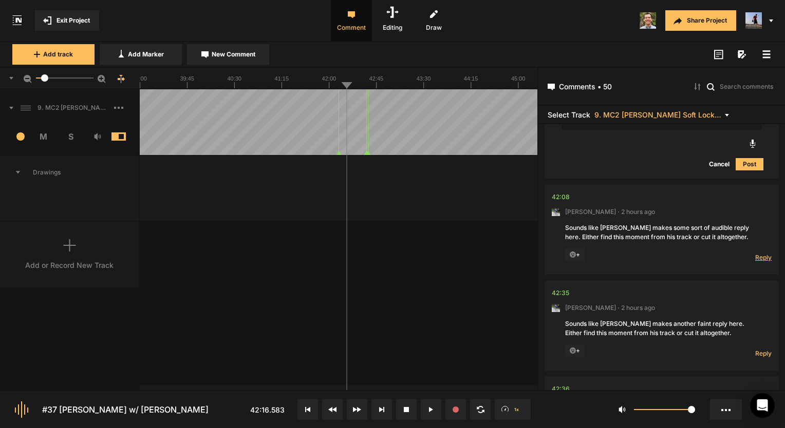
click at [756, 253] on span "Reply" at bounding box center [763, 257] width 16 height 9
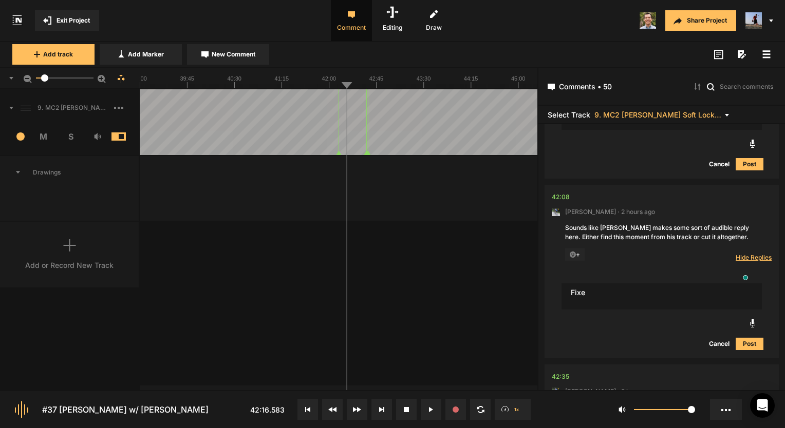
scroll to position [10289, 0]
type textarea "Fixed!"
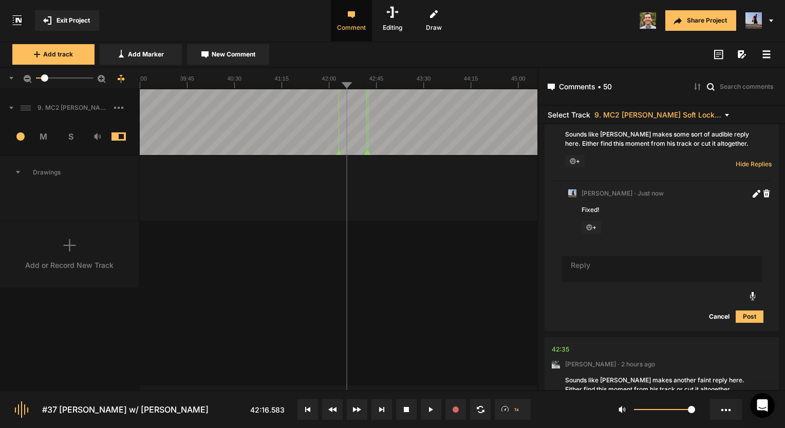
scroll to position [10399, 0]
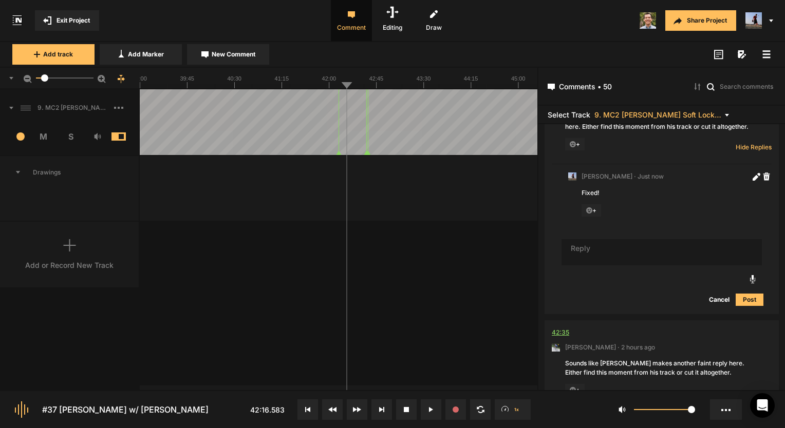
click at [561, 328] on div "42:35" at bounding box center [560, 333] width 17 height 10
click at [555, 328] on div "42:35" at bounding box center [560, 333] width 17 height 10
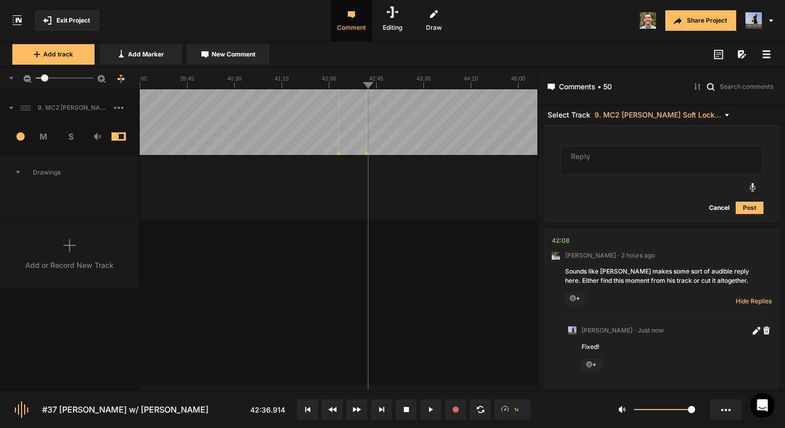
scroll to position [10450, 0]
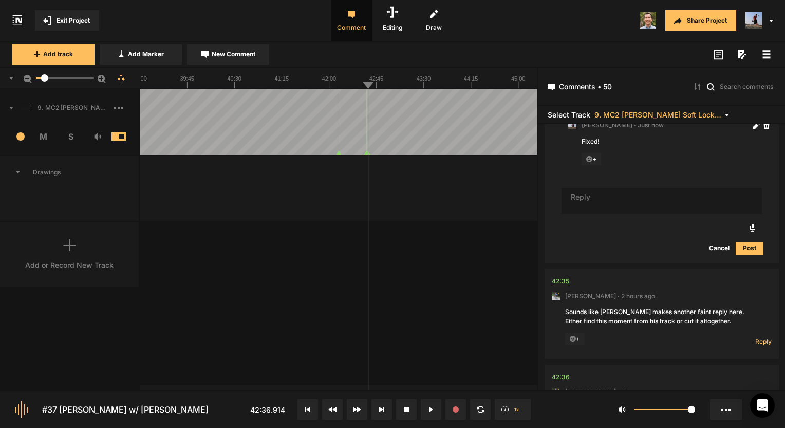
click at [558, 276] on div "42:35" at bounding box center [560, 281] width 17 height 10
click at [563, 276] on div "42:35" at bounding box center [560, 281] width 17 height 10
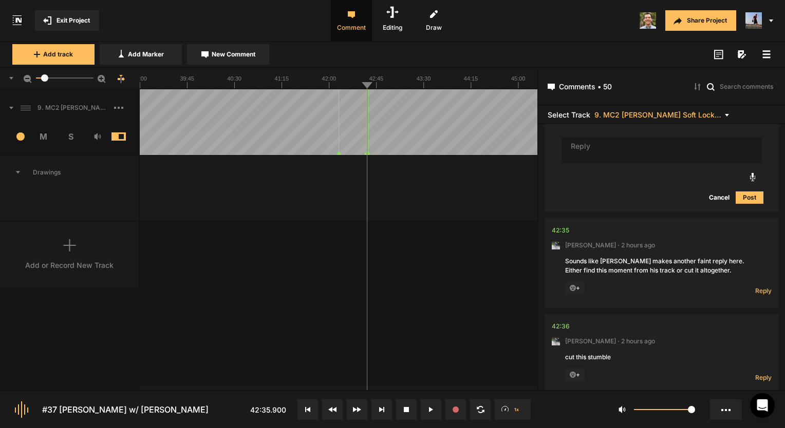
scroll to position [10502, 0]
click at [758, 276] on nt-comment "42:35 Mark Weeber · 2 hours ago Sounds like Paul makes another faint reply here…" at bounding box center [662, 263] width 220 height 90
click at [755, 286] on span "Reply" at bounding box center [763, 290] width 16 height 9
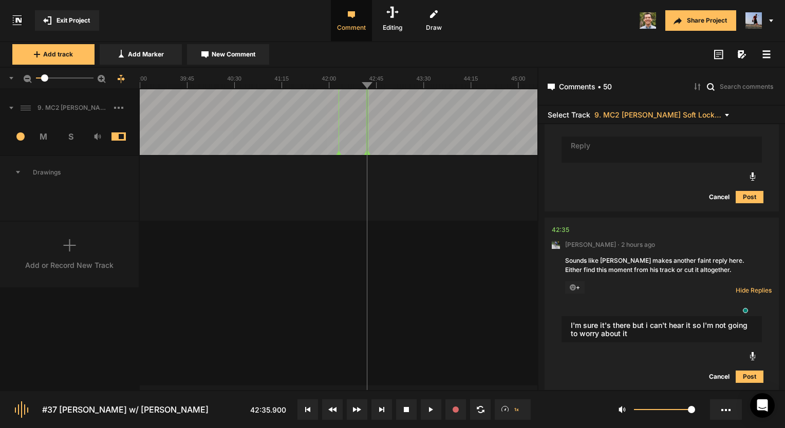
type textarea "I'm sure it's there but i can't hear it so I'm not going to worry about it"
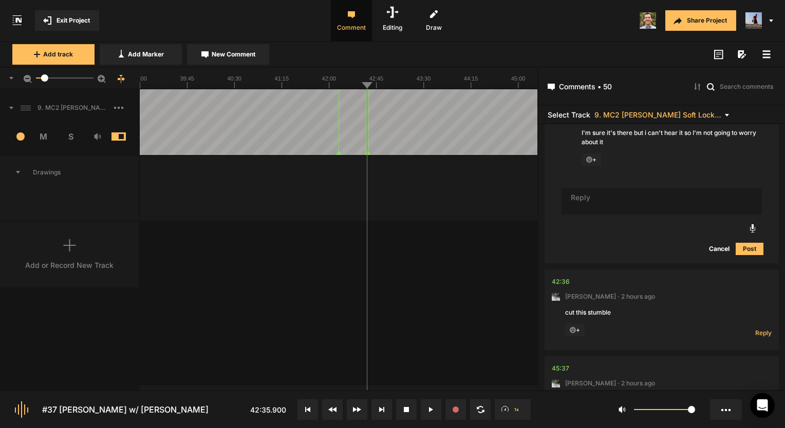
scroll to position [10735, 0]
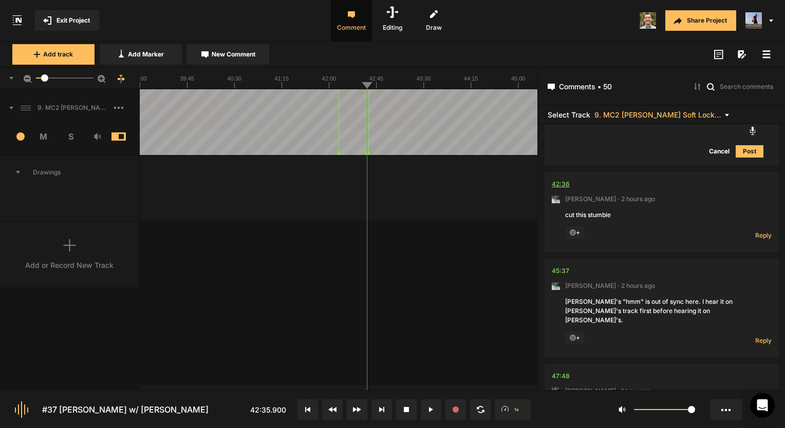
click at [557, 179] on div "42:36" at bounding box center [561, 184] width 18 height 10
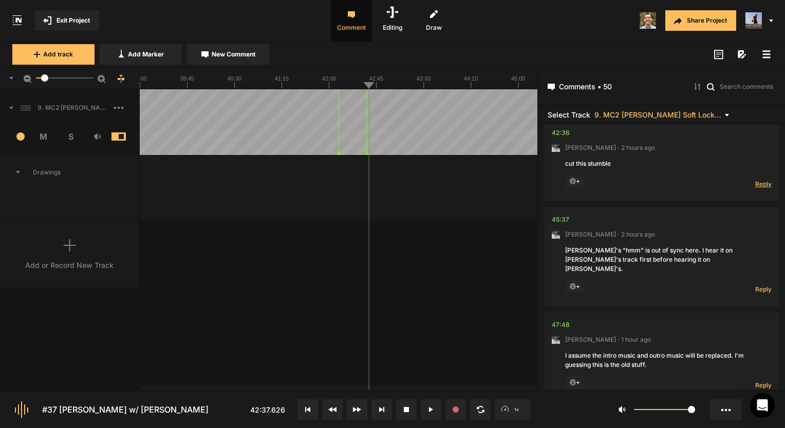
click at [755, 180] on span "Reply" at bounding box center [763, 184] width 16 height 9
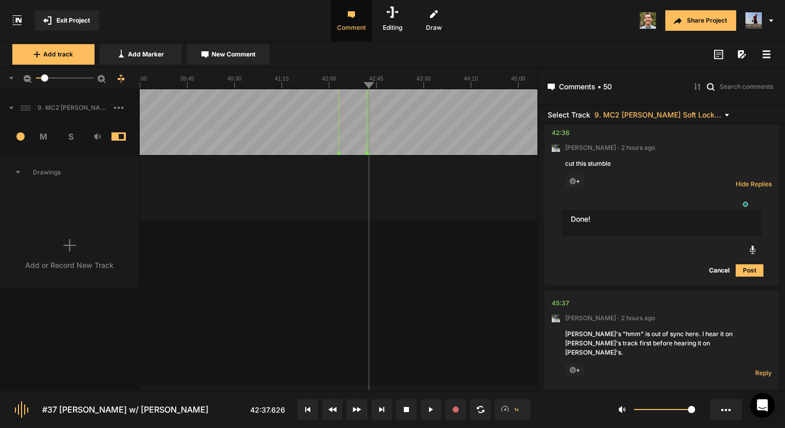
type textarea "Done!"
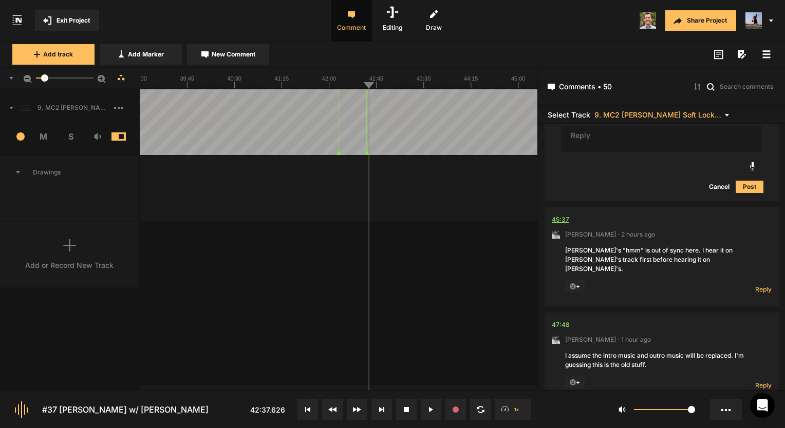
click at [564, 215] on div "45:37" at bounding box center [560, 220] width 17 height 10
click at [759, 285] on span "Reply" at bounding box center [763, 289] width 16 height 9
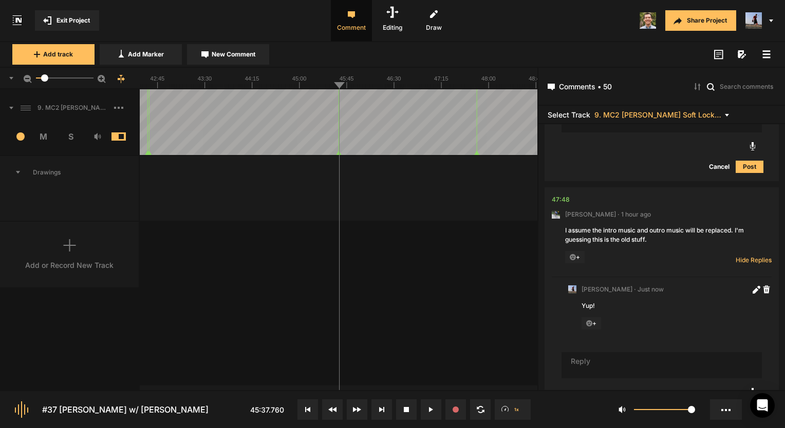
scroll to position [11280, 0]
